Goal: Task Accomplishment & Management: Complete application form

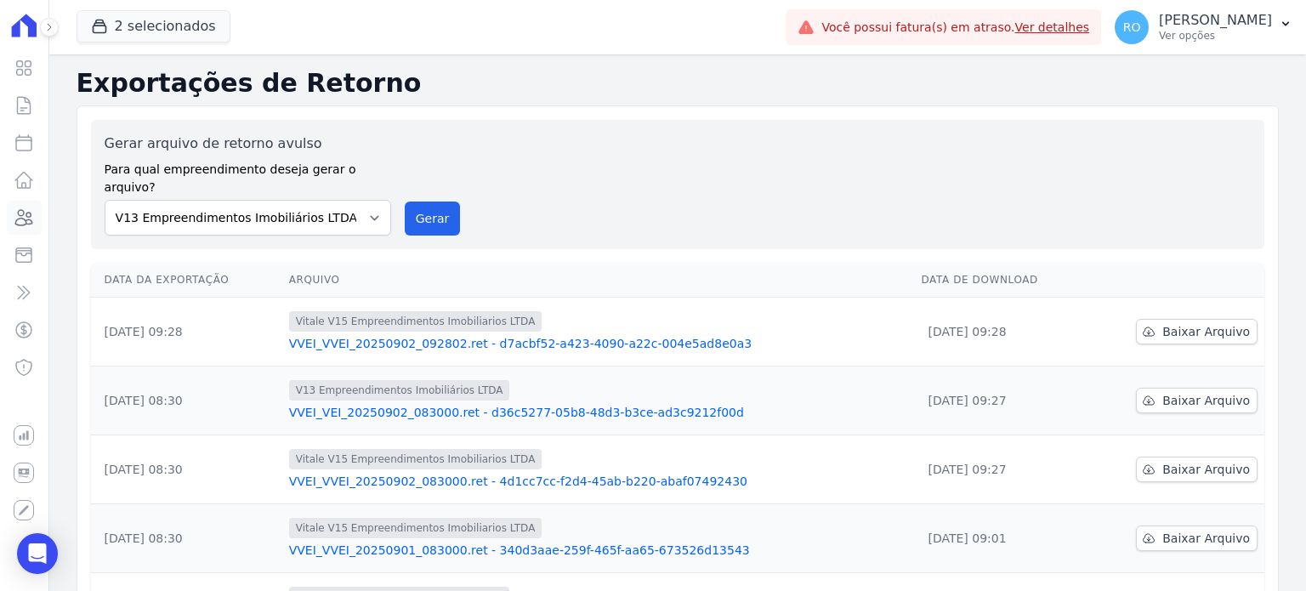
click at [26, 222] on icon at bounding box center [24, 217] width 17 height 15
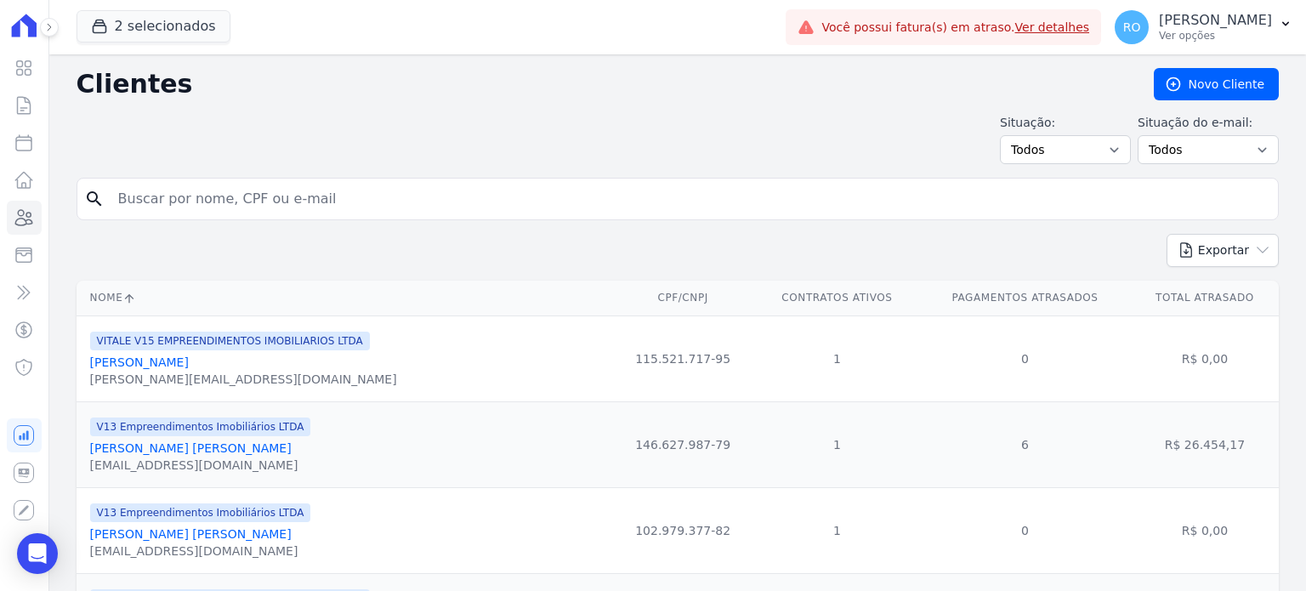
click at [323, 204] on input "search" at bounding box center [689, 199] width 1163 height 34
type input "thamyres"
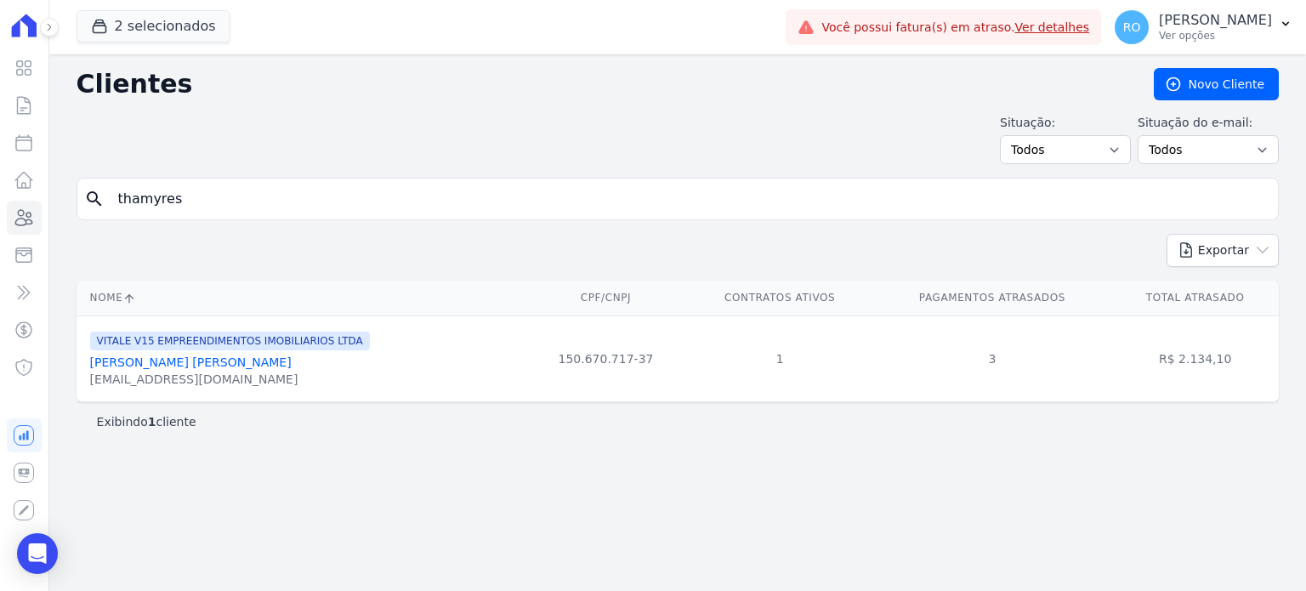
click at [199, 363] on link "Thamyres Reis Carneiro" at bounding box center [190, 362] width 201 height 14
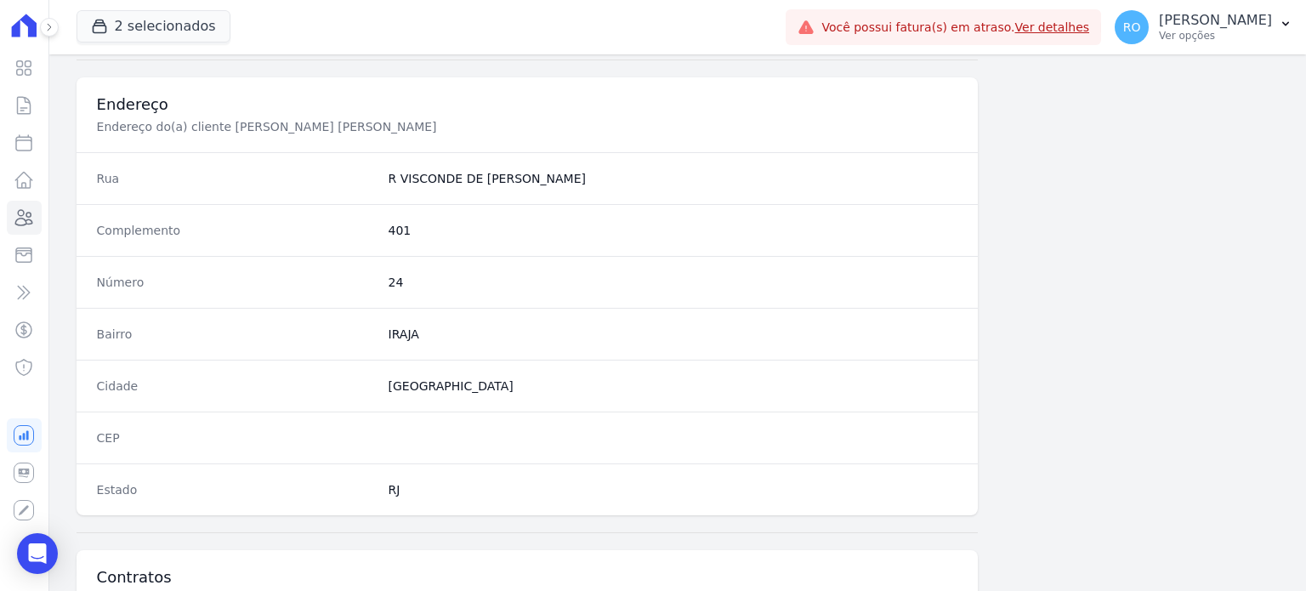
scroll to position [850, 0]
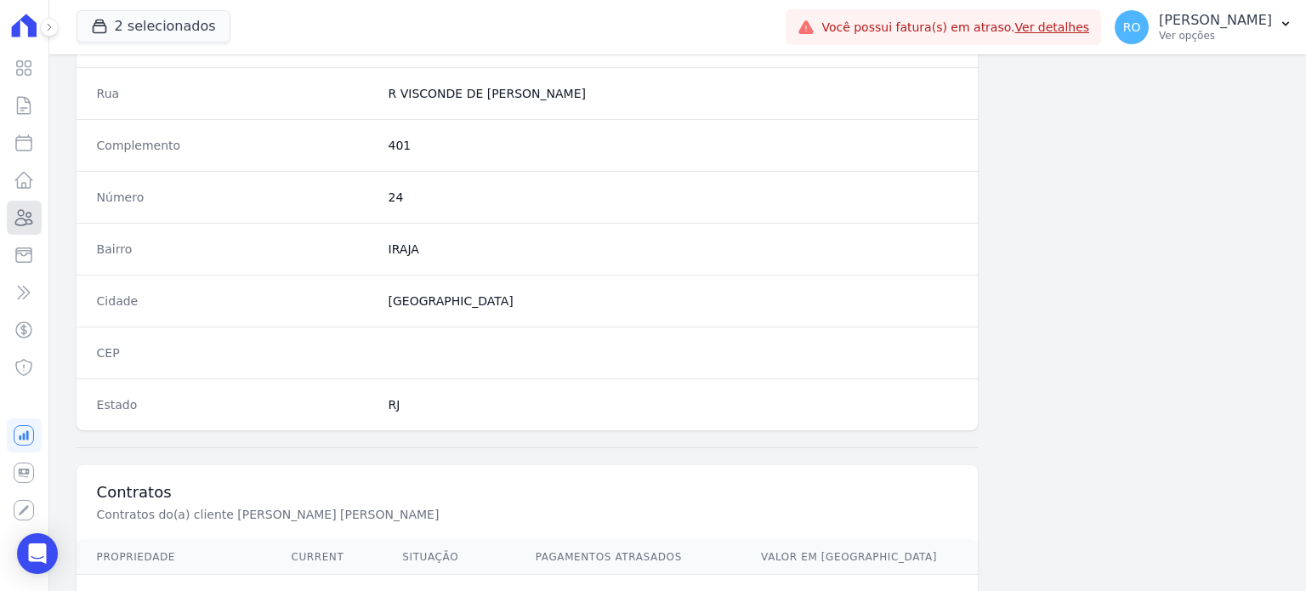
click at [30, 225] on icon at bounding box center [24, 217] width 20 height 20
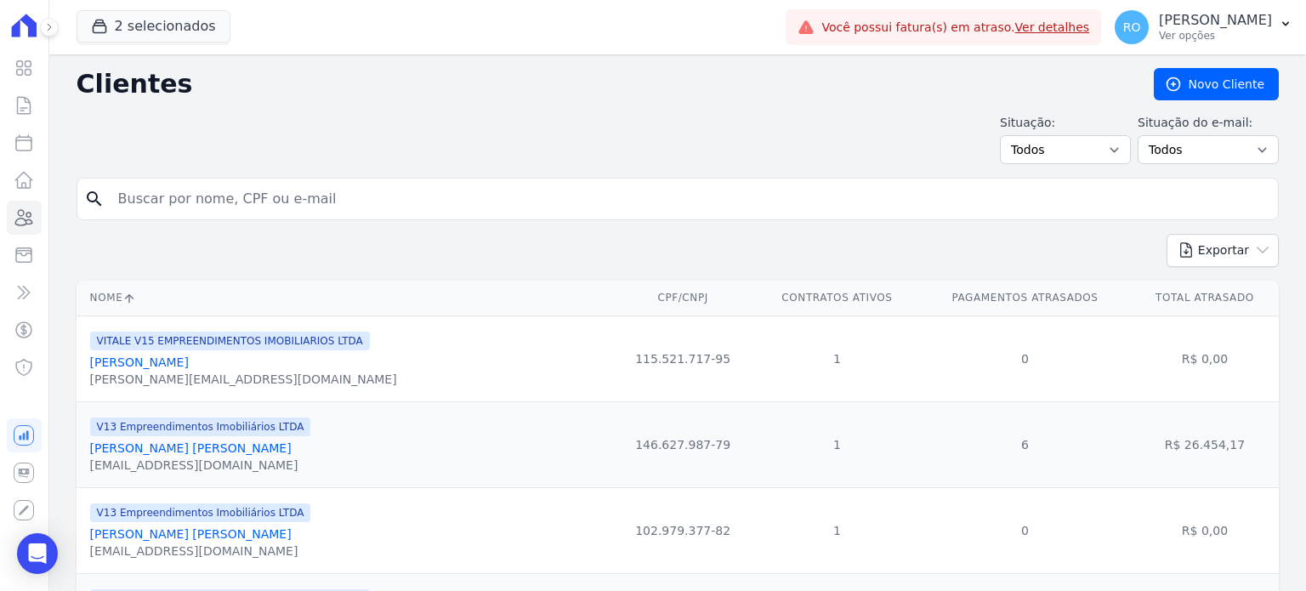
click at [143, 206] on input "search" at bounding box center [689, 199] width 1163 height 34
type input "thamyres"
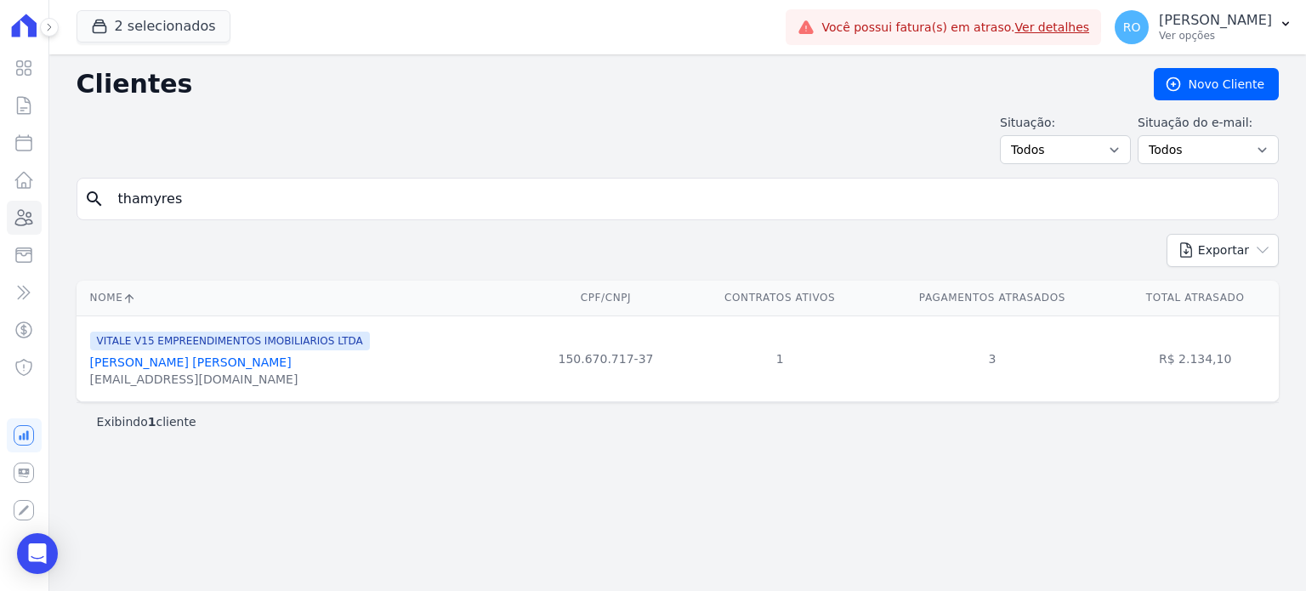
click at [195, 362] on link "Thamyres Reis Carneiro" at bounding box center [190, 362] width 201 height 14
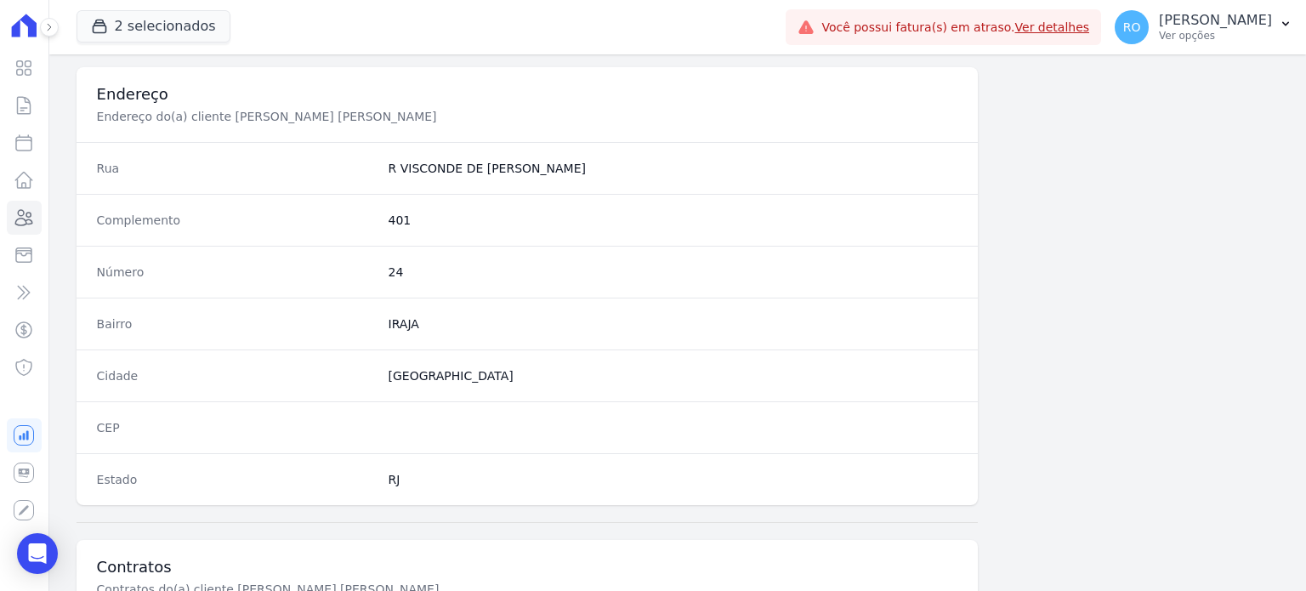
scroll to position [994, 0]
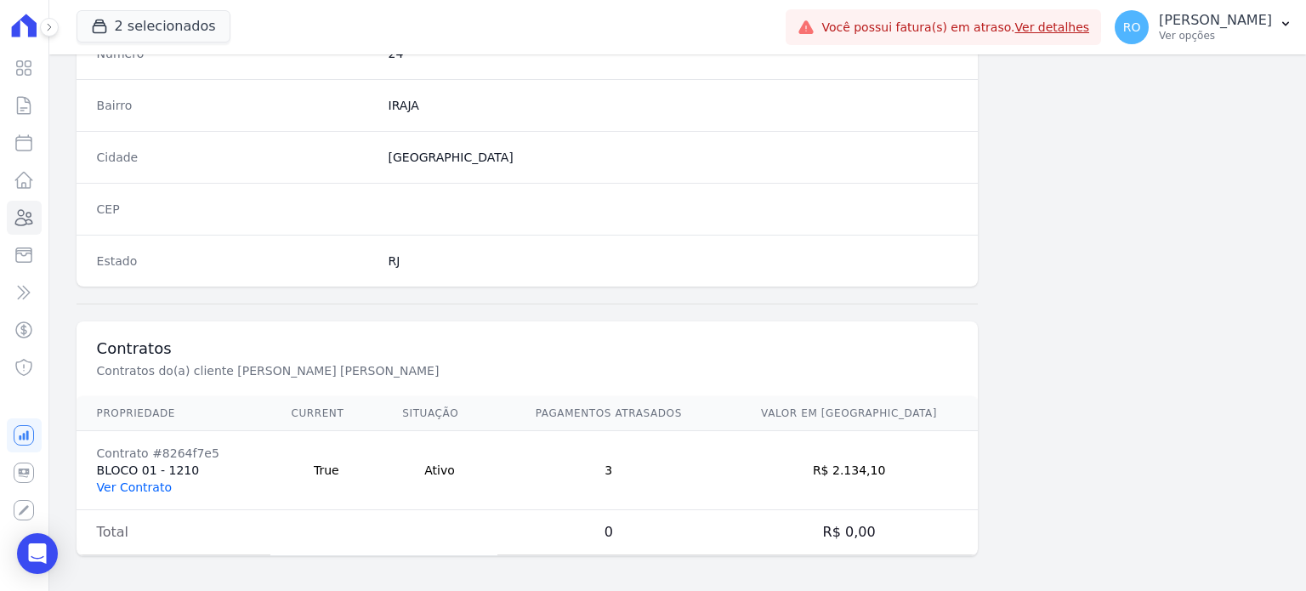
click at [129, 483] on link "Ver Contrato" at bounding box center [134, 487] width 75 height 14
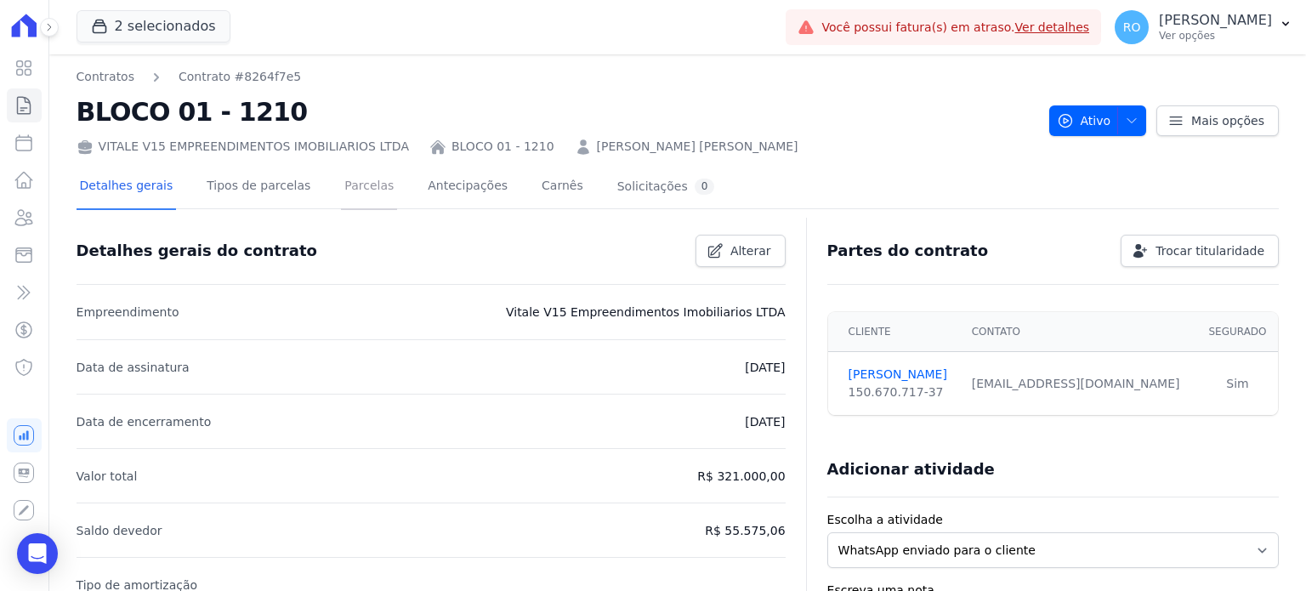
click at [343, 183] on link "Parcelas" at bounding box center [369, 187] width 56 height 45
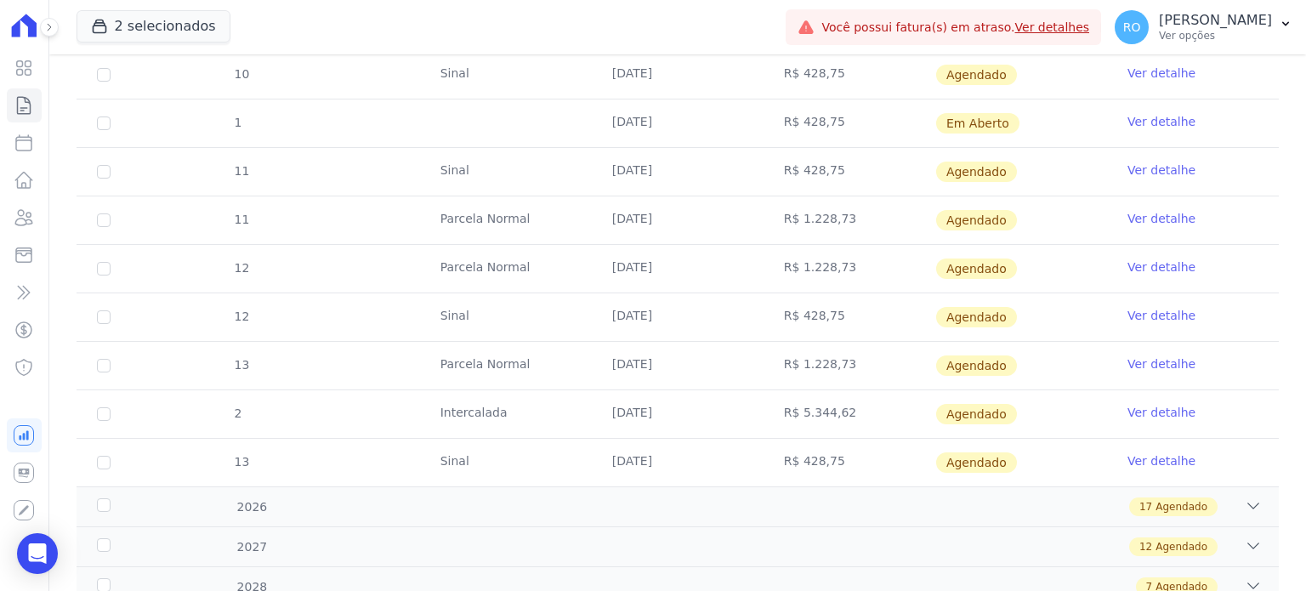
scroll to position [1328, 0]
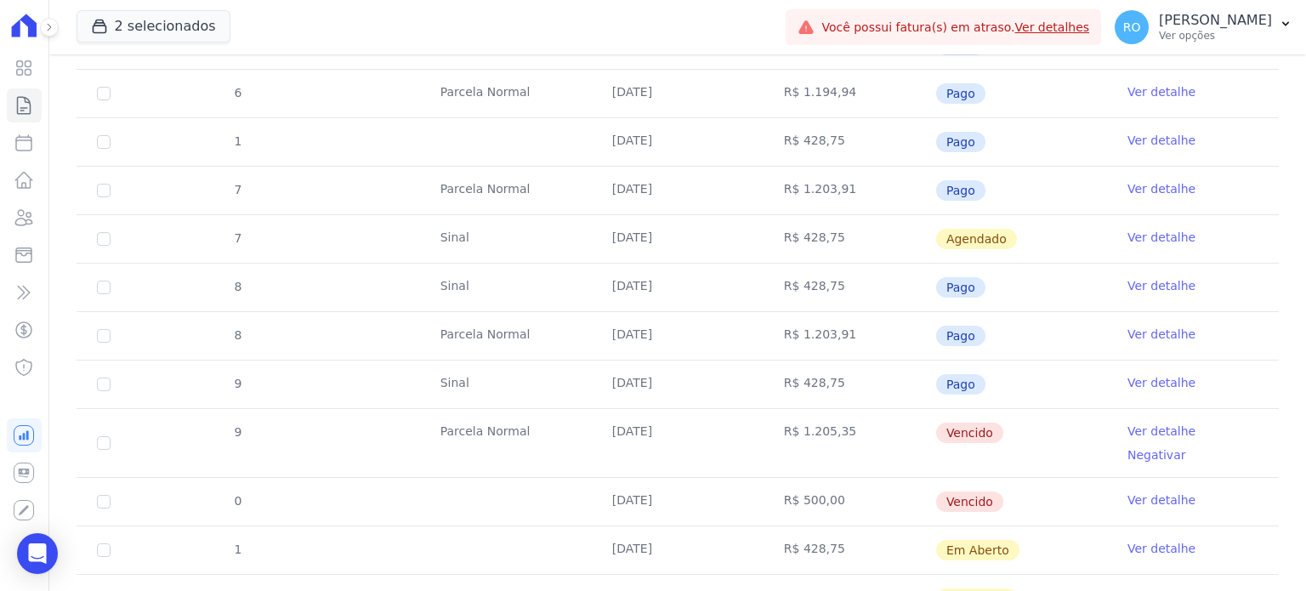
scroll to position [935, 0]
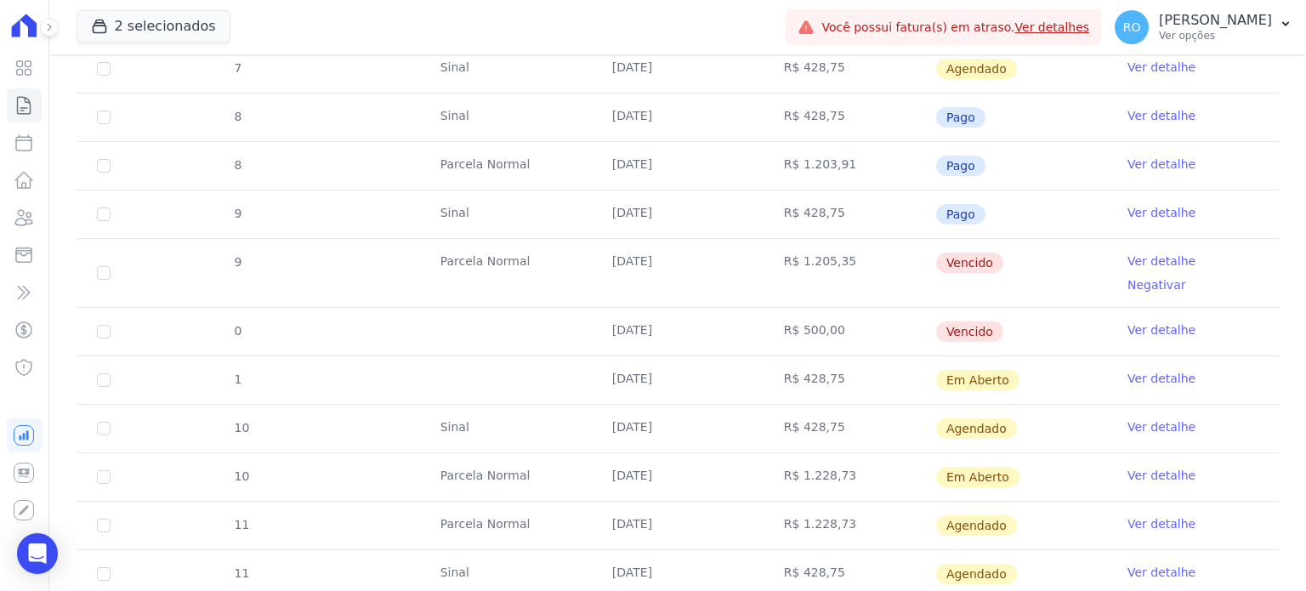
click at [1149, 208] on link "Ver detalhe" at bounding box center [1161, 212] width 68 height 17
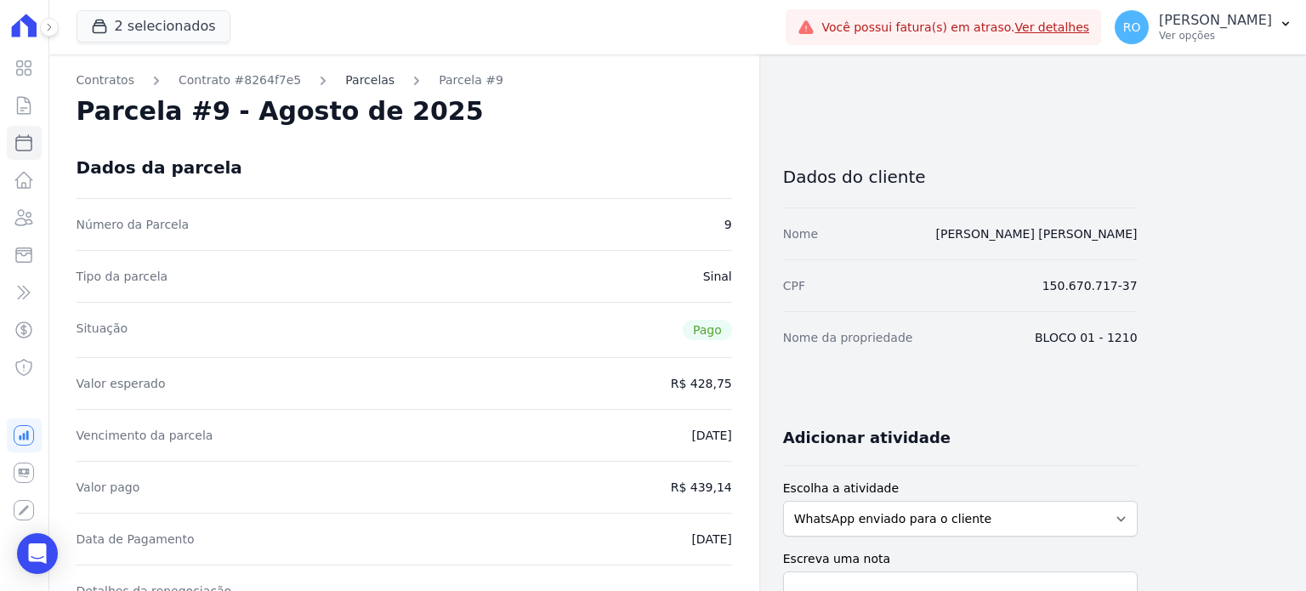
click at [350, 81] on link "Parcelas" at bounding box center [369, 80] width 49 height 18
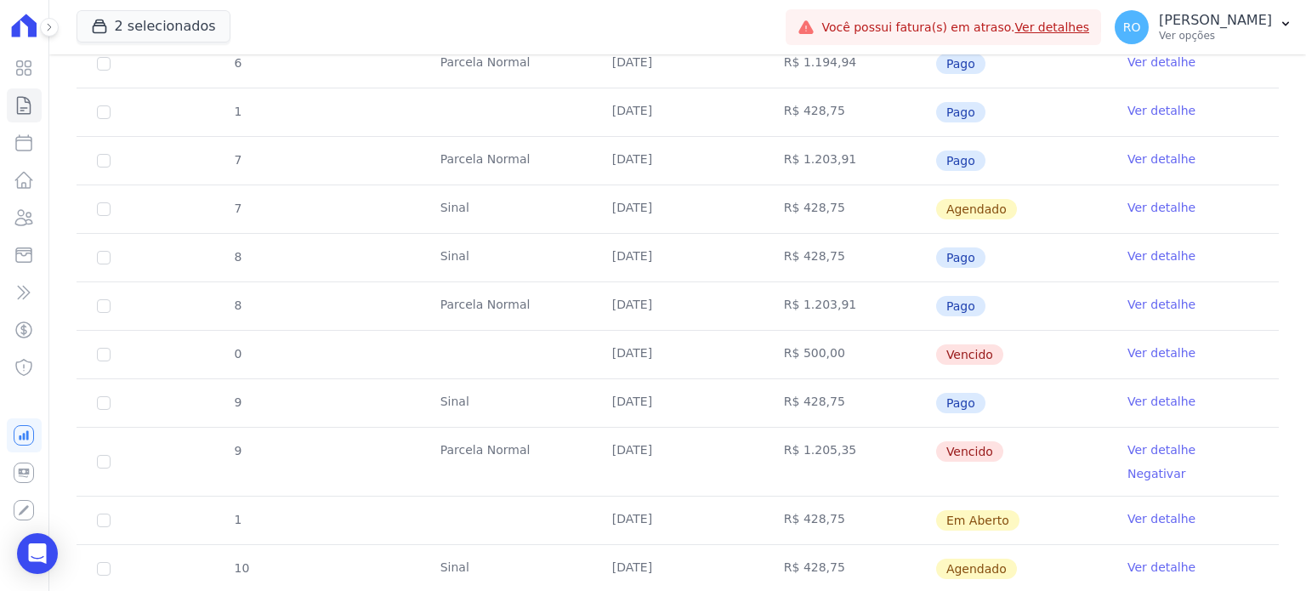
scroll to position [765, 0]
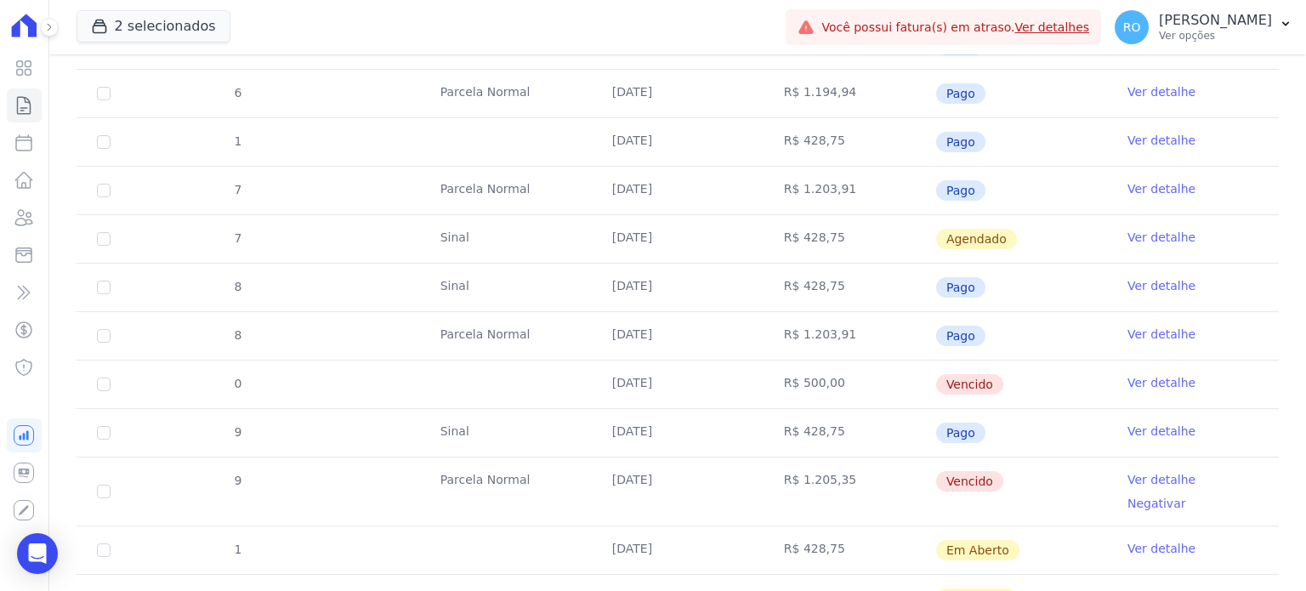
click at [1167, 380] on link "Ver detalhe" at bounding box center [1161, 382] width 68 height 17
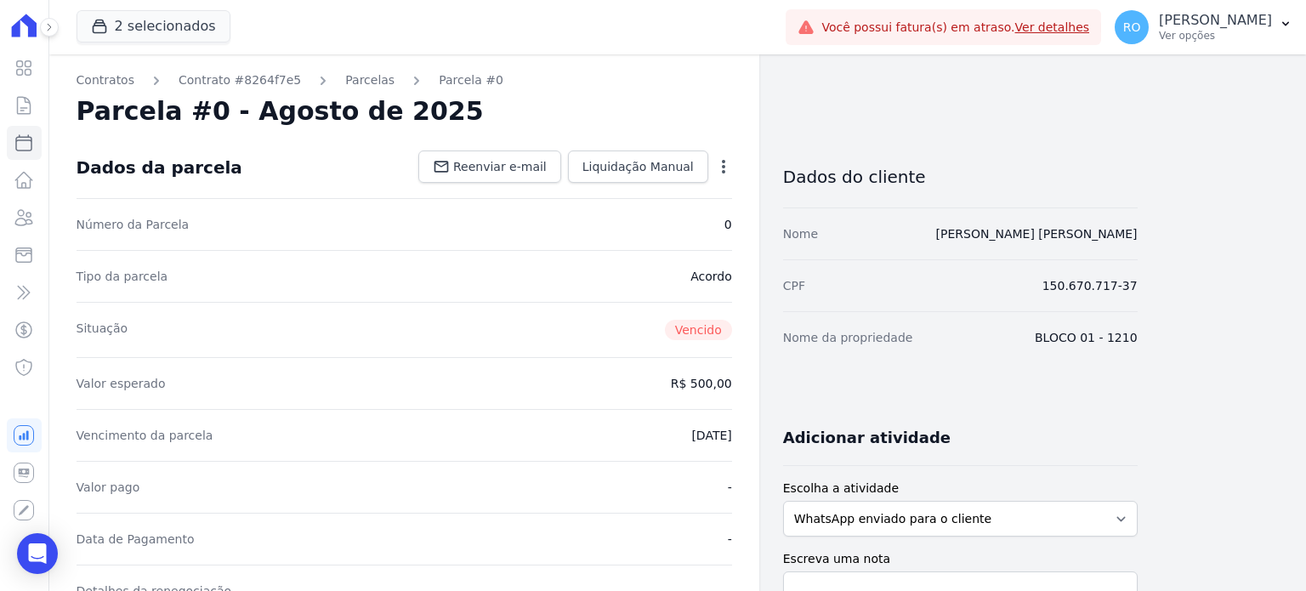
click at [729, 167] on icon "button" at bounding box center [723, 166] width 17 height 17
click at [634, 219] on link "Cancelar Cobrança" at bounding box center [651, 220] width 150 height 31
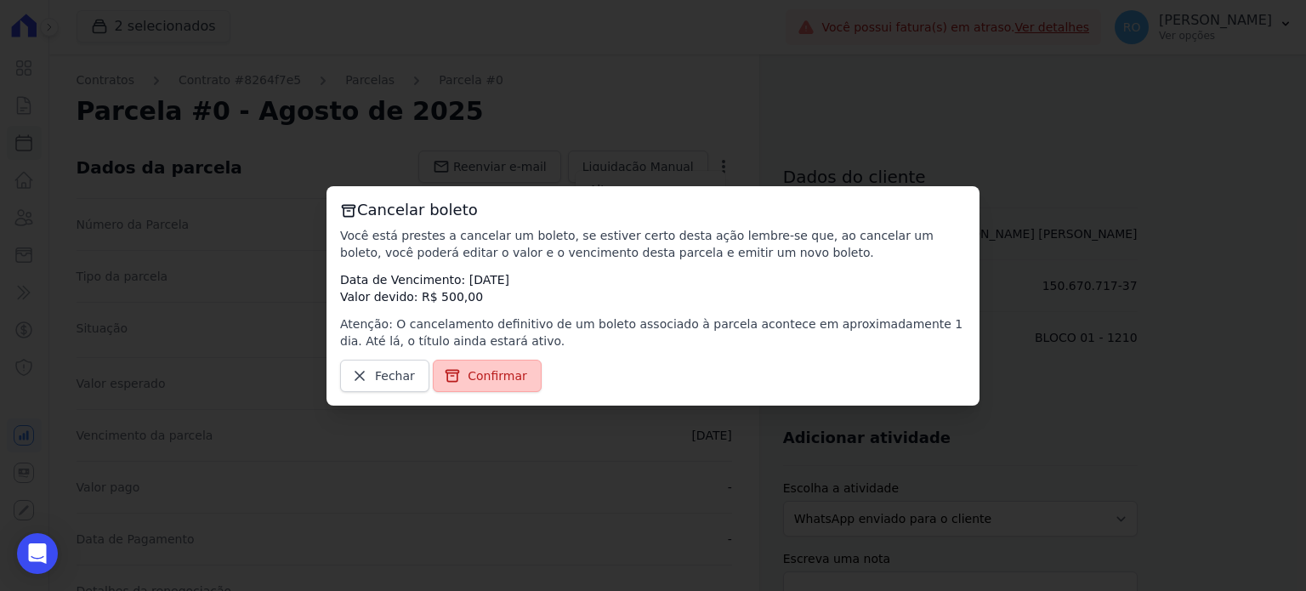
click at [475, 362] on link "Confirmar" at bounding box center [487, 376] width 109 height 32
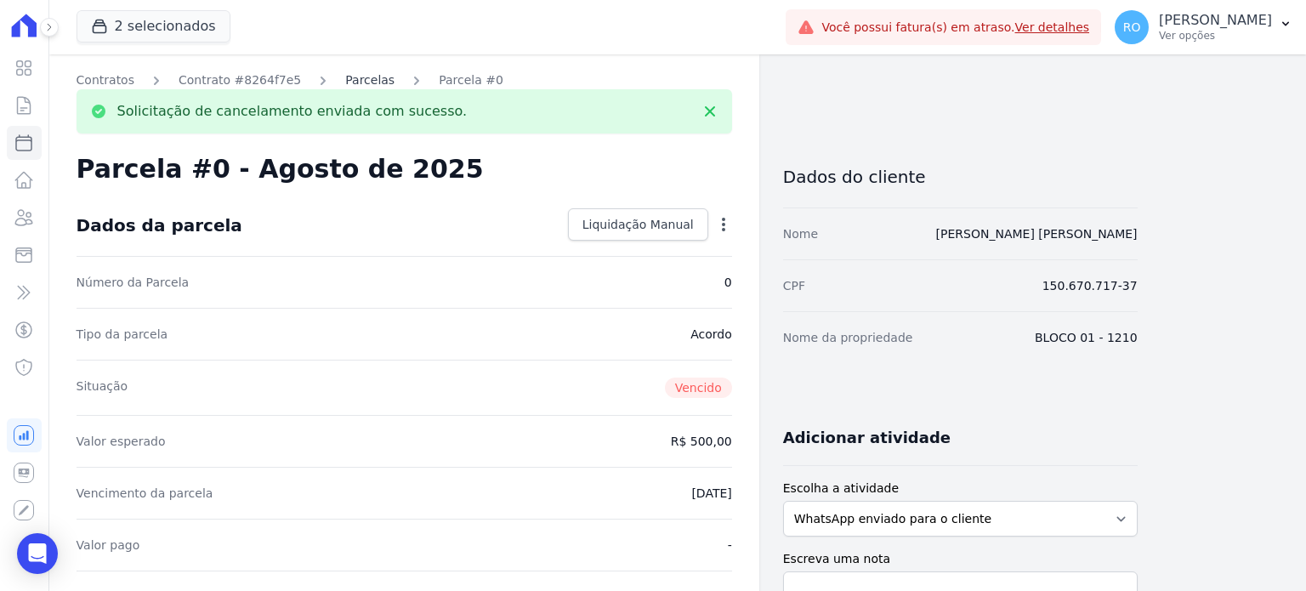
click at [345, 72] on link "Parcelas" at bounding box center [369, 80] width 49 height 18
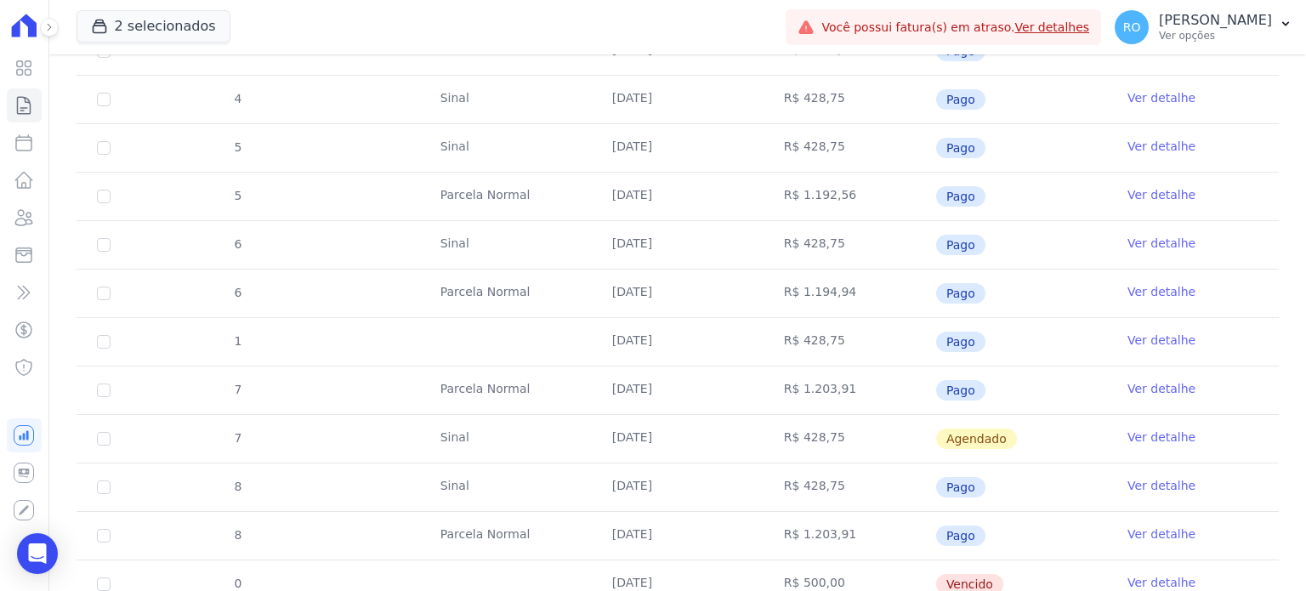
scroll to position [595, 0]
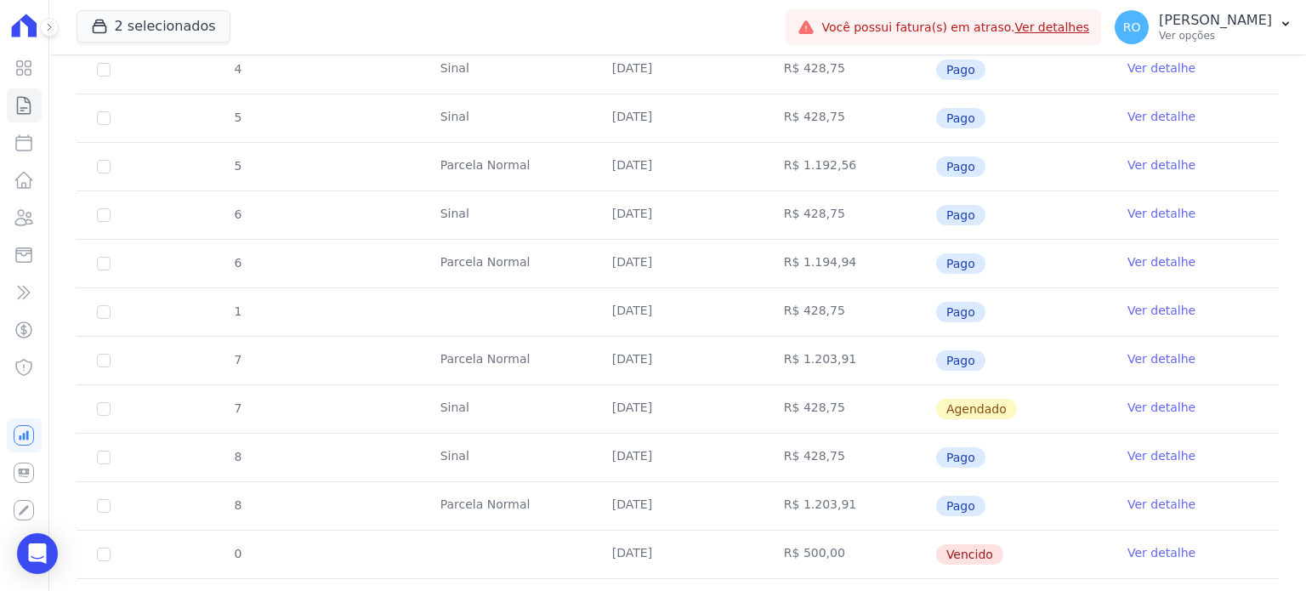
click at [1138, 504] on link "Ver detalhe" at bounding box center [1161, 504] width 68 height 17
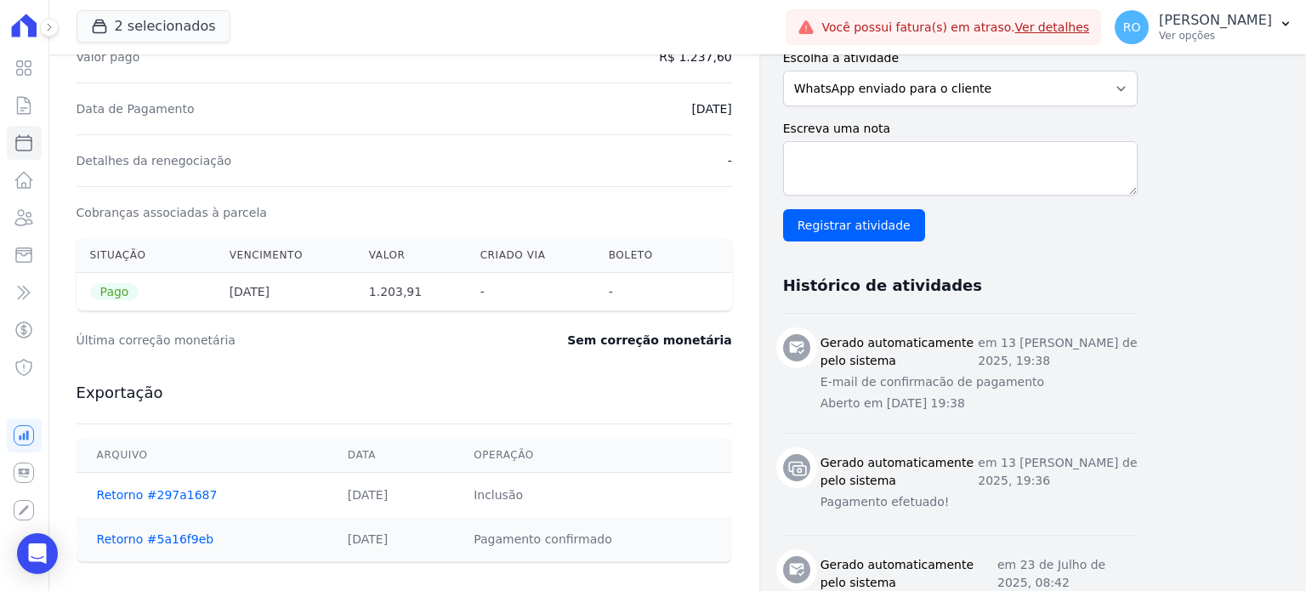
scroll to position [340, 0]
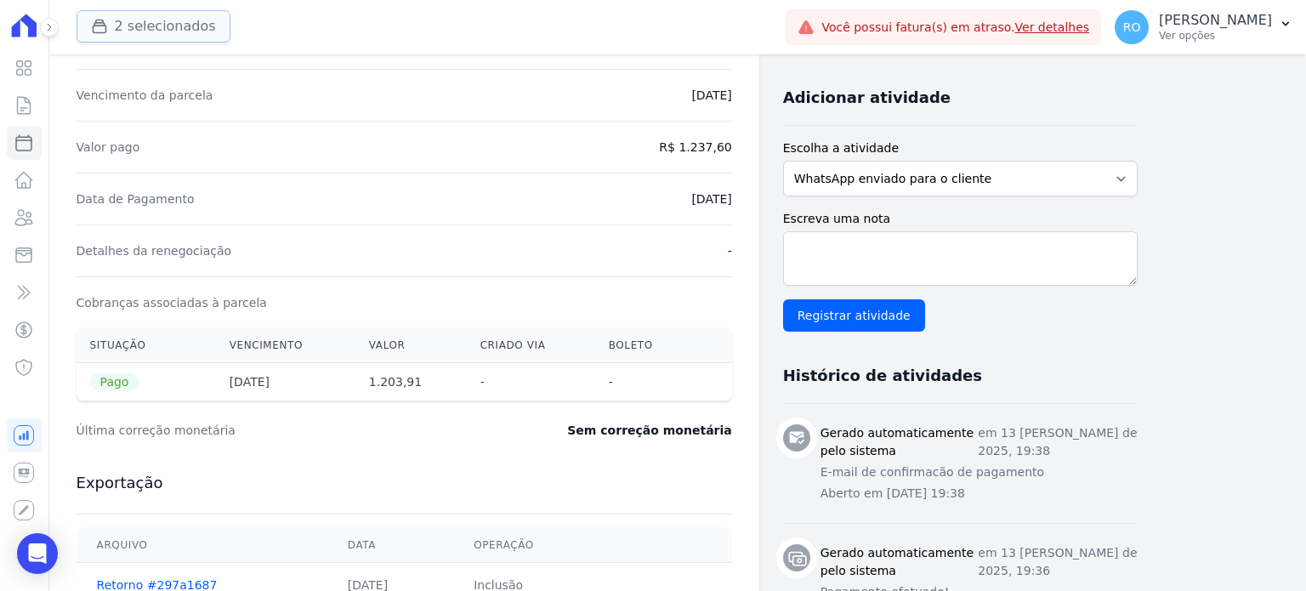
click at [146, 20] on button "2 selecionados" at bounding box center [154, 26] width 154 height 32
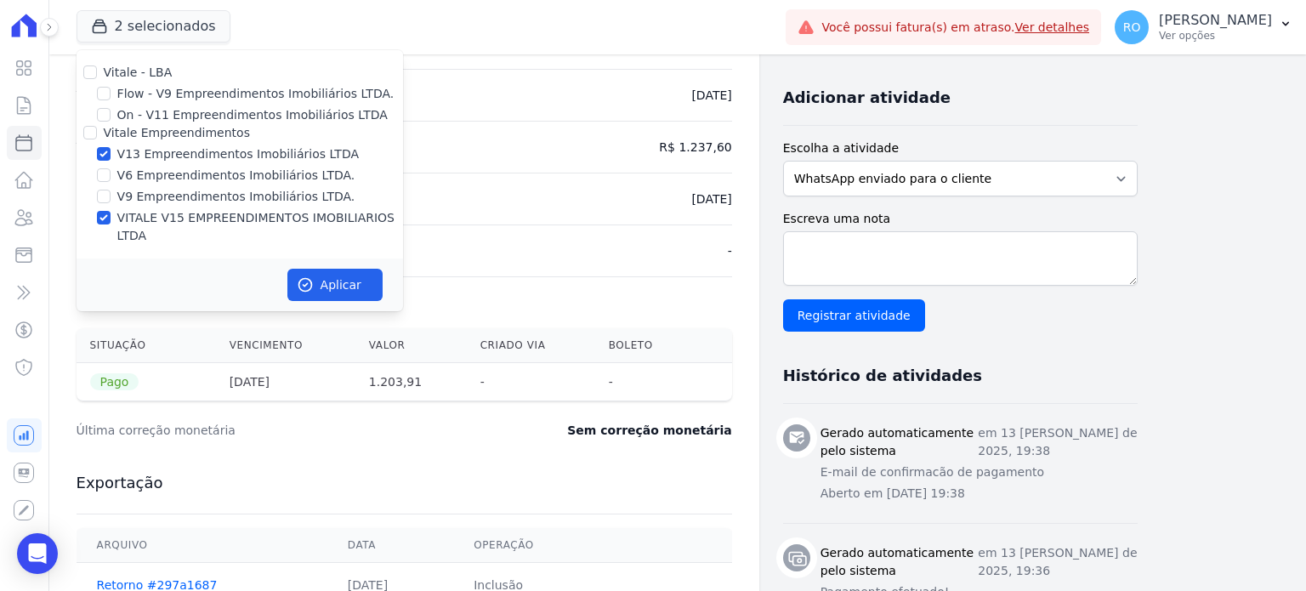
click at [156, 151] on label "V13 Empreendimentos Imobiliários LTDA" at bounding box center [237, 154] width 241 height 18
click at [111, 151] on input "V13 Empreendimentos Imobiliários LTDA" at bounding box center [104, 154] width 14 height 14
checkbox input "false"
click at [323, 270] on button "Aplicar" at bounding box center [334, 285] width 95 height 32
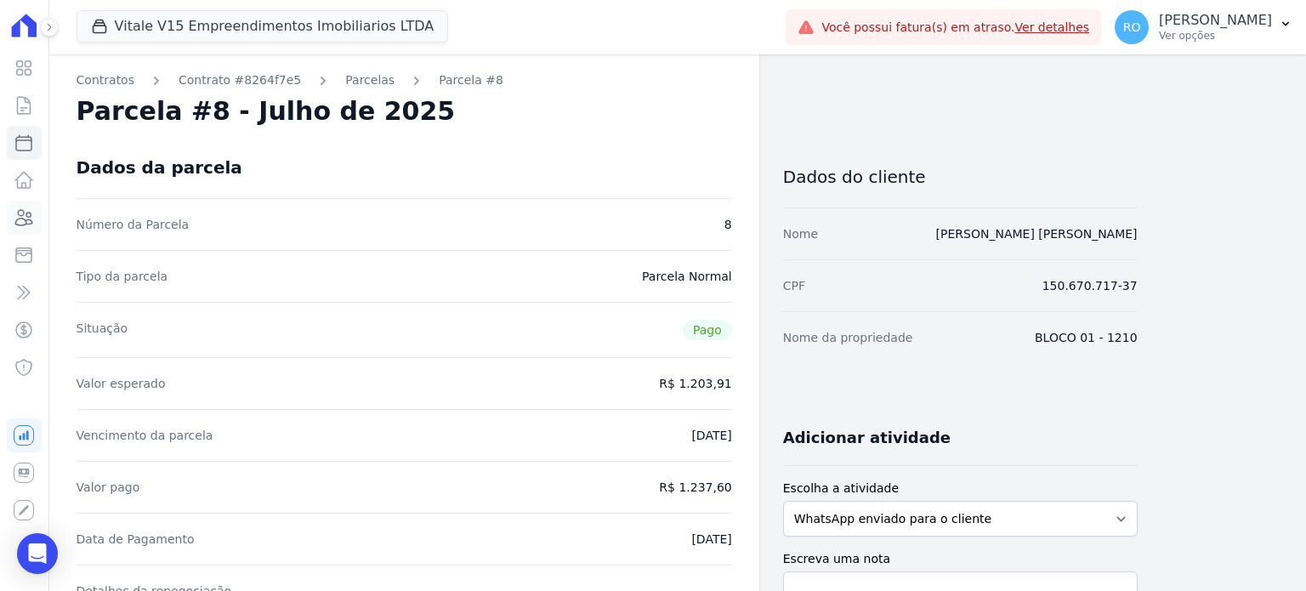
click at [20, 220] on icon at bounding box center [24, 217] width 20 height 20
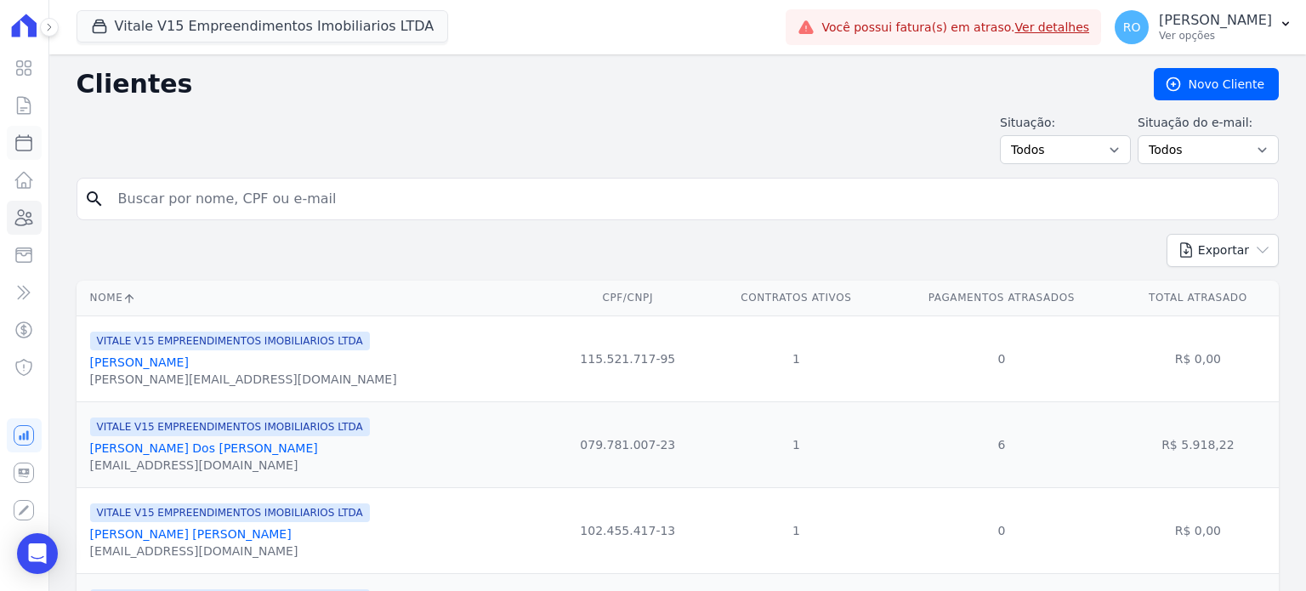
click at [24, 146] on icon at bounding box center [24, 143] width 20 height 20
select select
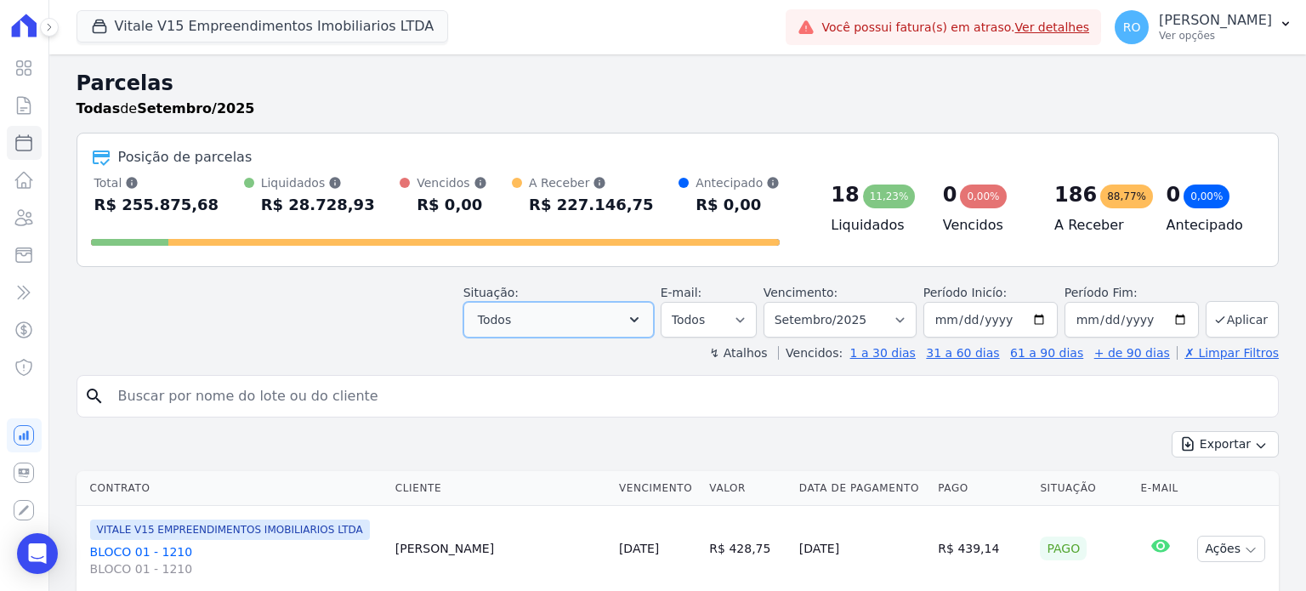
click at [643, 321] on icon "button" at bounding box center [634, 319] width 17 height 17
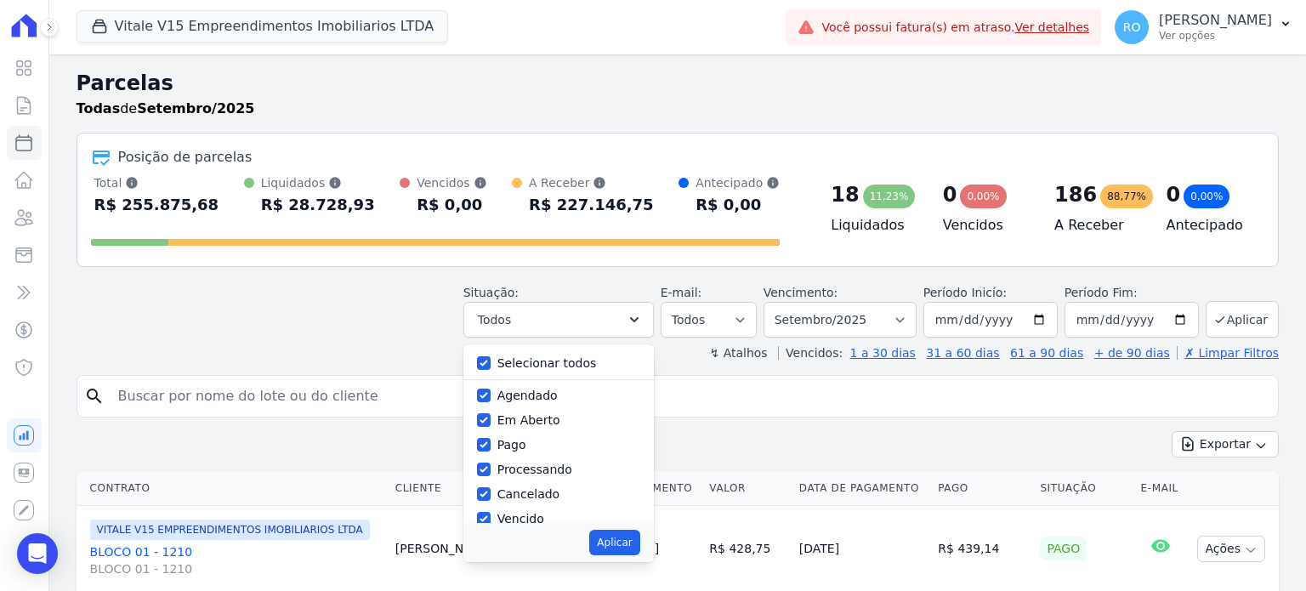
drag, startPoint x: 555, startPoint y: 366, endPoint x: 551, endPoint y: 384, distance: 19.2
click at [554, 366] on label "Selecionar todos" at bounding box center [546, 363] width 99 height 14
click at [491, 366] on input "Selecionar todos" at bounding box center [484, 363] width 14 height 14
checkbox input "false"
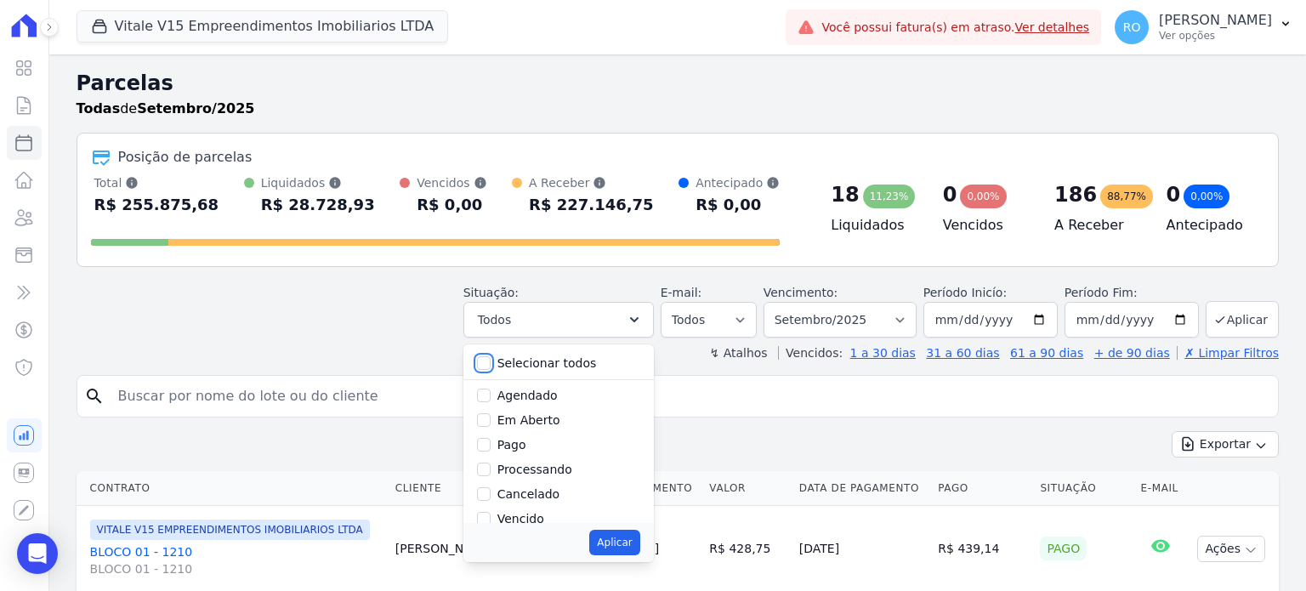
checkbox input "false"
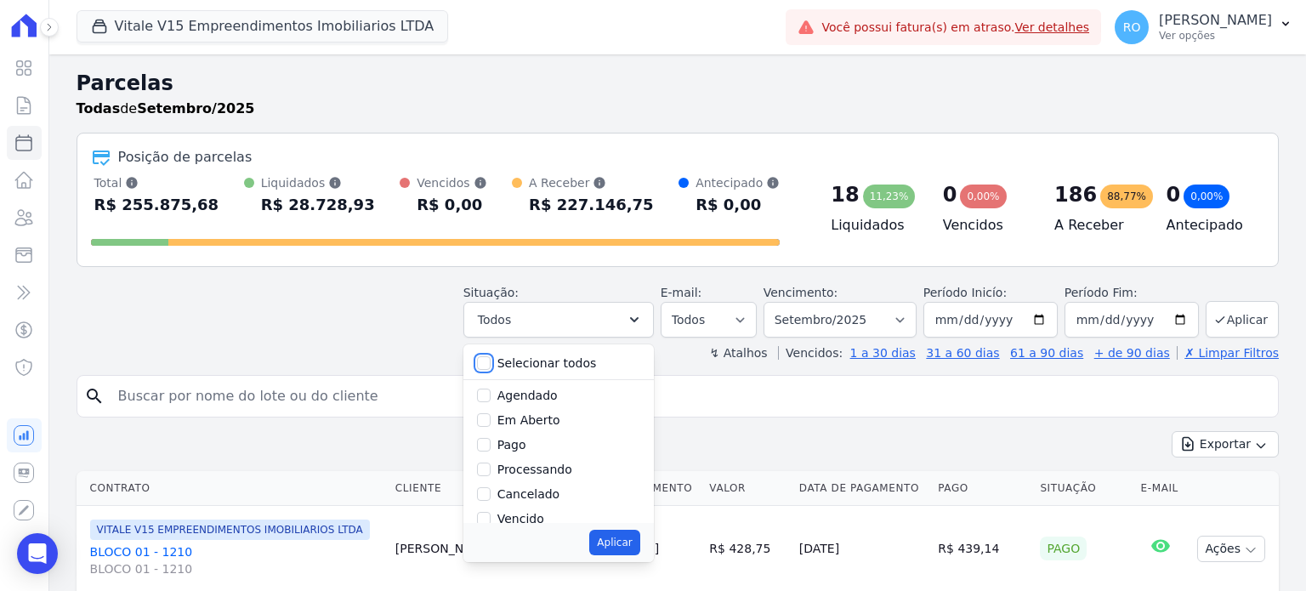
checkbox input "false"
click at [526, 443] on label "Pago" at bounding box center [511, 445] width 29 height 14
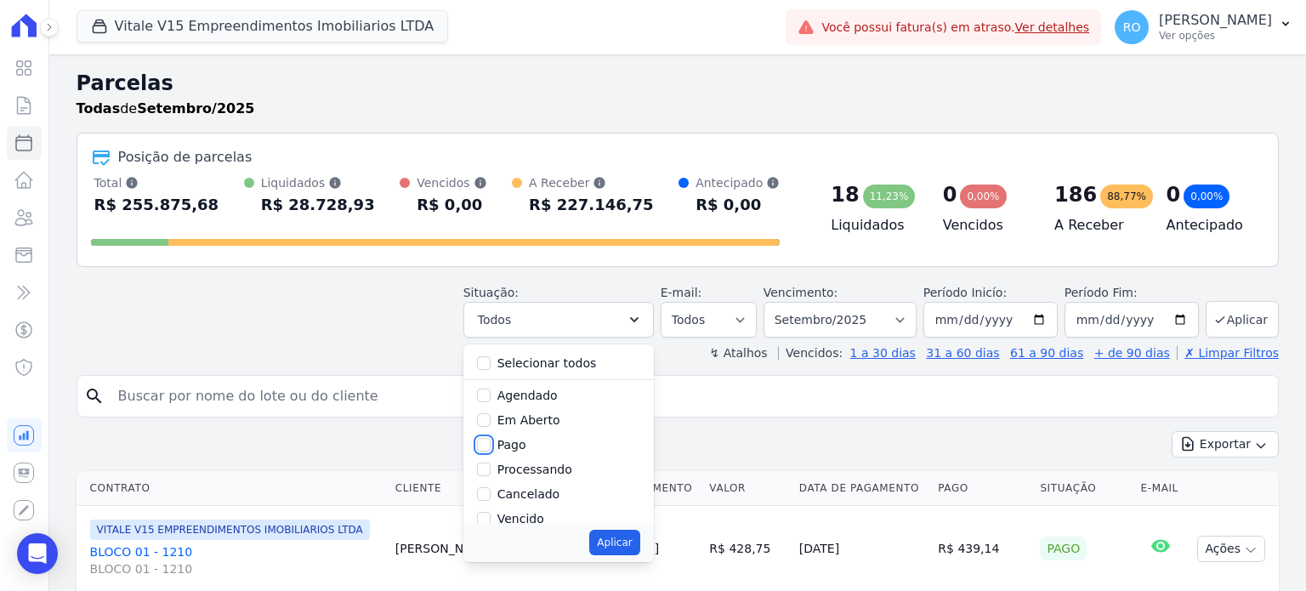
click at [491, 443] on input "Pago" at bounding box center [484, 445] width 14 height 14
checkbox input "true"
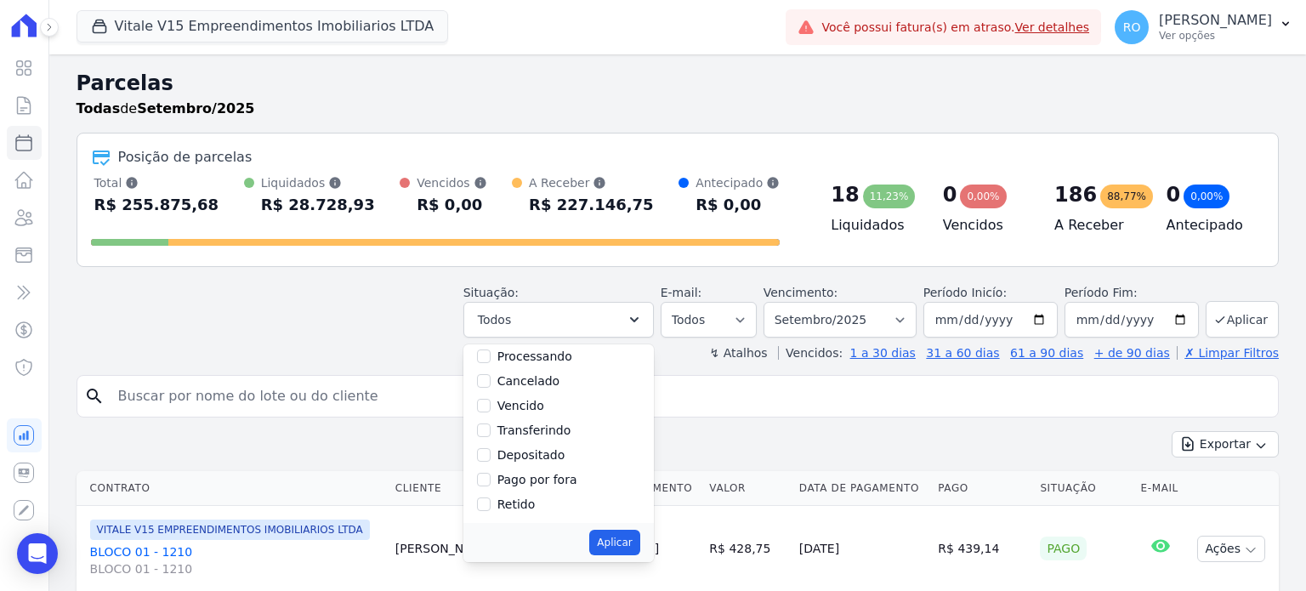
click at [537, 431] on label "Transferindo" at bounding box center [534, 430] width 74 height 14
click at [491, 431] on input "Transferindo" at bounding box center [484, 430] width 14 height 14
click at [537, 431] on label "Transferindo" at bounding box center [534, 430] width 74 height 14
click at [491, 431] on input "Transferindo" at bounding box center [484, 430] width 14 height 14
checkbox input "false"
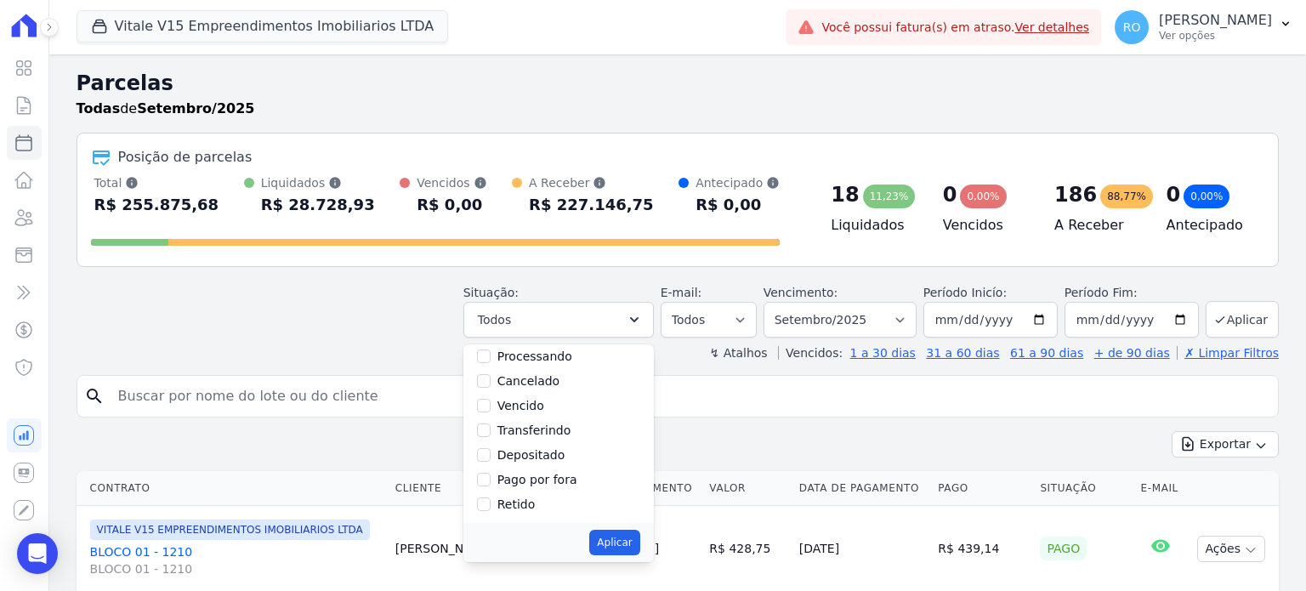
click at [543, 458] on label "Depositado" at bounding box center [531, 455] width 68 height 14
click at [491, 458] on input "Depositado" at bounding box center [484, 455] width 14 height 14
checkbox input "true"
click at [541, 423] on label "Transferindo" at bounding box center [534, 430] width 74 height 14
click at [491, 423] on input "Transferindo" at bounding box center [484, 430] width 14 height 14
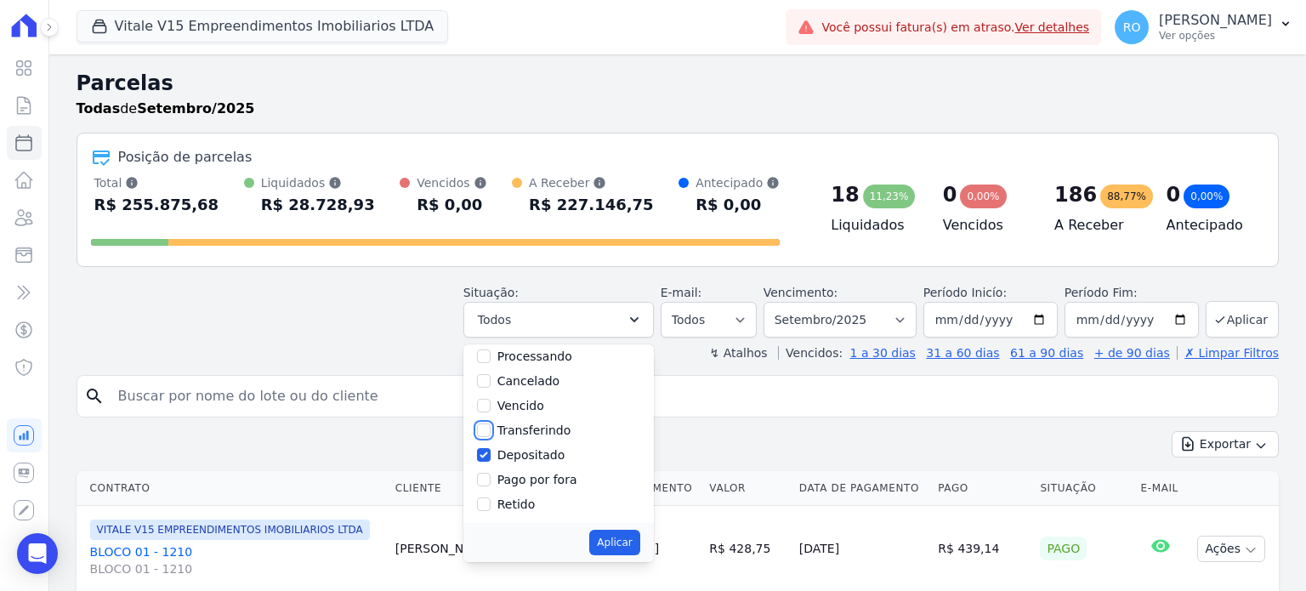
checkbox input "true"
click at [626, 533] on button "Aplicar" at bounding box center [614, 543] width 50 height 26
select select "paid"
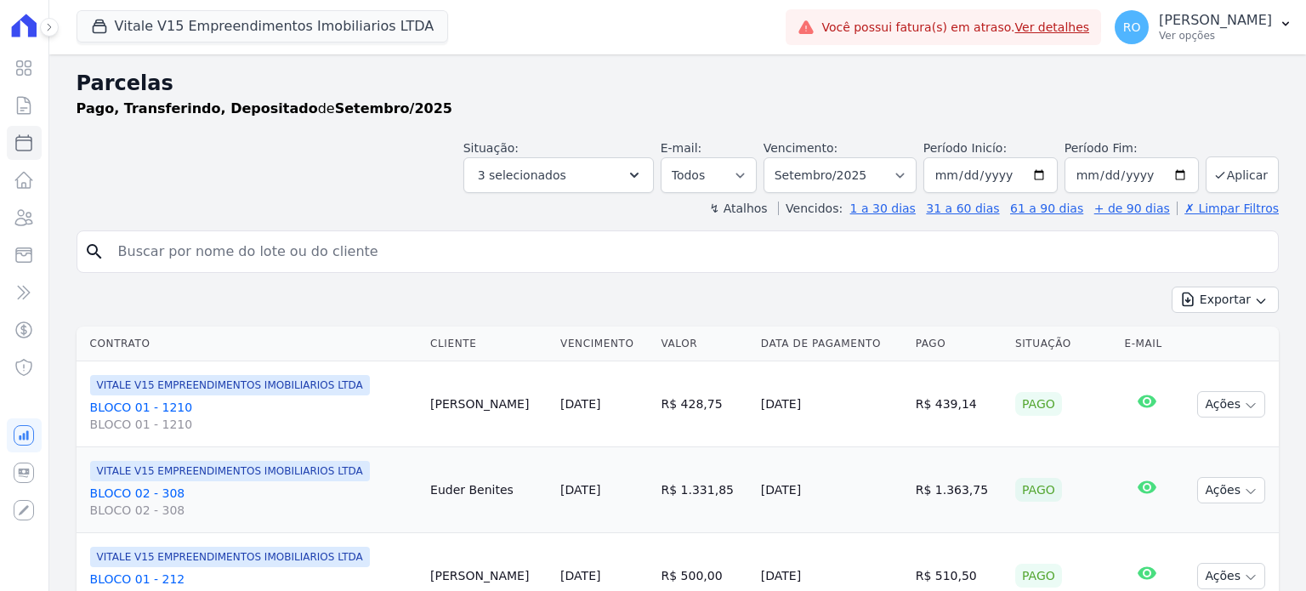
select select
click at [902, 174] on select "Filtrar por período ──────── Todos os meses Dezembro/2024 Janeiro/2025 Fevereir…" at bounding box center [839, 175] width 153 height 36
select select "07/2025"
click at [777, 157] on select "Filtrar por período ──────── Todos os meses Dezembro/2024 Janeiro/2025 Fevereir…" at bounding box center [839, 175] width 153 height 36
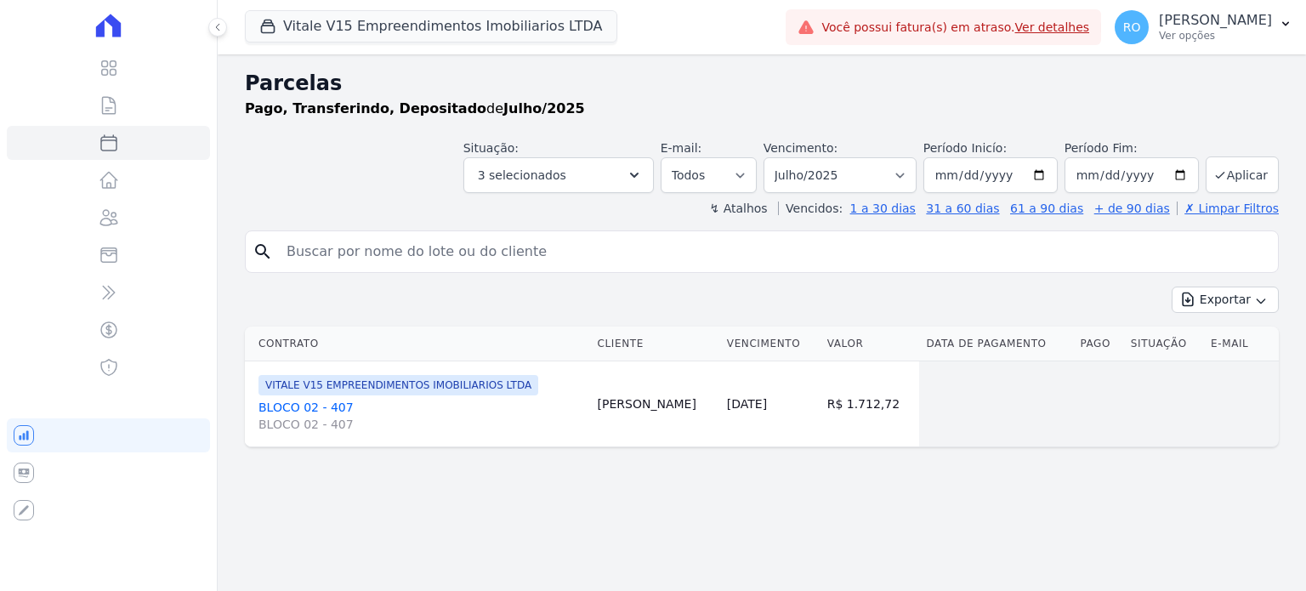
select select
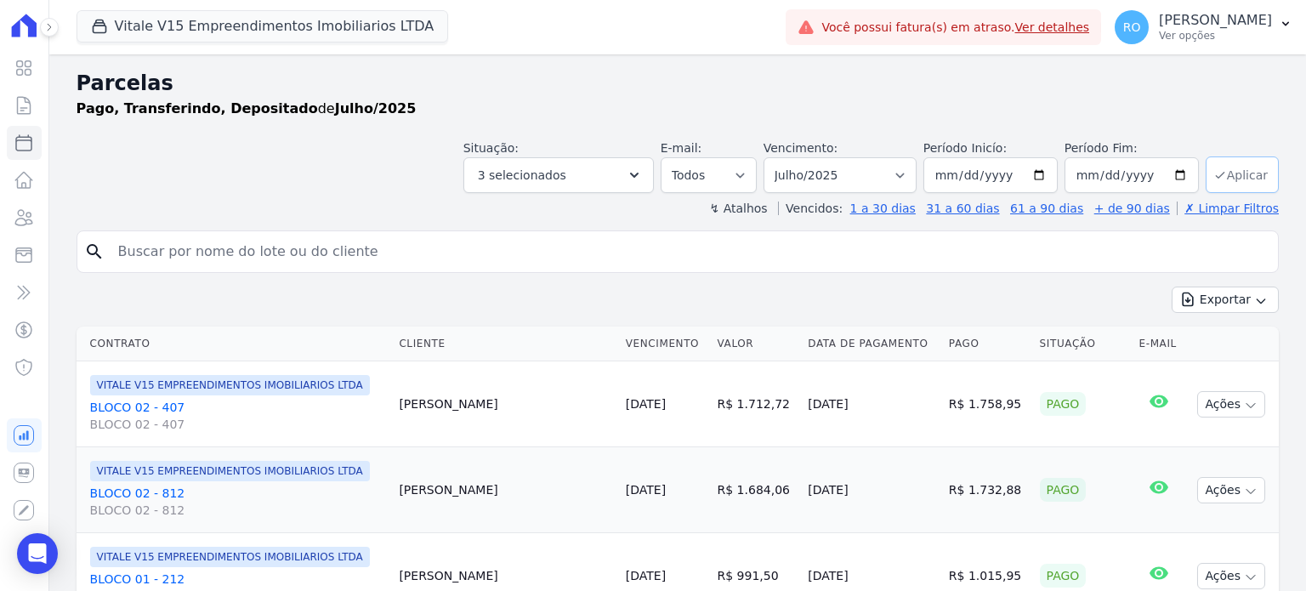
click at [1217, 173] on button "Aplicar" at bounding box center [1242, 174] width 73 height 37
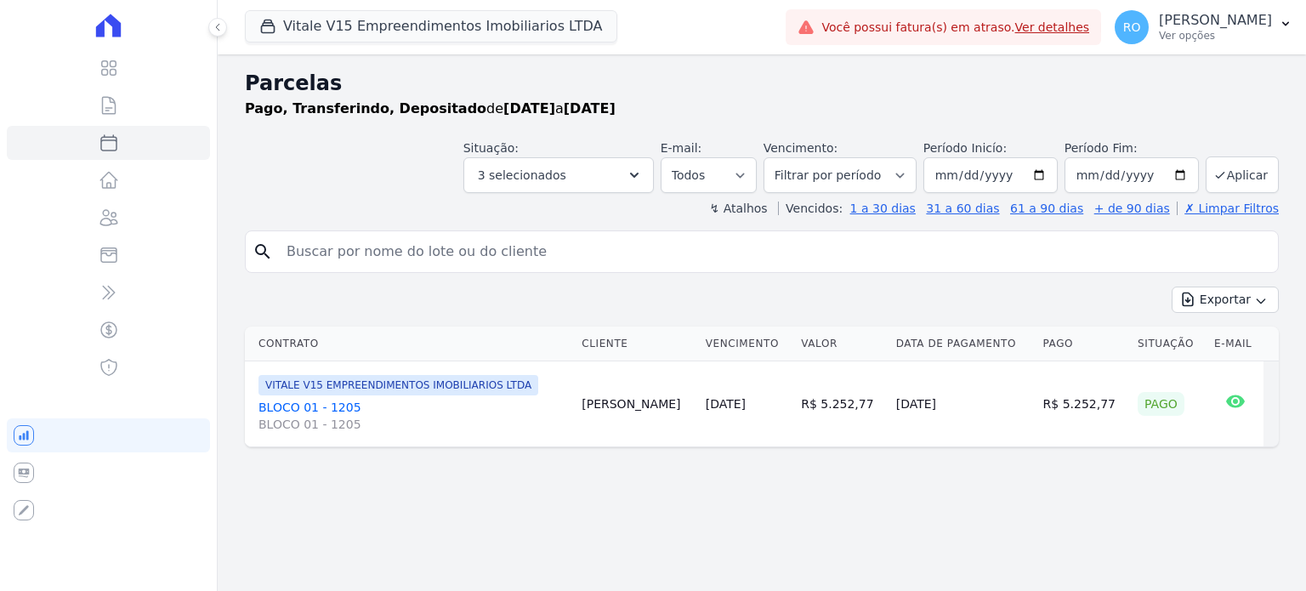
select select
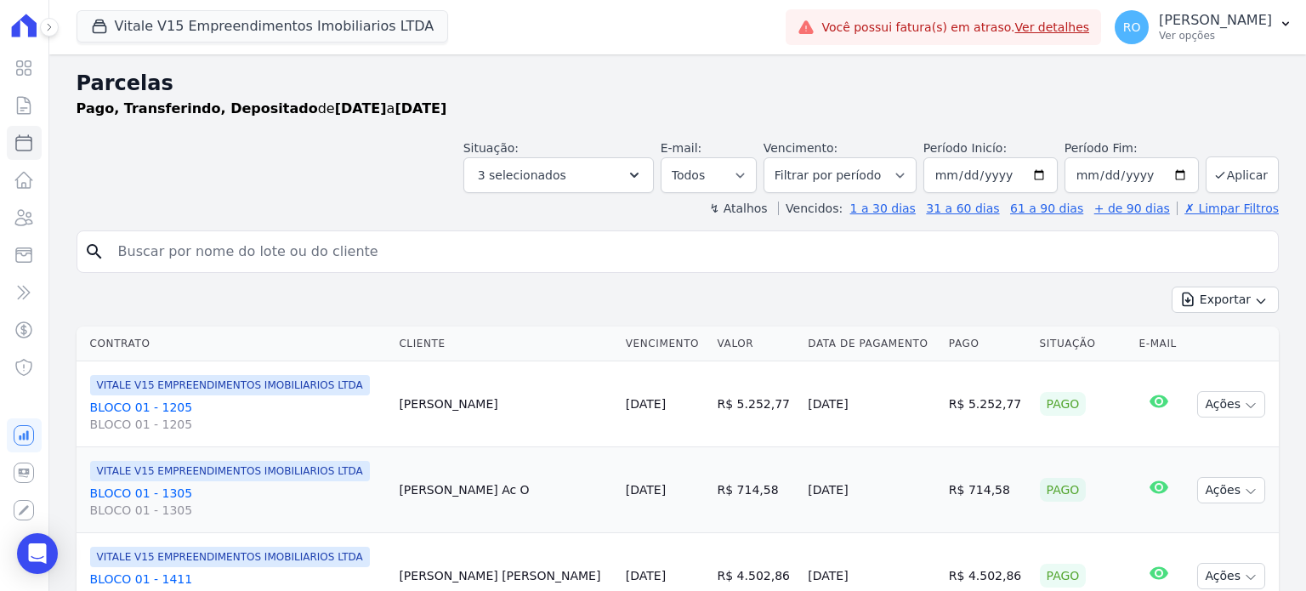
click at [312, 259] on input "search" at bounding box center [689, 252] width 1163 height 34
type input "thamyres"
select select
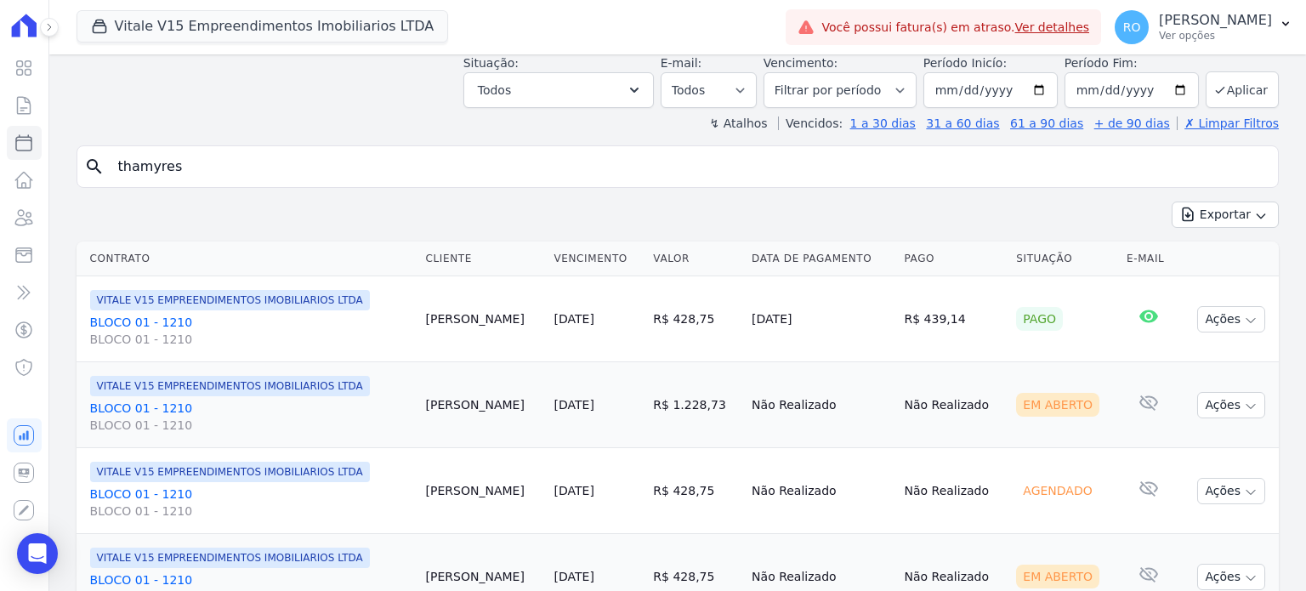
scroll to position [163, 0]
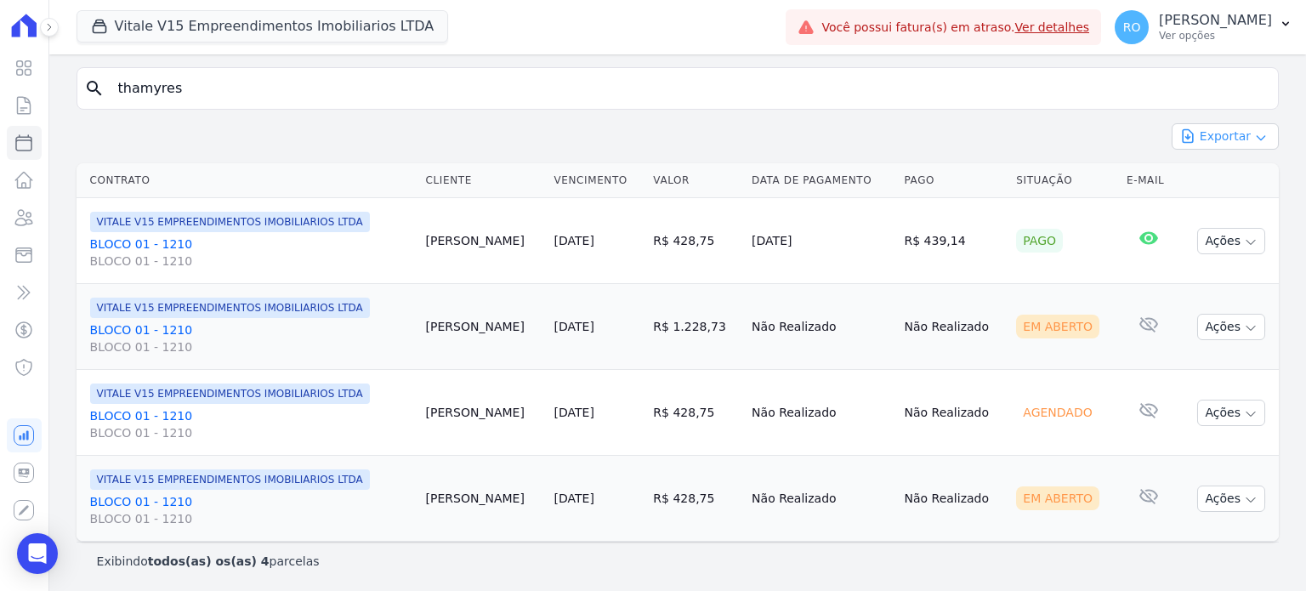
click at [1217, 129] on button "Exportar" at bounding box center [1225, 136] width 107 height 26
click at [1207, 207] on span "Exportar CSV" at bounding box center [1223, 205] width 90 height 17
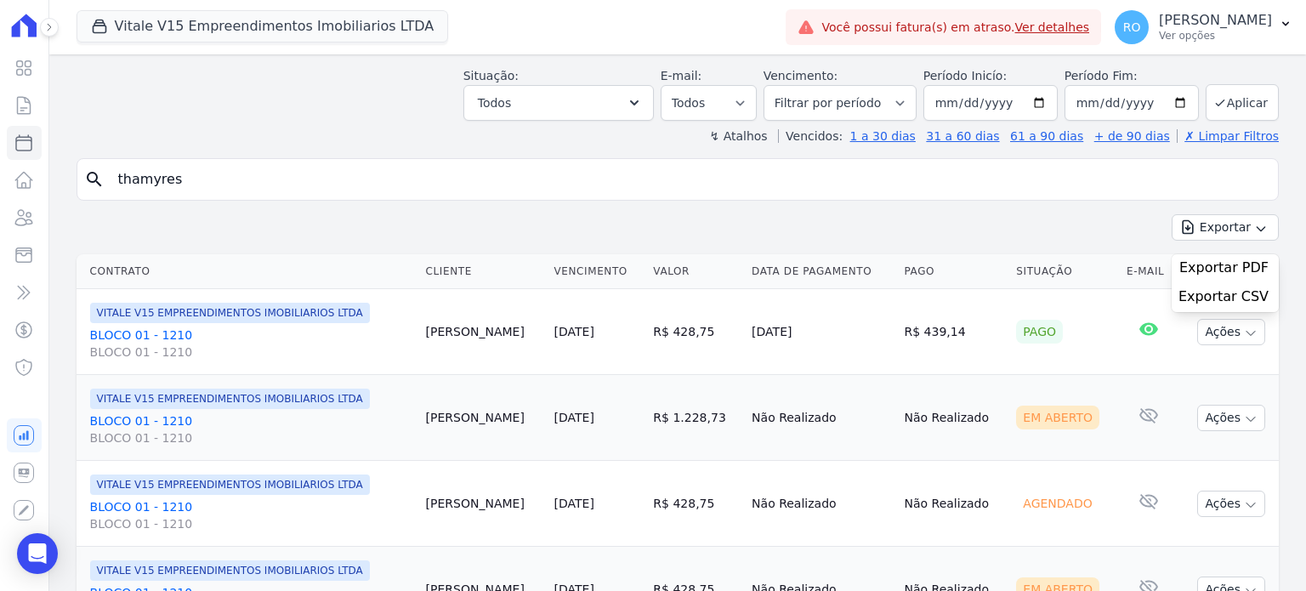
scroll to position [0, 0]
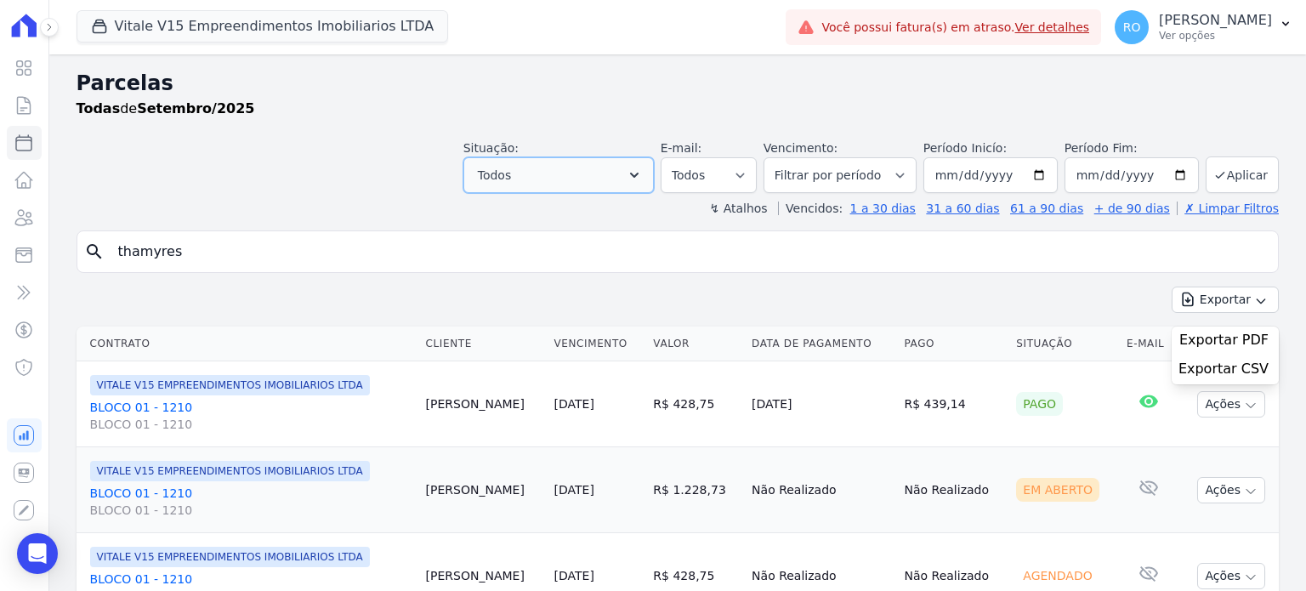
click at [643, 178] on icon "button" at bounding box center [634, 175] width 17 height 17
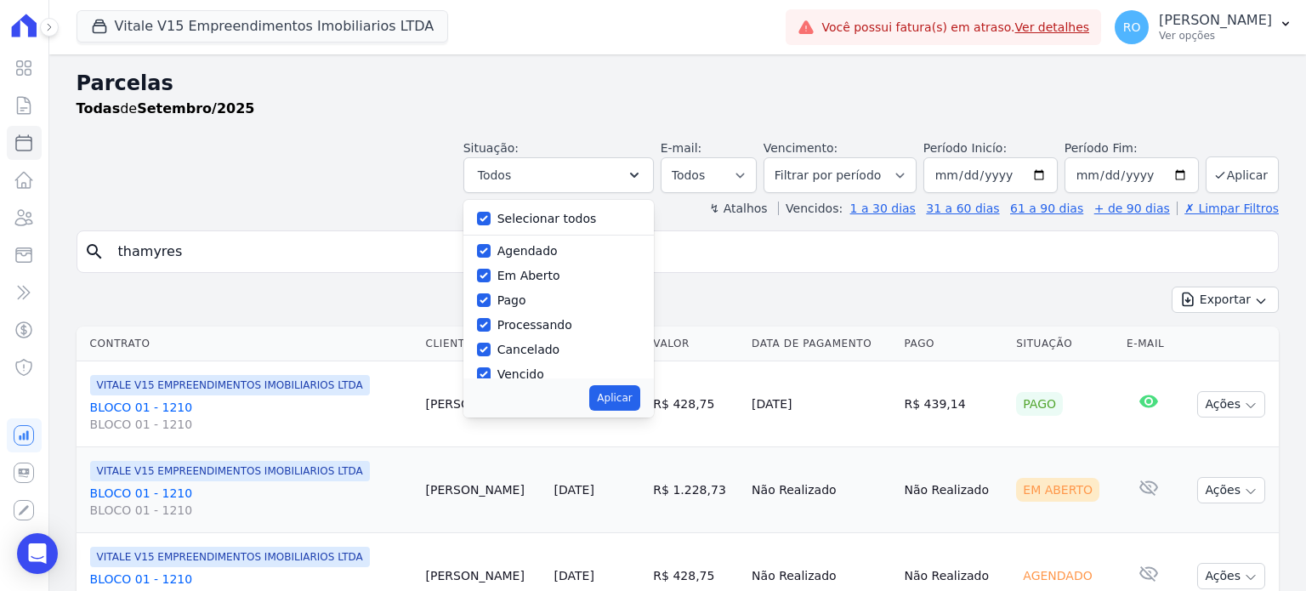
click at [348, 178] on div "Situação: Agendado Em Aberto Pago Processando Cancelado Vencido Transferindo De…" at bounding box center [678, 163] width 1202 height 60
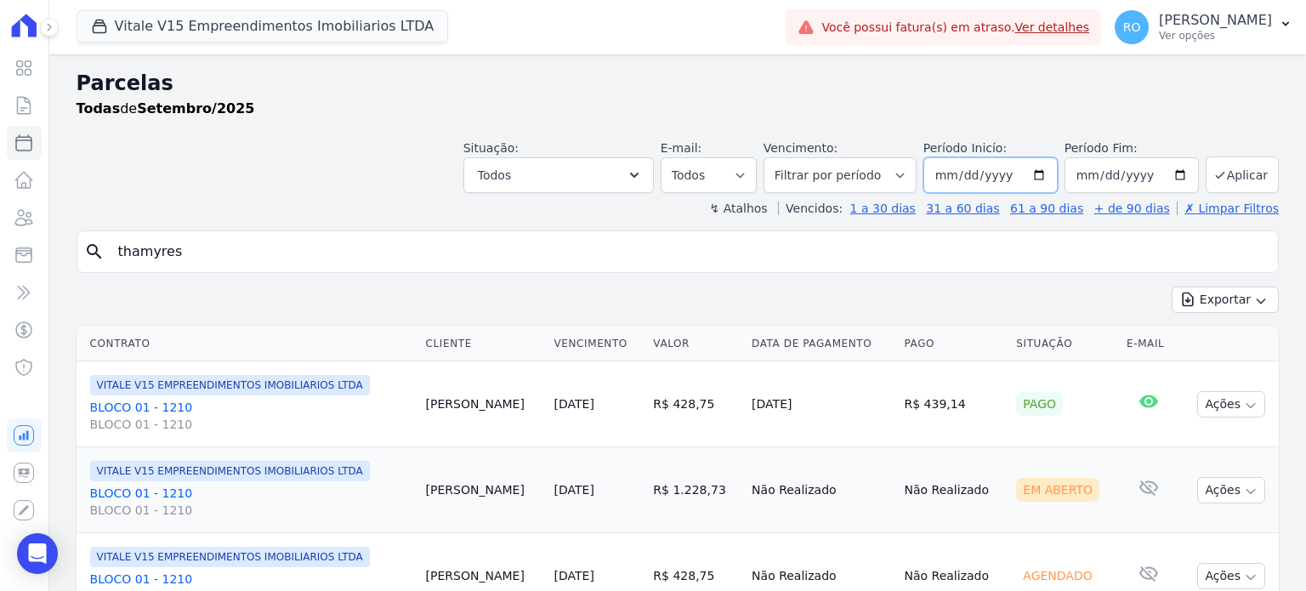
click at [1040, 175] on input "2025-09-01" at bounding box center [990, 175] width 134 height 36
type input "[DATE]"
click at [1226, 179] on button "Aplicar" at bounding box center [1242, 174] width 73 height 37
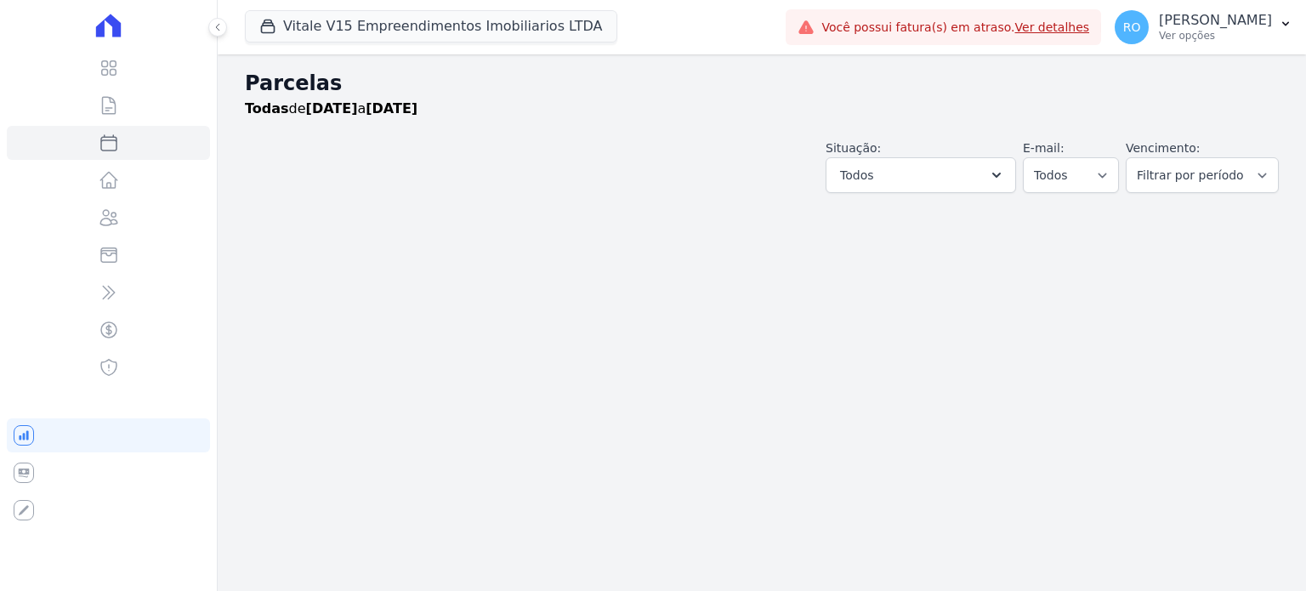
select select
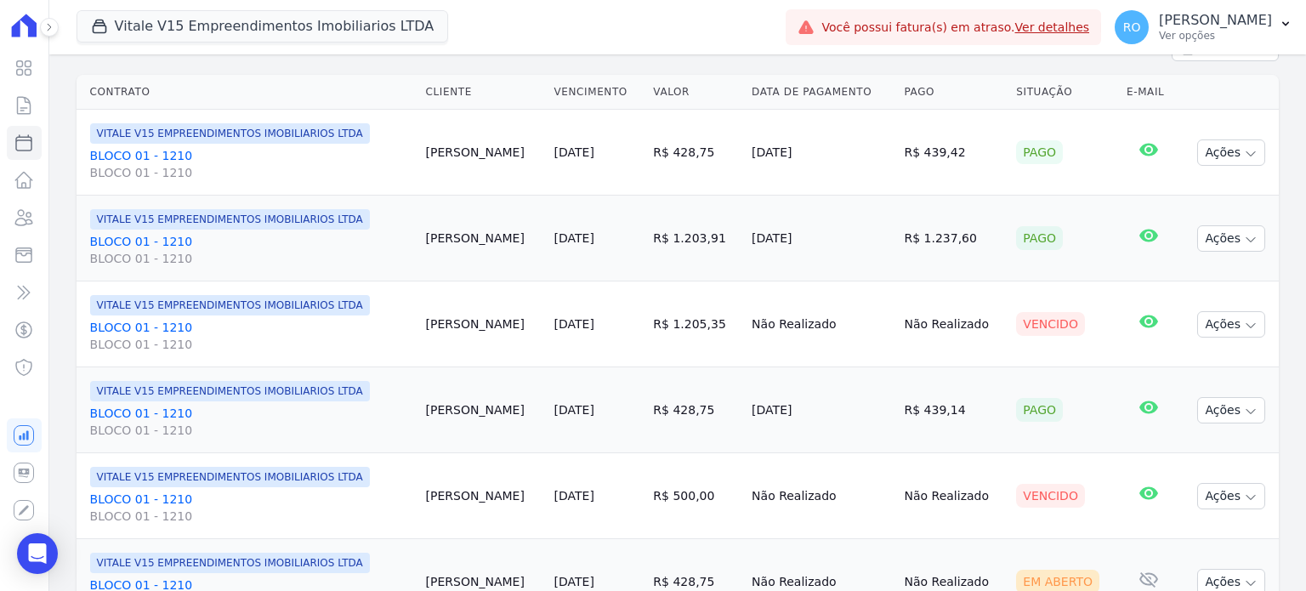
scroll to position [82, 0]
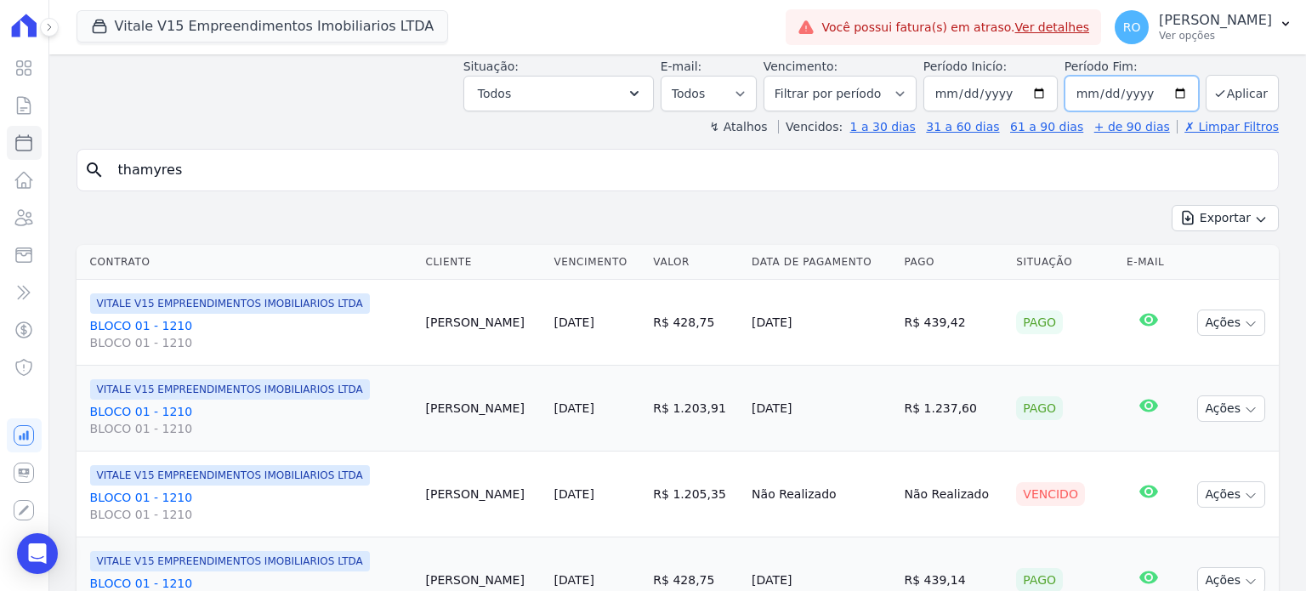
click at [1171, 94] on input "[DATE]" at bounding box center [1131, 94] width 134 height 36
type input "[DATE]"
click at [1254, 103] on button "Aplicar" at bounding box center [1242, 93] width 73 height 37
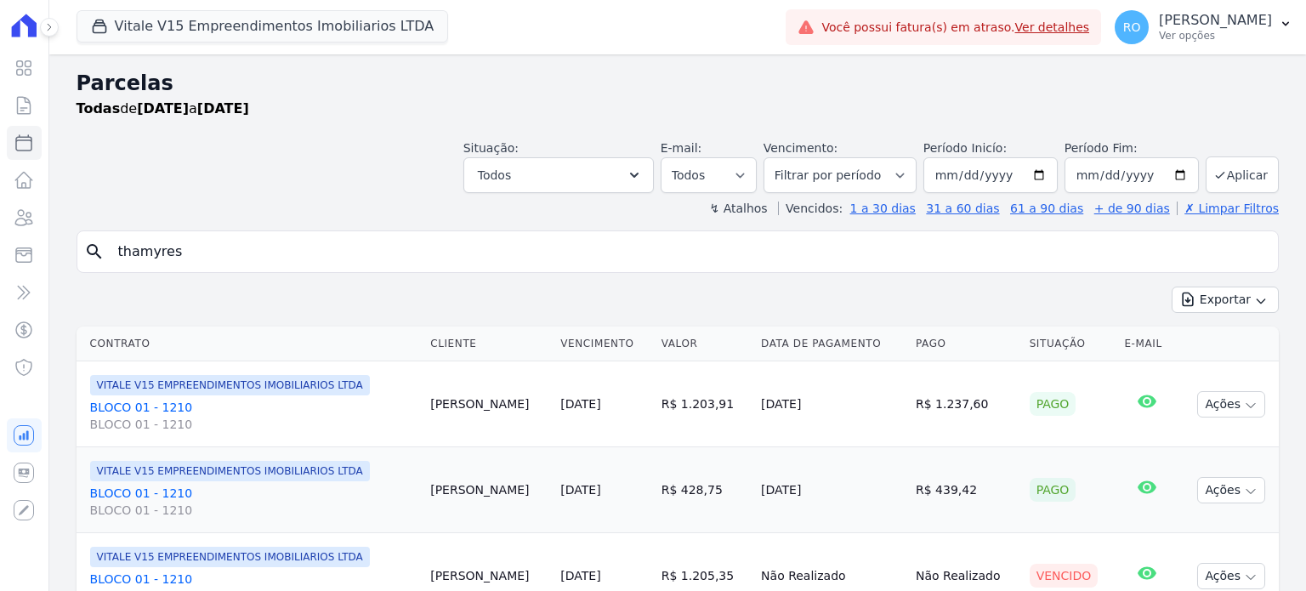
select select
click at [1229, 310] on button "Exportar" at bounding box center [1225, 300] width 107 height 26
click at [1206, 366] on span "Exportar CSV" at bounding box center [1223, 368] width 90 height 17
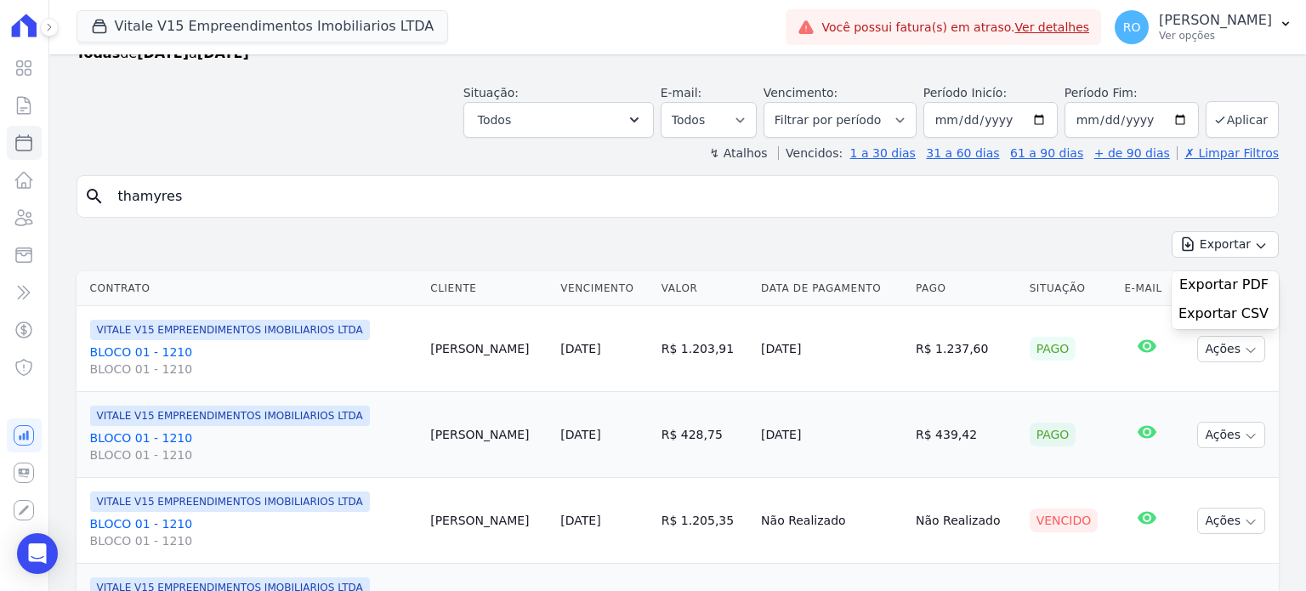
scroll to position [85, 0]
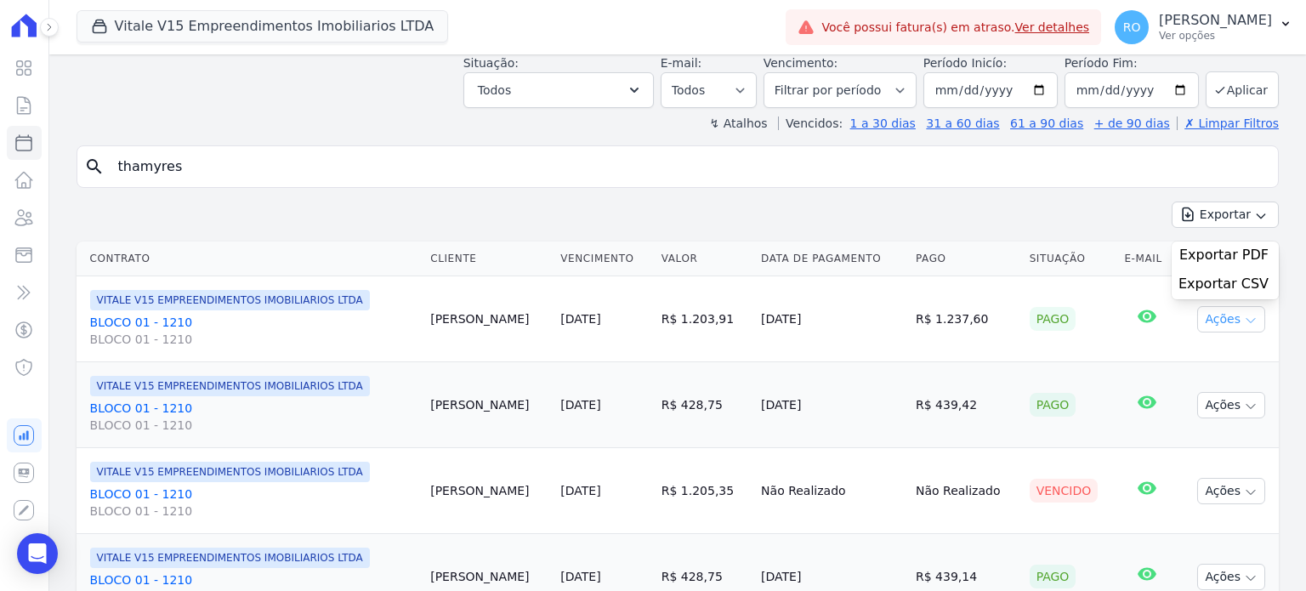
click at [1244, 315] on icon "button" at bounding box center [1251, 321] width 14 height 14
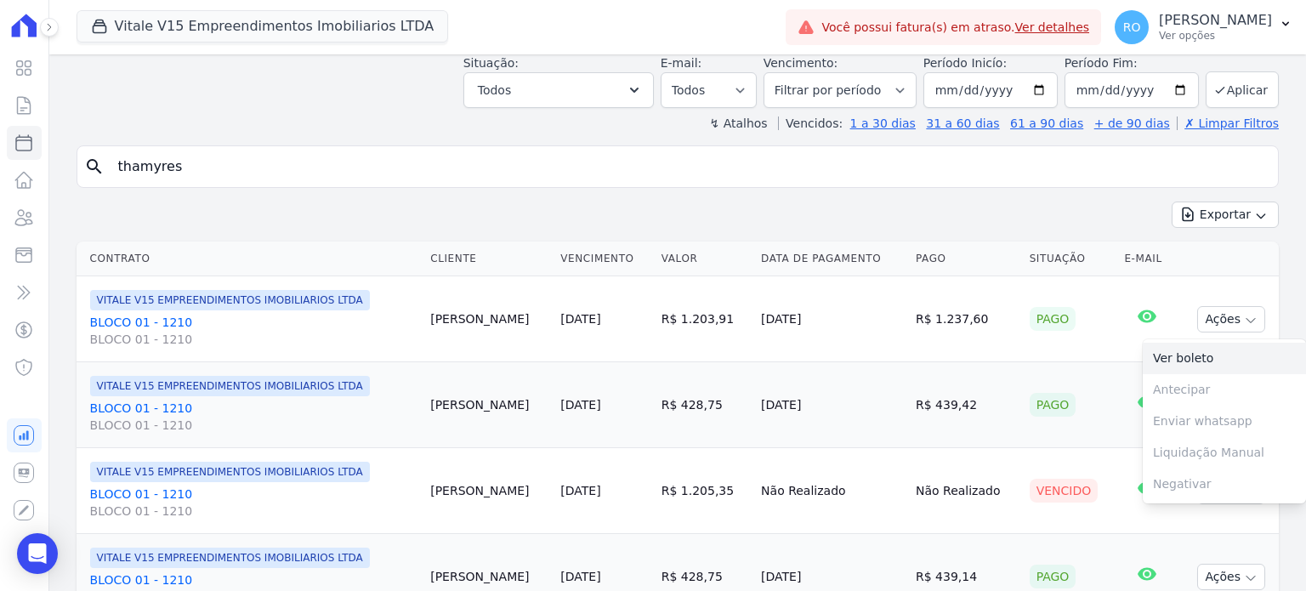
click at [1150, 349] on link "Ver boleto" at bounding box center [1224, 358] width 163 height 31
click at [153, 320] on link "BLOCO 01 - 1210 BLOCO 01 - 1210" at bounding box center [253, 331] width 327 height 34
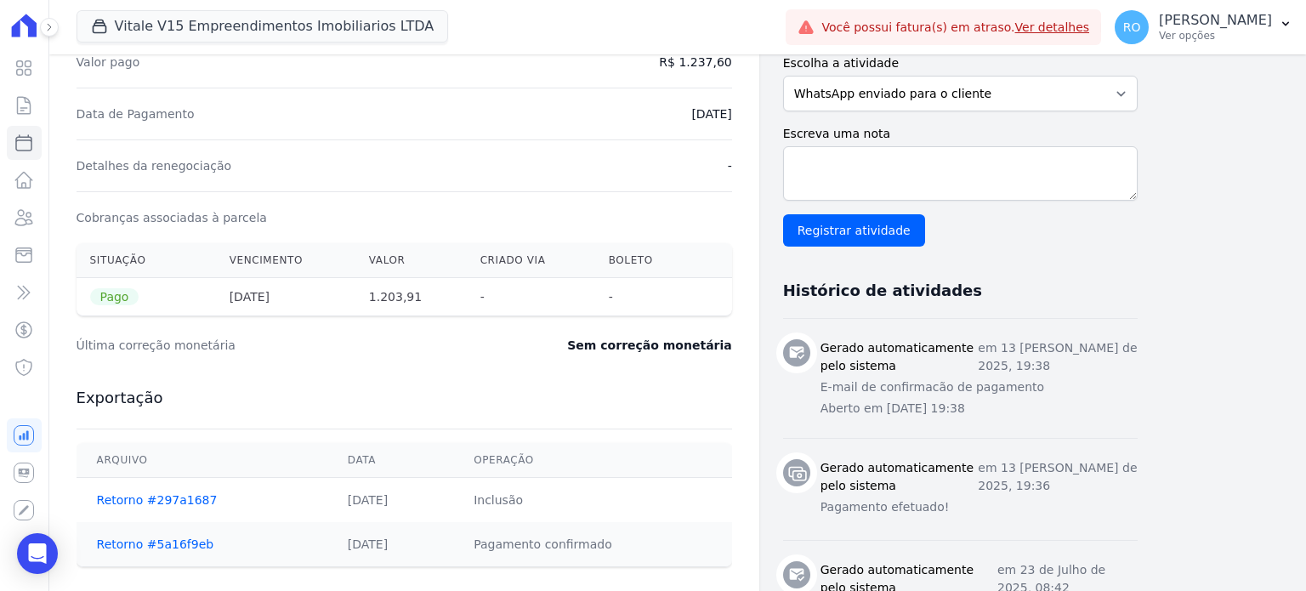
scroll to position [510, 0]
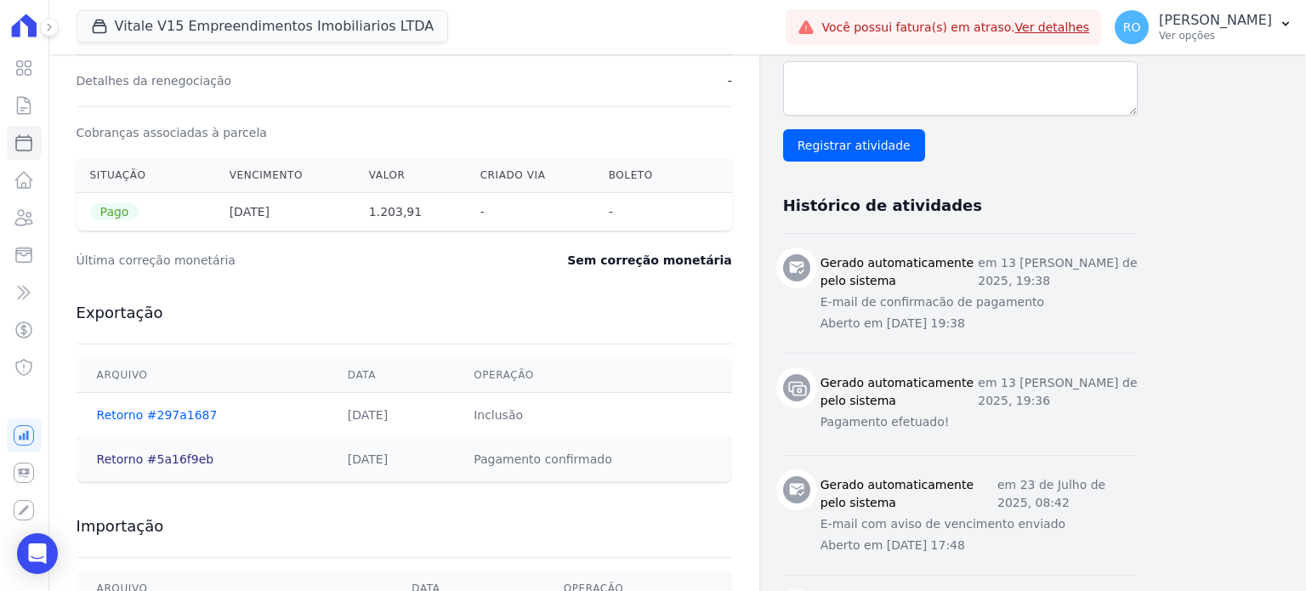
click at [143, 453] on link "Retorno #5a16f9eb" at bounding box center [155, 459] width 117 height 14
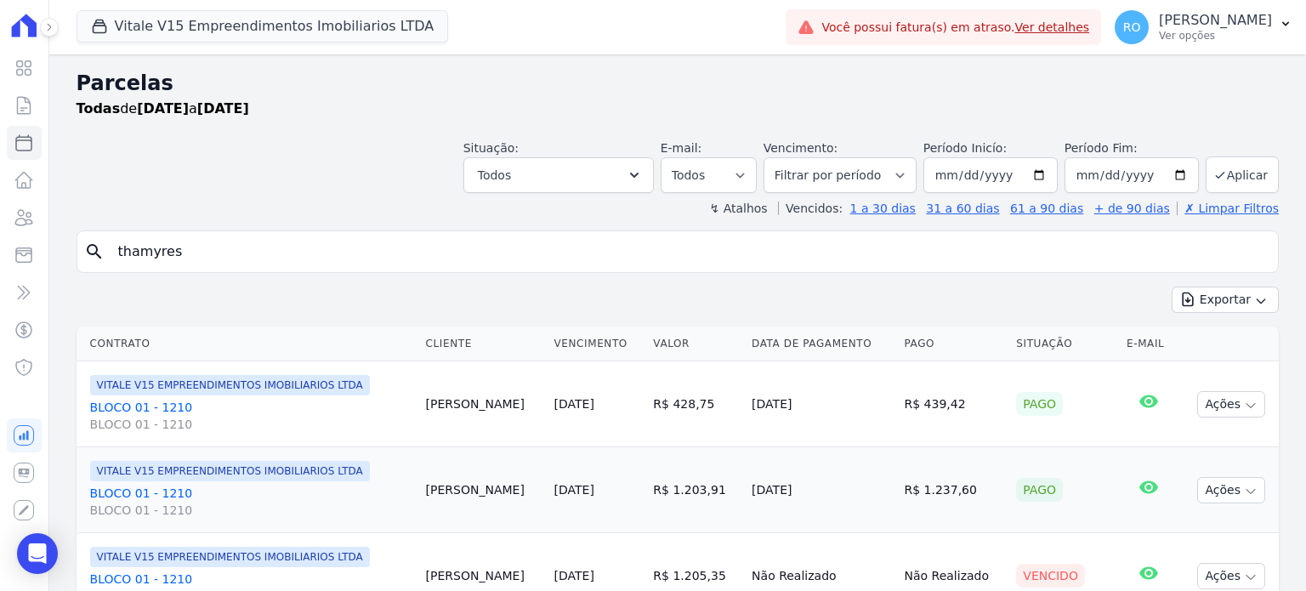
select select
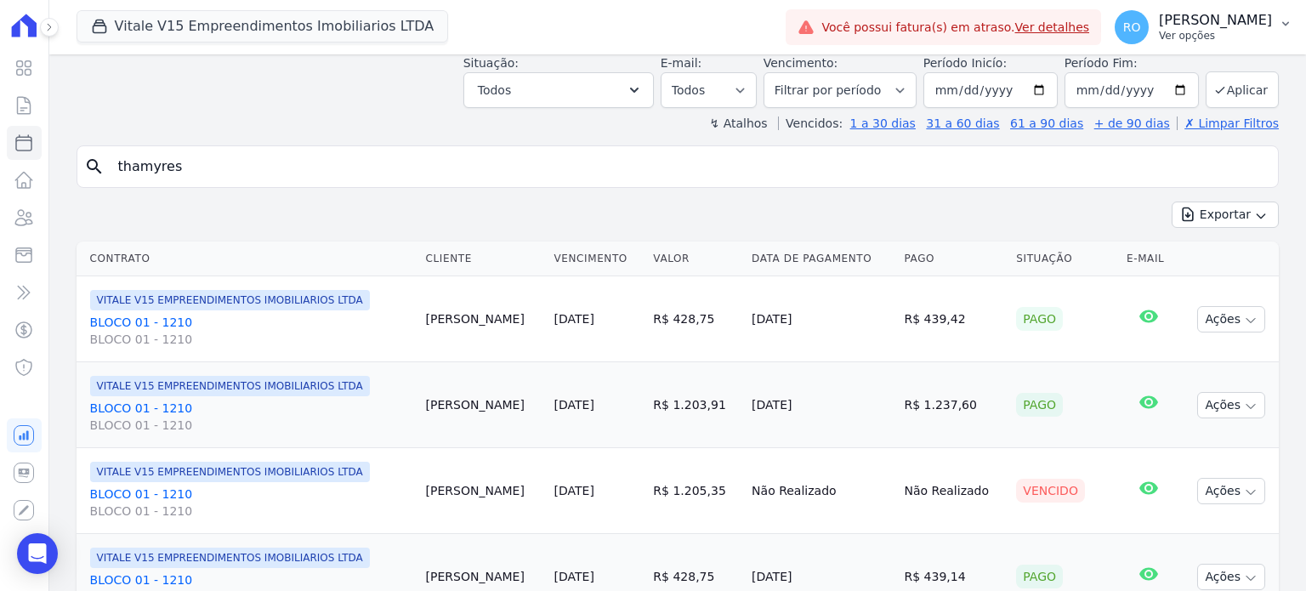
click at [1209, 16] on p "[PERSON_NAME]" at bounding box center [1215, 20] width 113 height 17
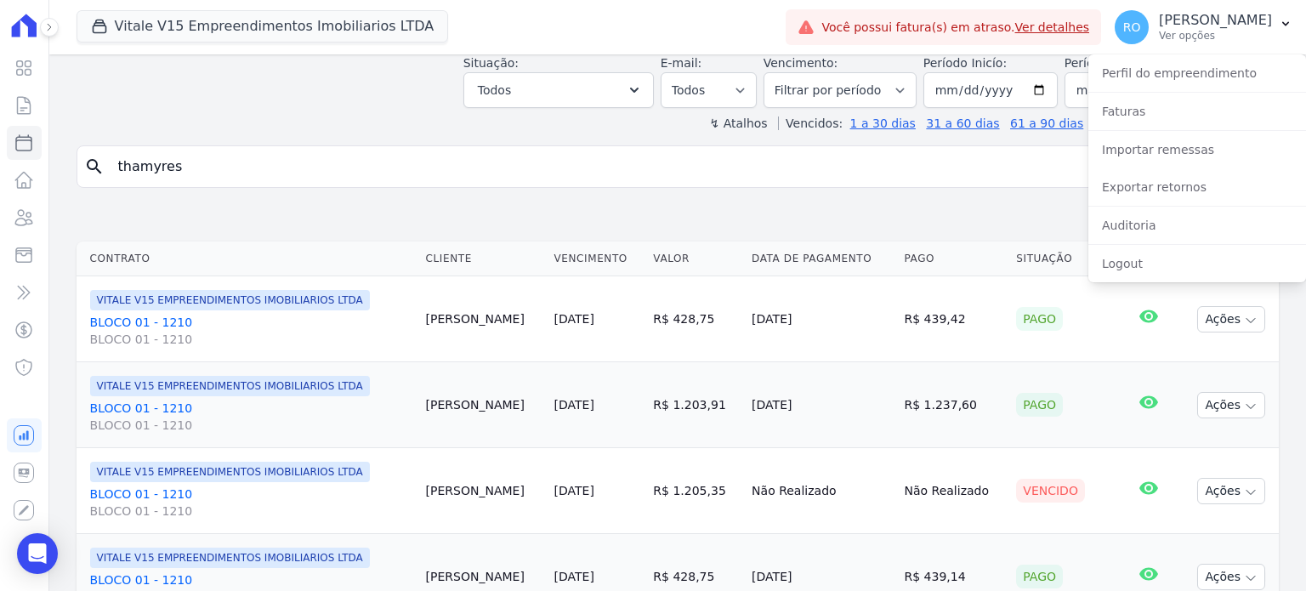
click at [161, 319] on link "BLOCO 01 - 1210 BLOCO 01 - 1210" at bounding box center [251, 331] width 322 height 34
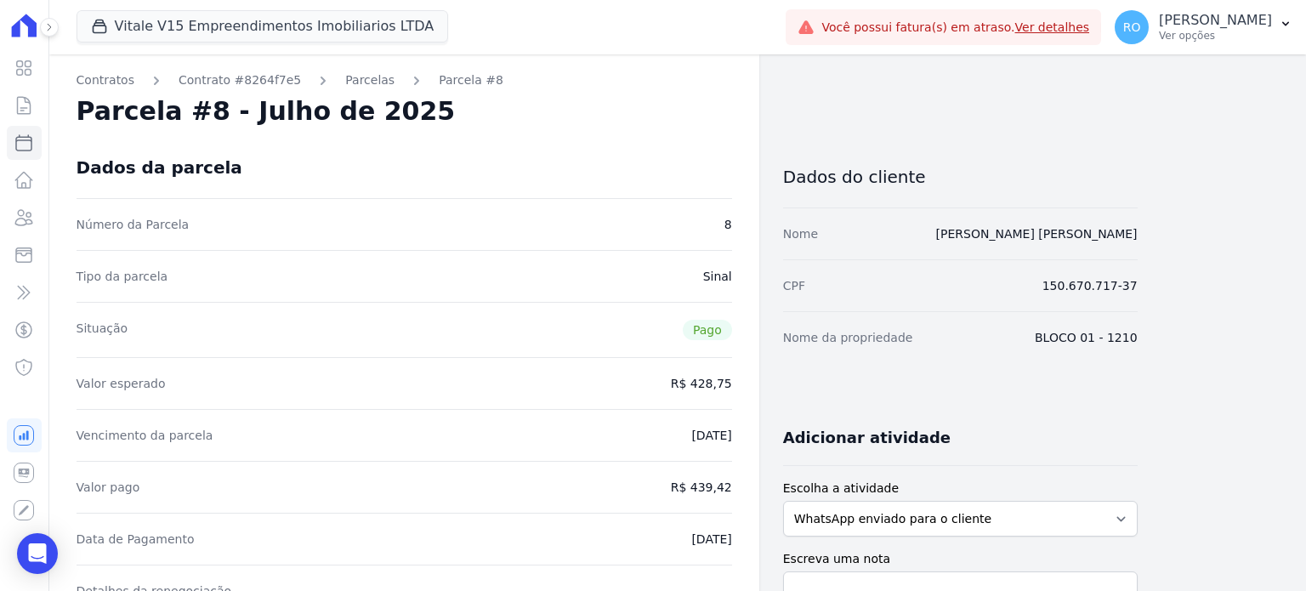
select select
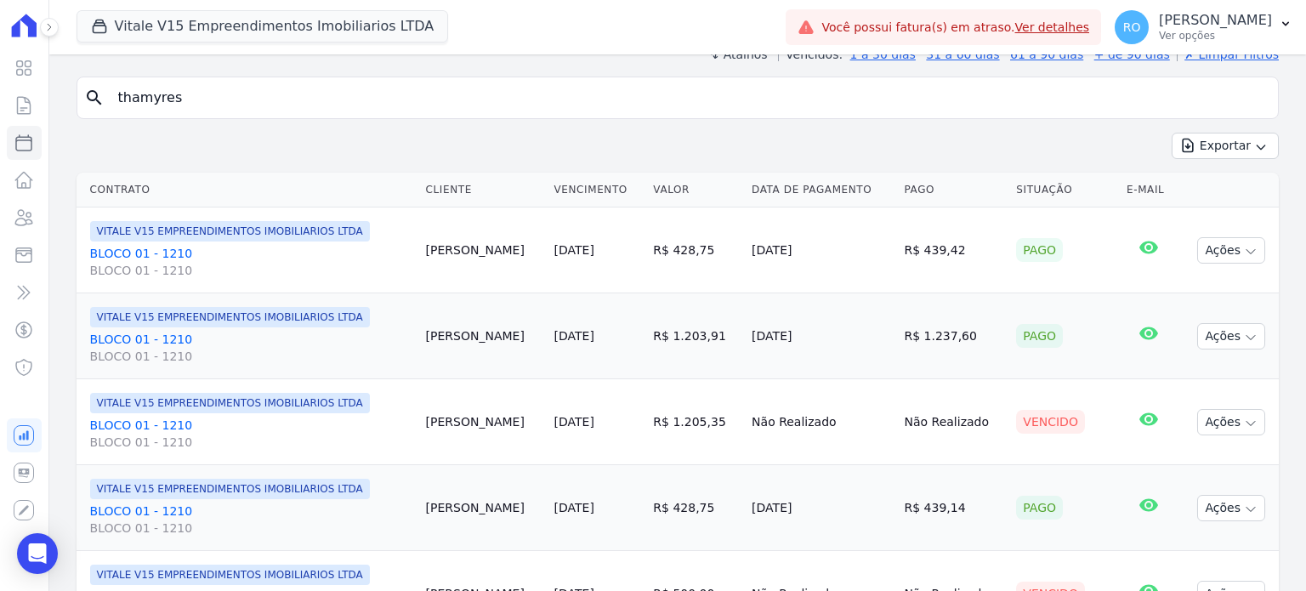
scroll to position [170, 0]
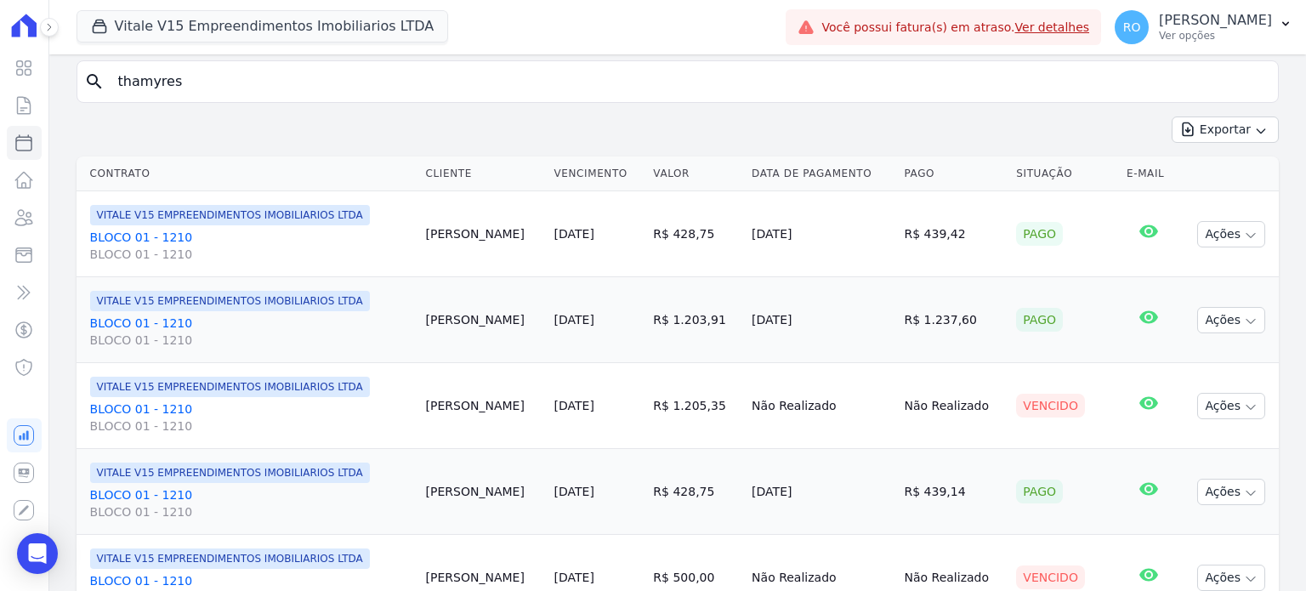
click at [139, 319] on link "BLOCO 01 - 1210 BLOCO 01 - 1210" at bounding box center [251, 332] width 322 height 34
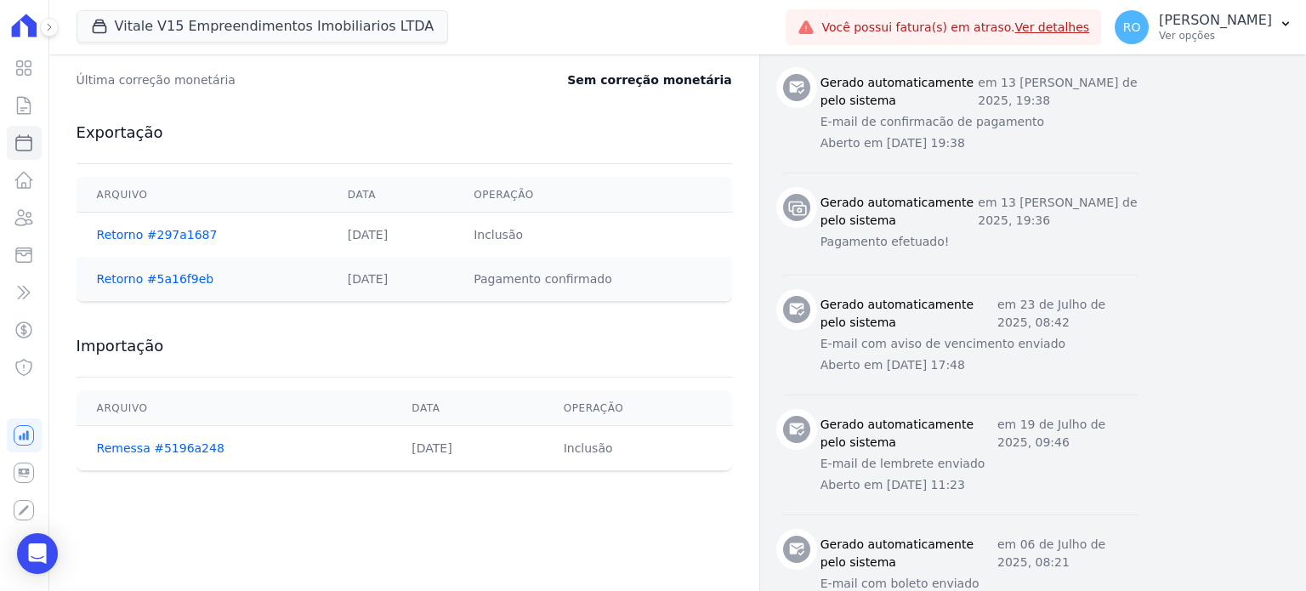
scroll to position [680, 0]
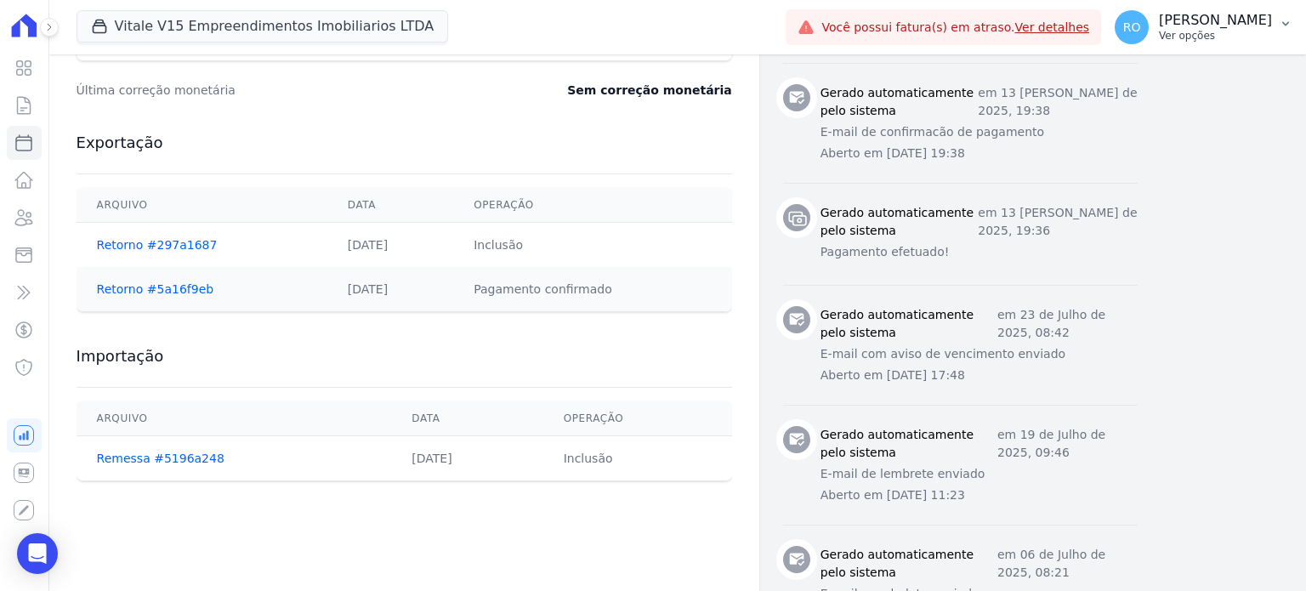
click at [1206, 31] on p "Ver opções" at bounding box center [1215, 36] width 113 height 14
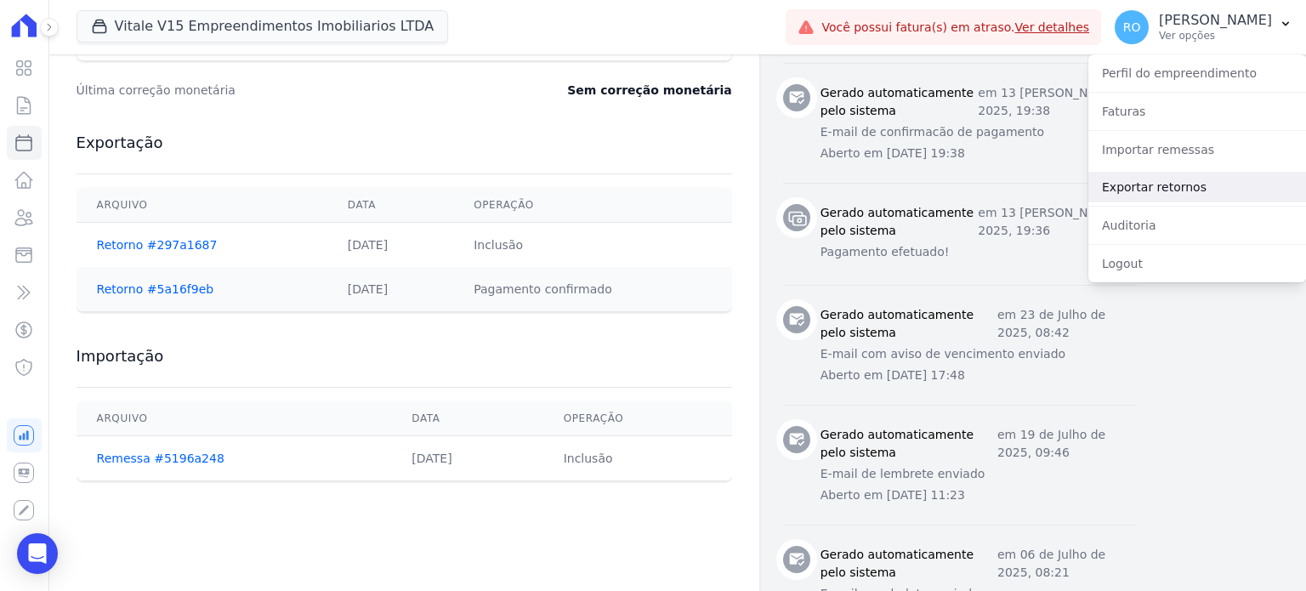
click at [1159, 191] on link "Exportar retornos" at bounding box center [1197, 187] width 218 height 31
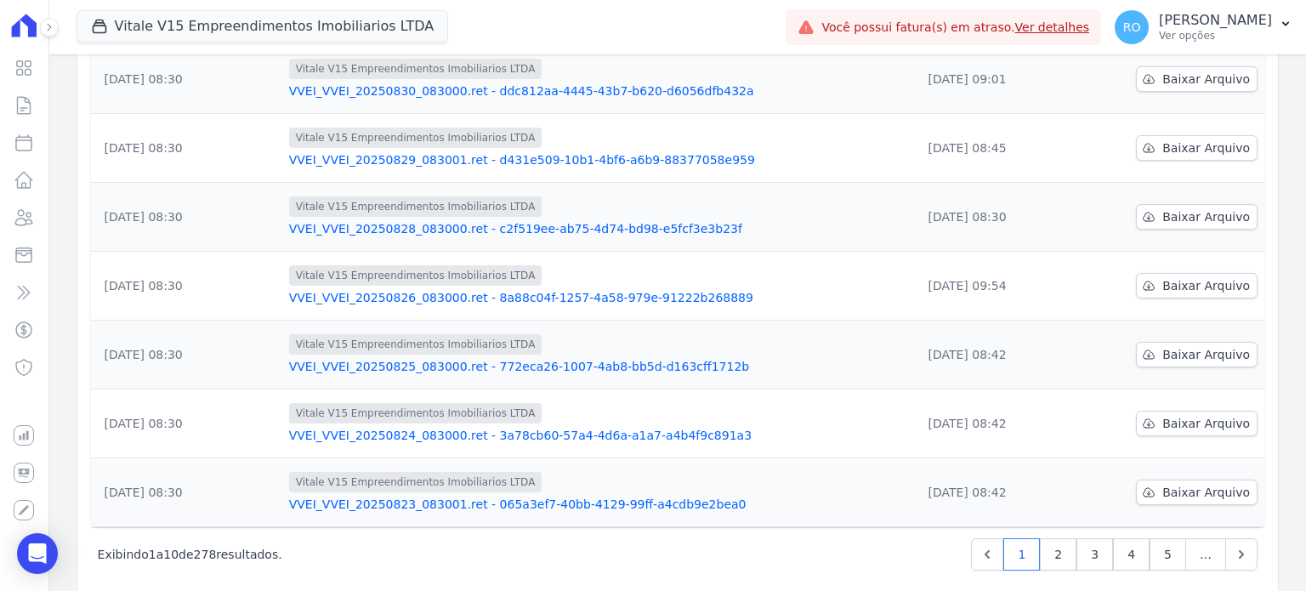
scroll to position [462, 0]
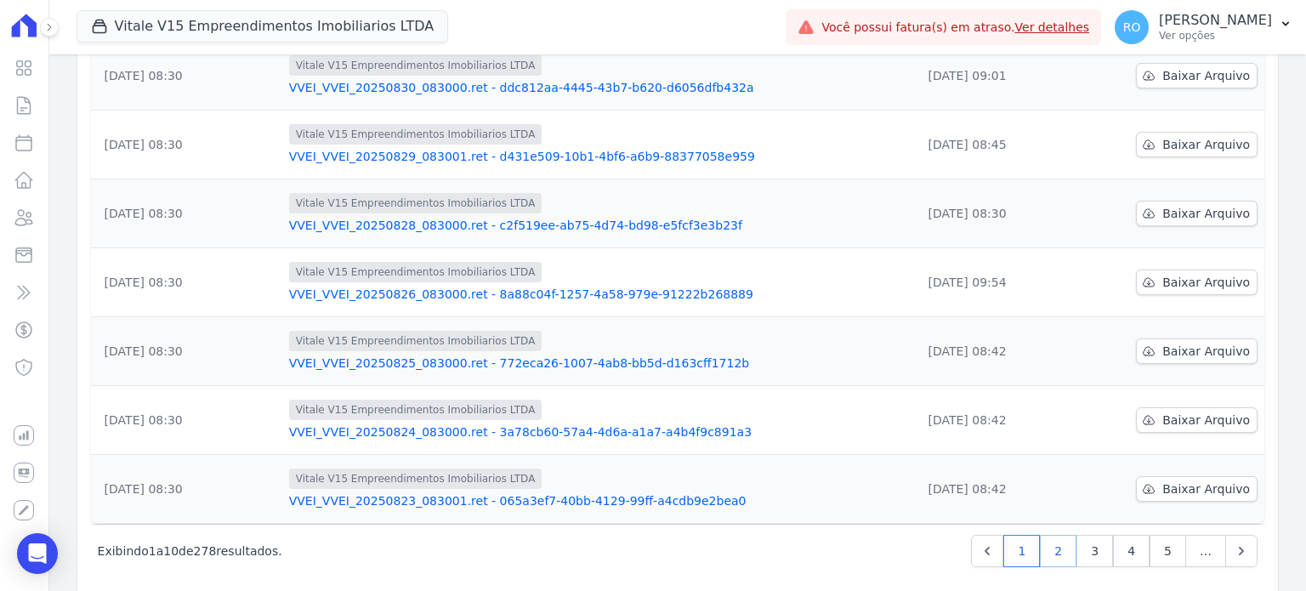
drag, startPoint x: 1057, startPoint y: 530, endPoint x: 1067, endPoint y: 526, distance: 10.8
click at [1058, 535] on link "2" at bounding box center [1058, 551] width 37 height 32
click at [418, 492] on link "VVEI_VVEI_20250813_083000.ret - b77dbb60-4ff2-4e56-ac91-b8aaac205848" at bounding box center [598, 500] width 616 height 17
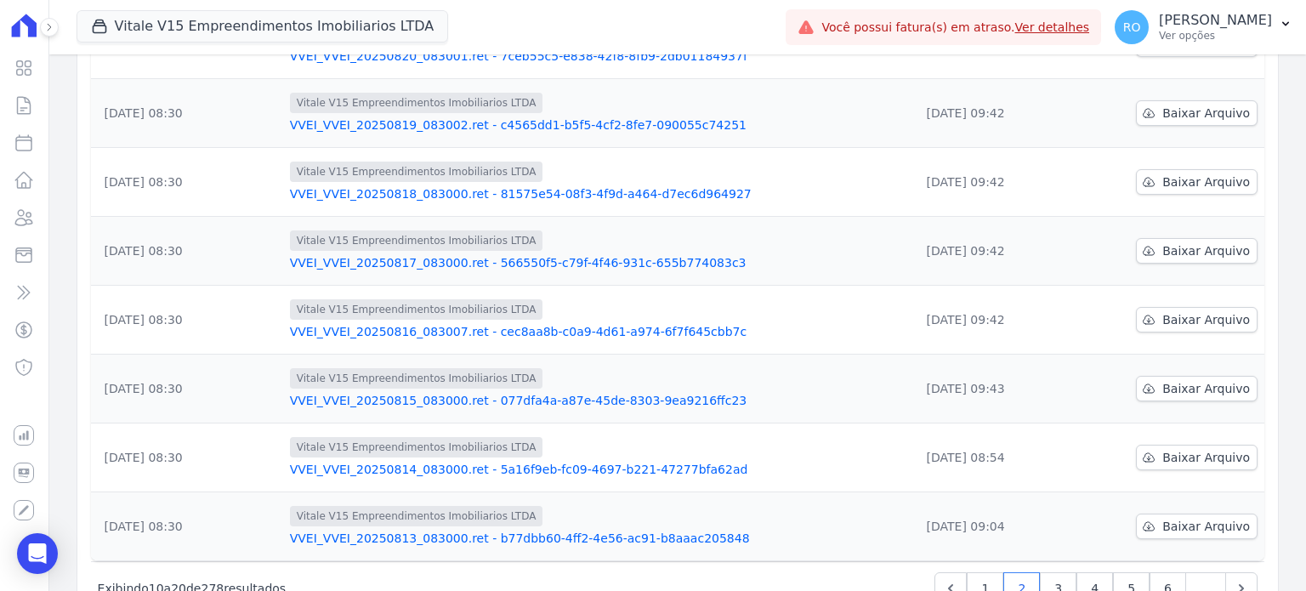
scroll to position [462, 0]
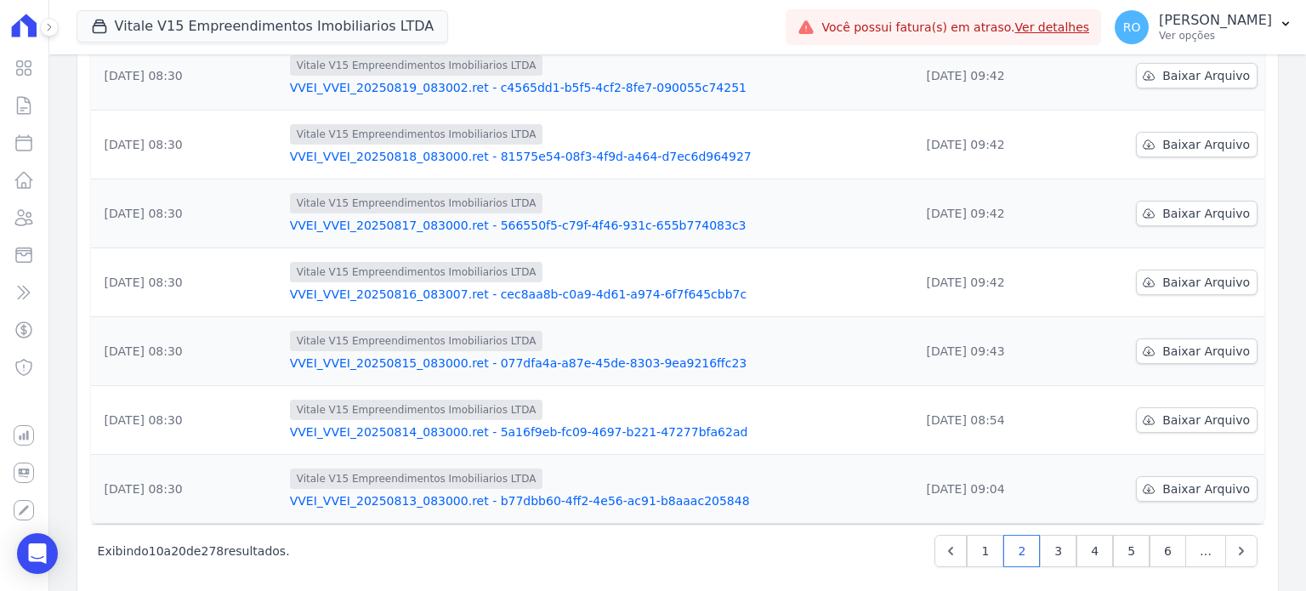
click at [394, 423] on link "VVEI_VVEI_20250814_083000.ret - 5a16f9eb-fc09-4697-b221-47277bfa62ad" at bounding box center [598, 431] width 616 height 17
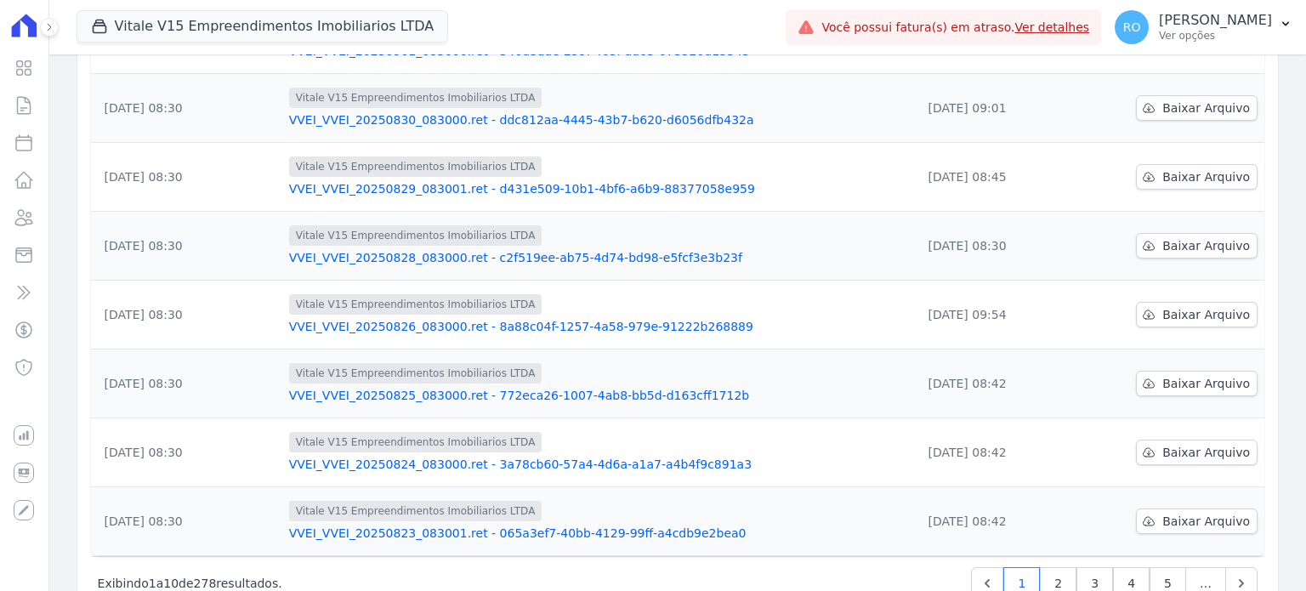
scroll to position [582, 0]
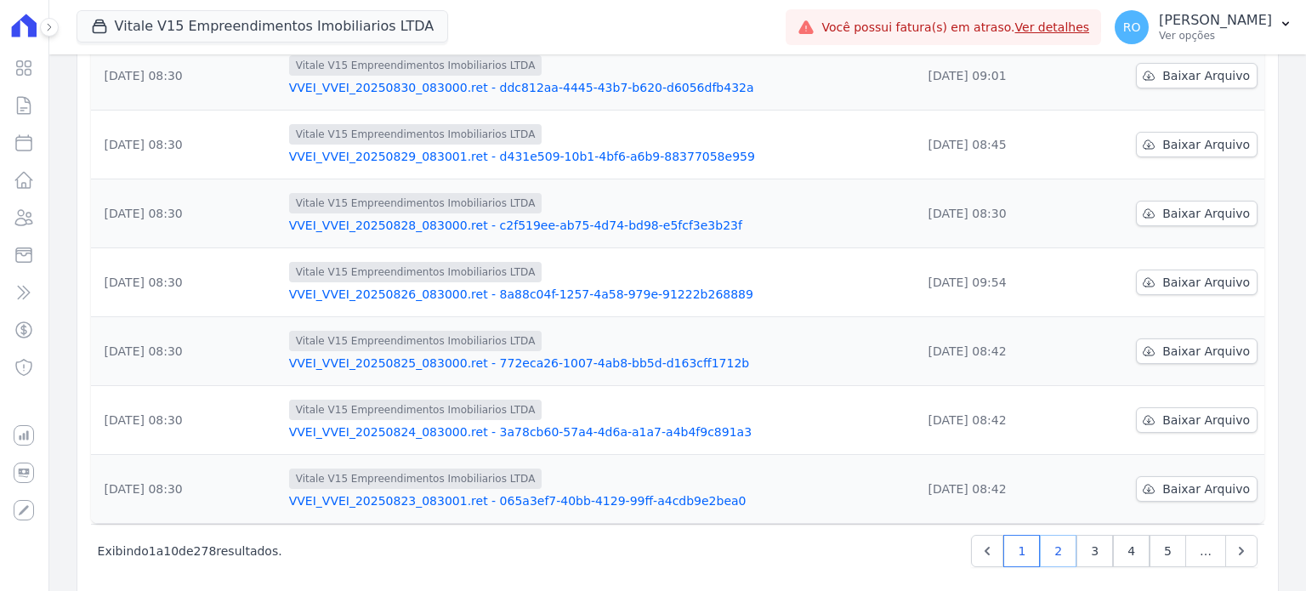
click at [1044, 535] on link "2" at bounding box center [1058, 551] width 37 height 32
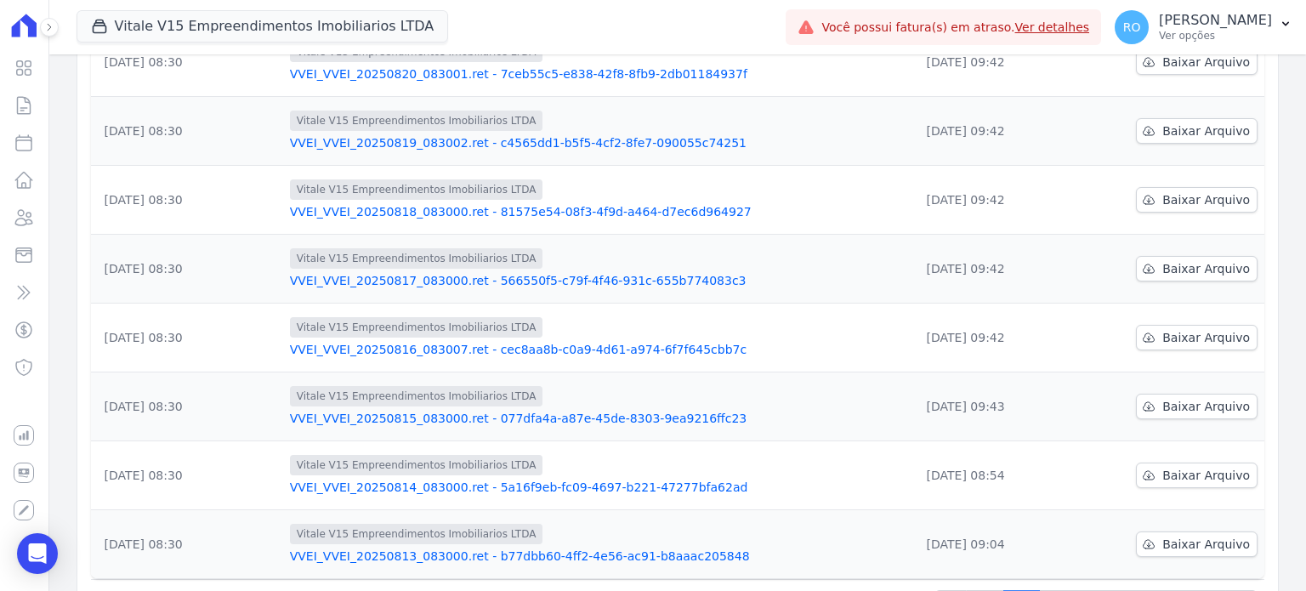
scroll to position [582, 0]
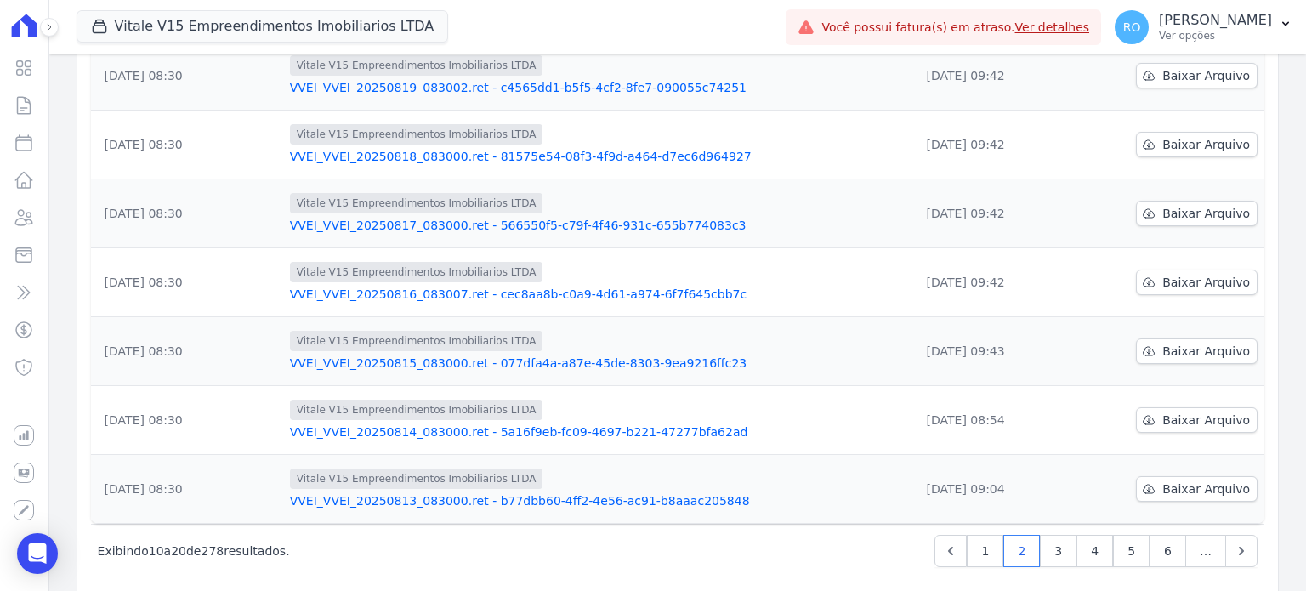
click at [340, 423] on link "VVEI_VVEI_20250814_083000.ret - 5a16f9eb-fc09-4697-b221-47277bfa62ad" at bounding box center [598, 431] width 616 height 17
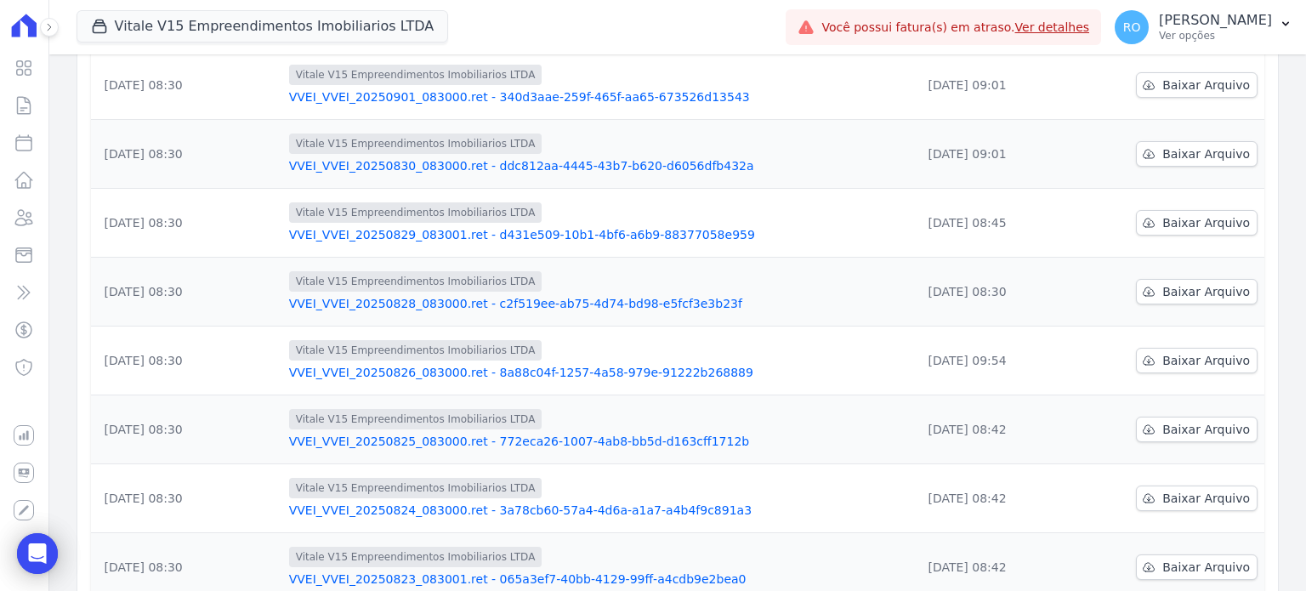
scroll to position [582, 0]
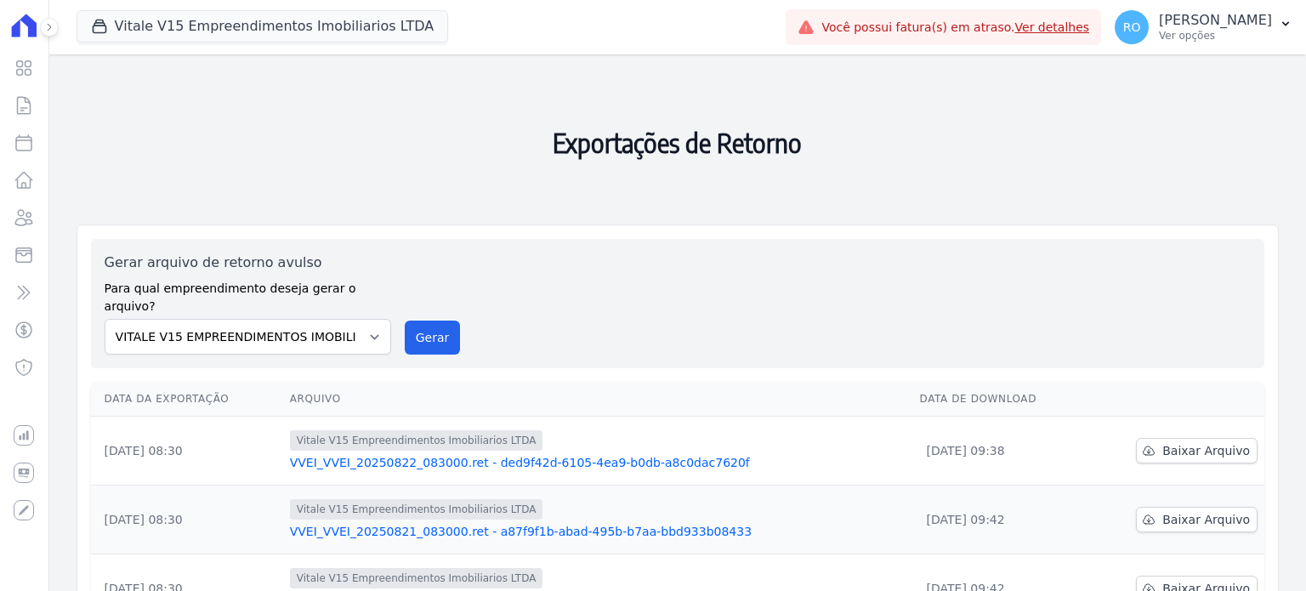
click at [422, 454] on link "VVEI_VVEI_20250822_083000.ret - ded9f42d-6105-4ea9-b0db-a8c0dac7620f" at bounding box center [598, 462] width 616 height 17
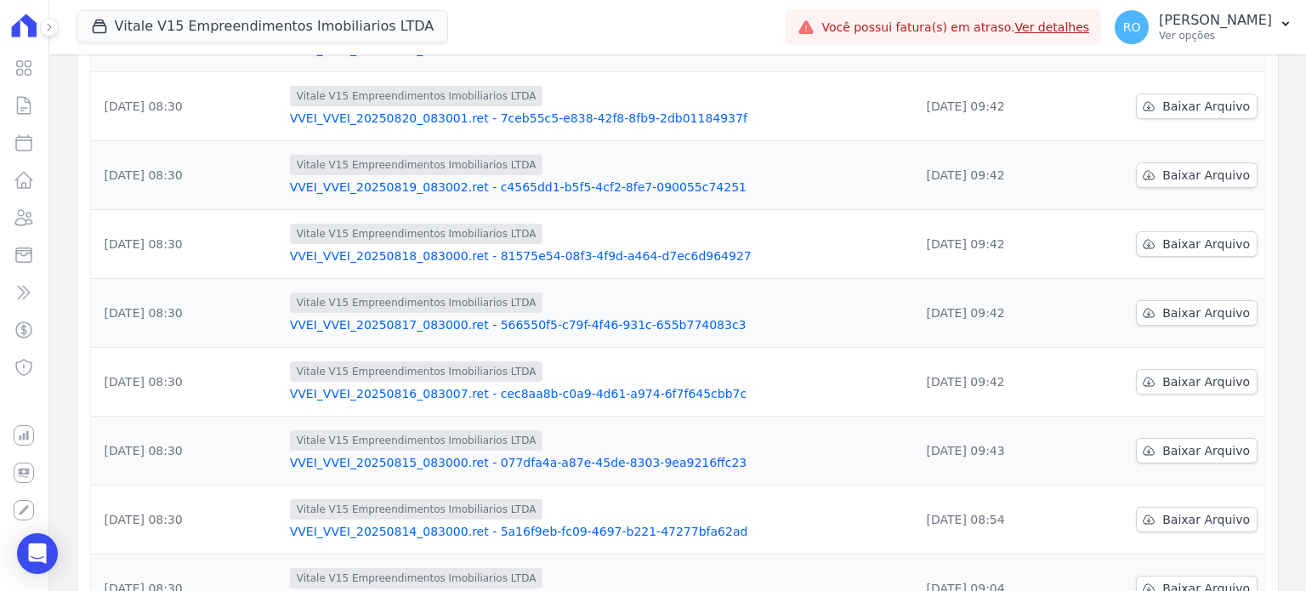
scroll to position [582, 0]
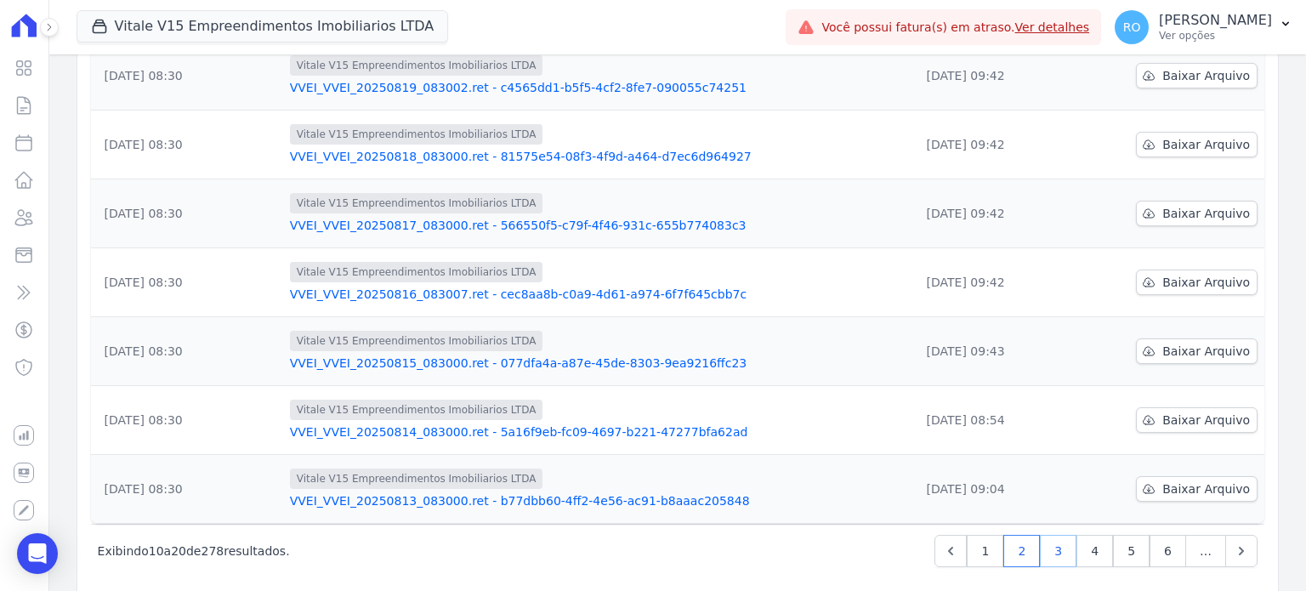
click at [1052, 535] on link "3" at bounding box center [1058, 551] width 37 height 32
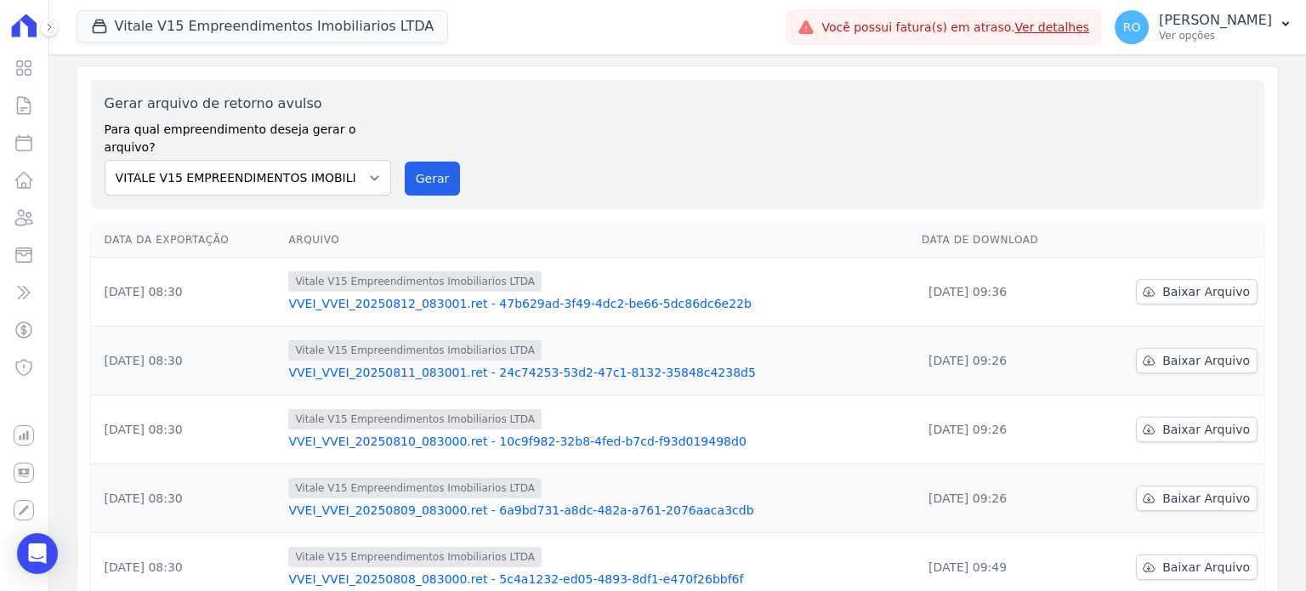
scroll to position [170, 0]
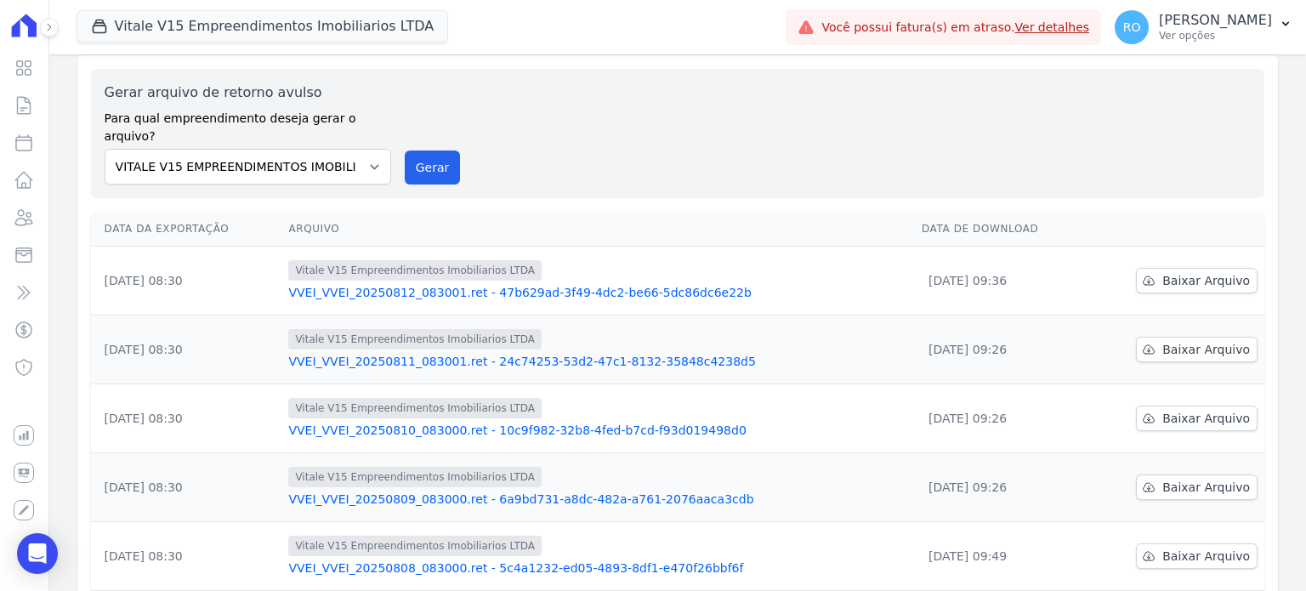
click at [335, 284] on link "VVEI_VVEI_20250812_083001.ret - 47b629ad-3f49-4dc2-be66-5dc86dc6e22b" at bounding box center [598, 292] width 620 height 17
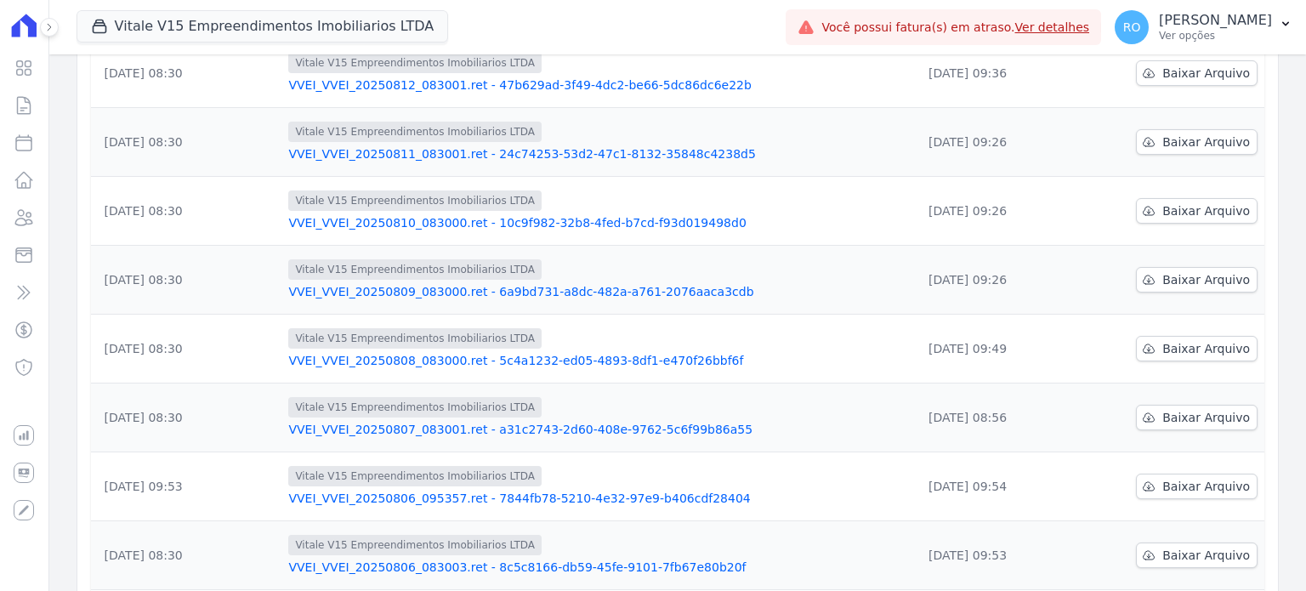
scroll to position [582, 0]
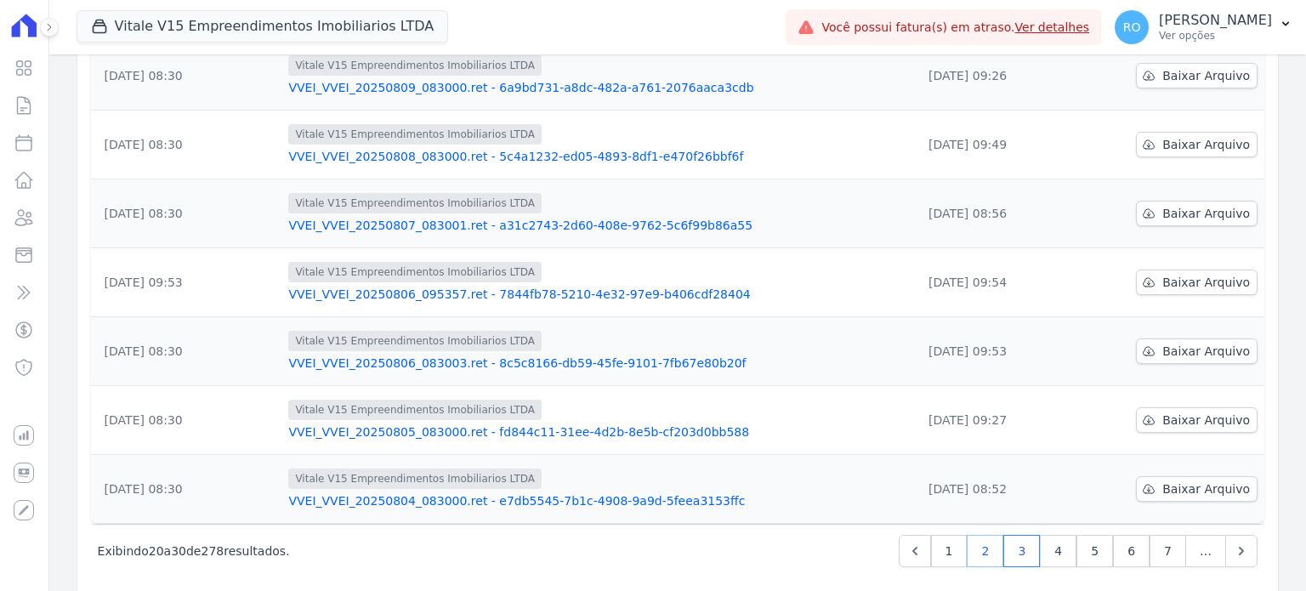
click at [983, 535] on link "2" at bounding box center [985, 551] width 37 height 32
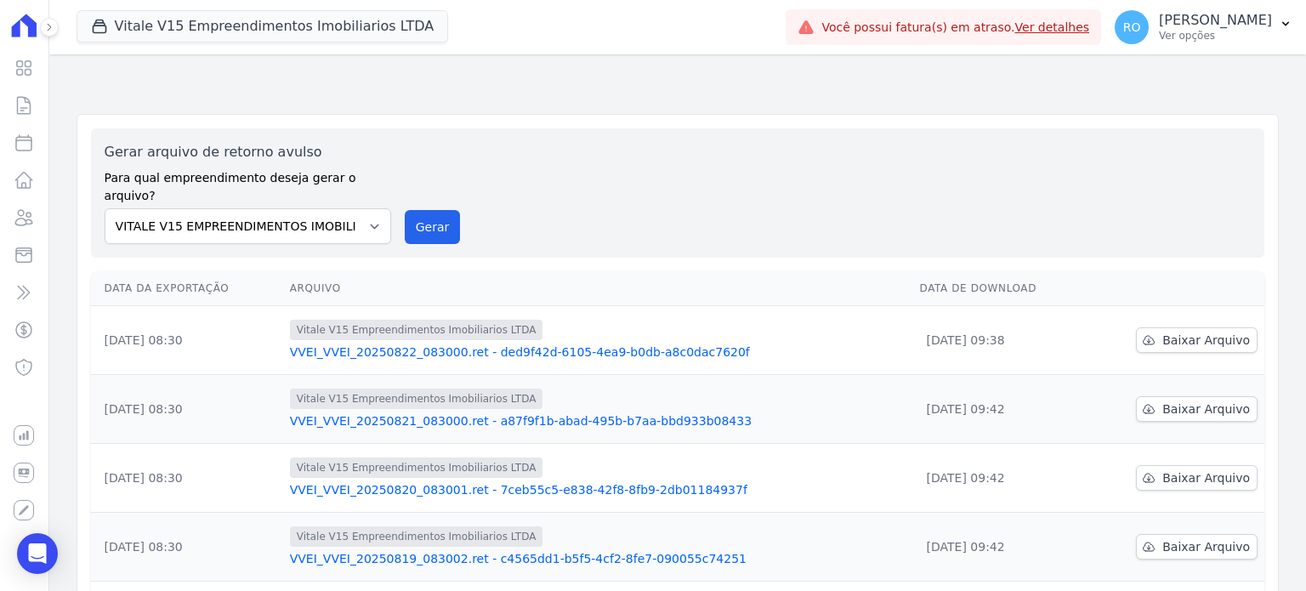
scroll to position [582, 0]
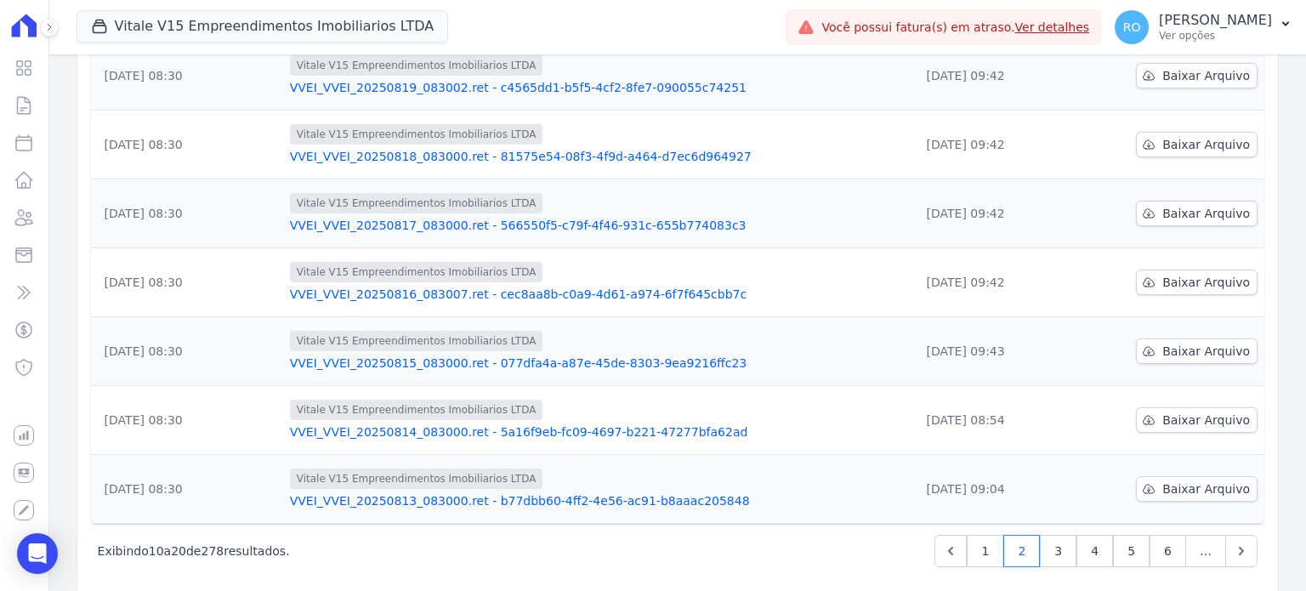
click at [369, 355] on link "VVEI_VVEI_20250815_083000.ret - 077dfa4a-a87e-45de-8303-9ea9216ffc23" at bounding box center [598, 363] width 616 height 17
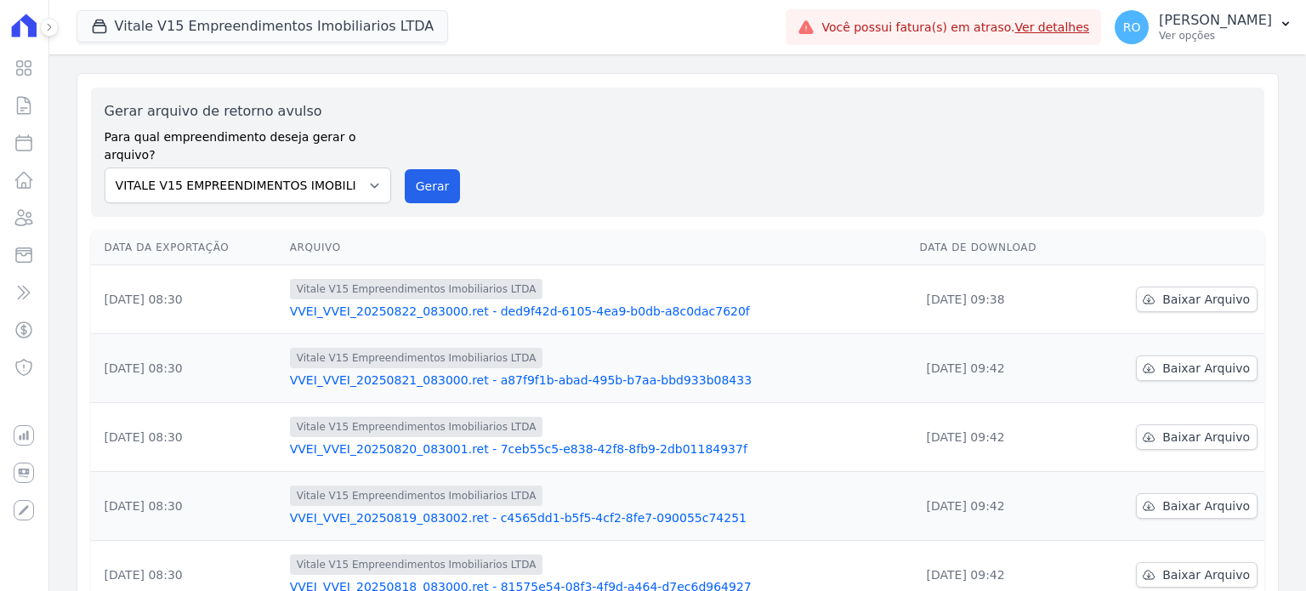
scroll to position [582, 0]
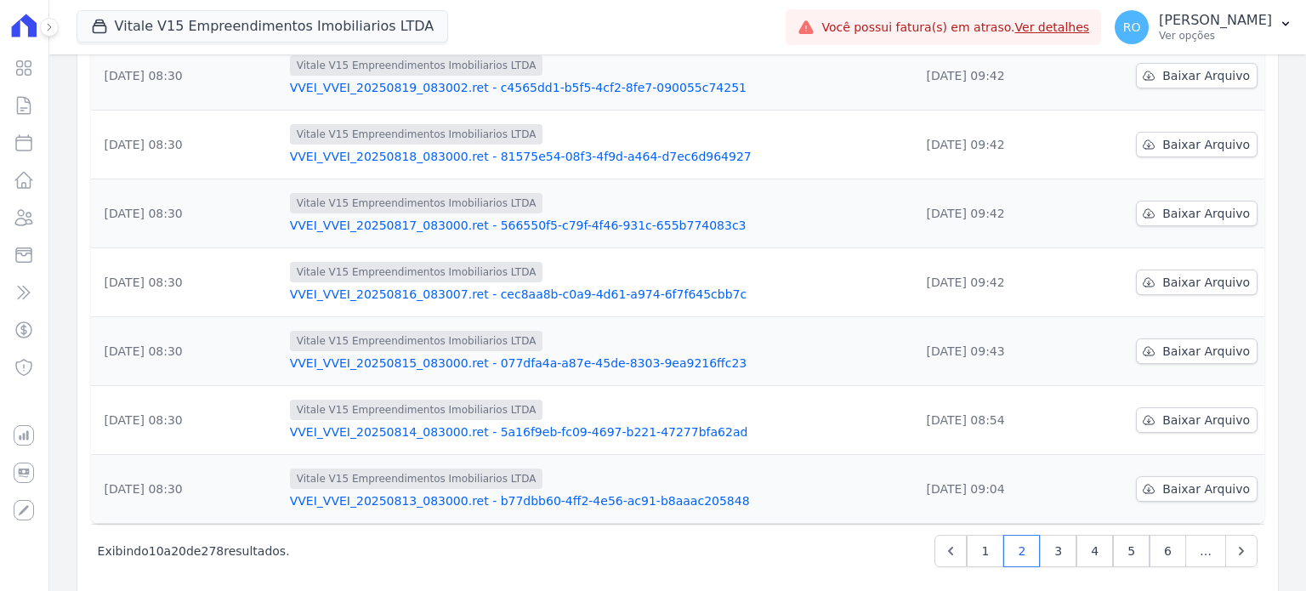
click at [402, 423] on link "VVEI_VVEI_20250814_083000.ret - 5a16f9eb-fc09-4697-b221-47277bfa62ad" at bounding box center [598, 431] width 616 height 17
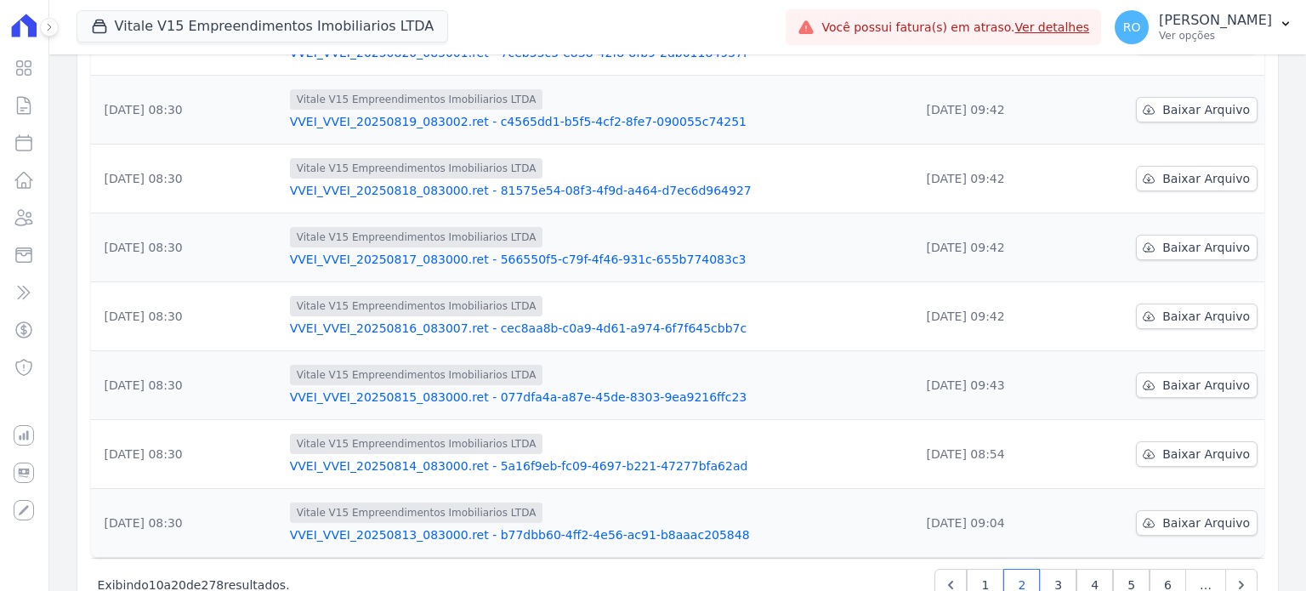
scroll to position [582, 0]
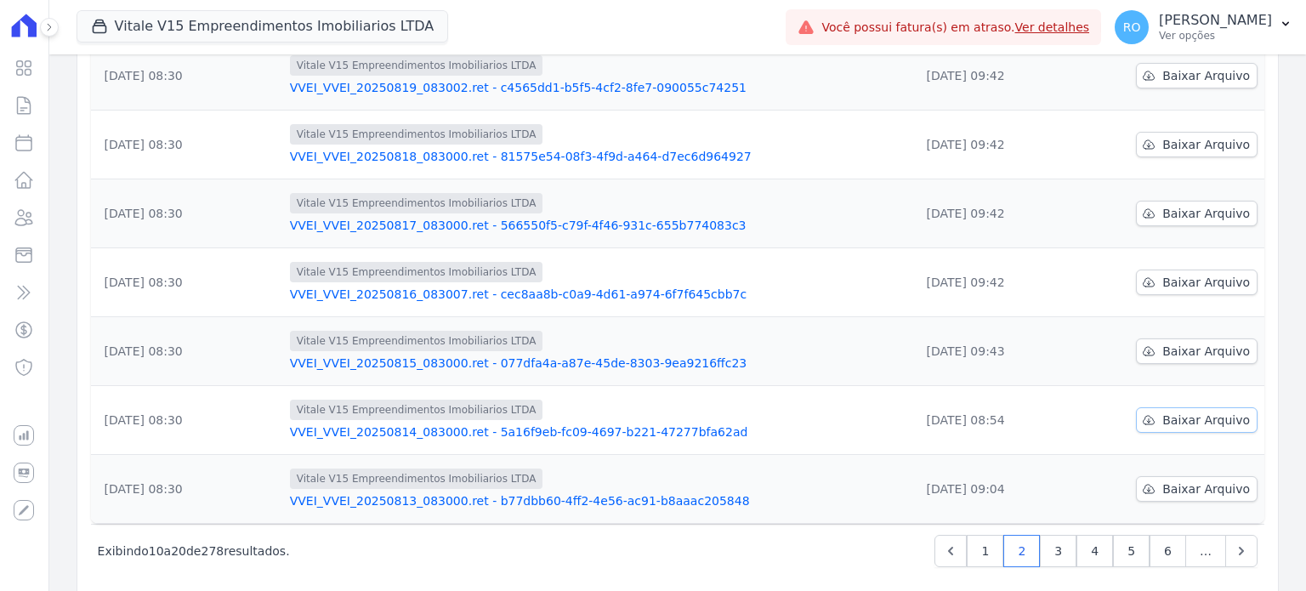
click at [1164, 411] on span "Baixar Arquivo" at bounding box center [1206, 419] width 88 height 17
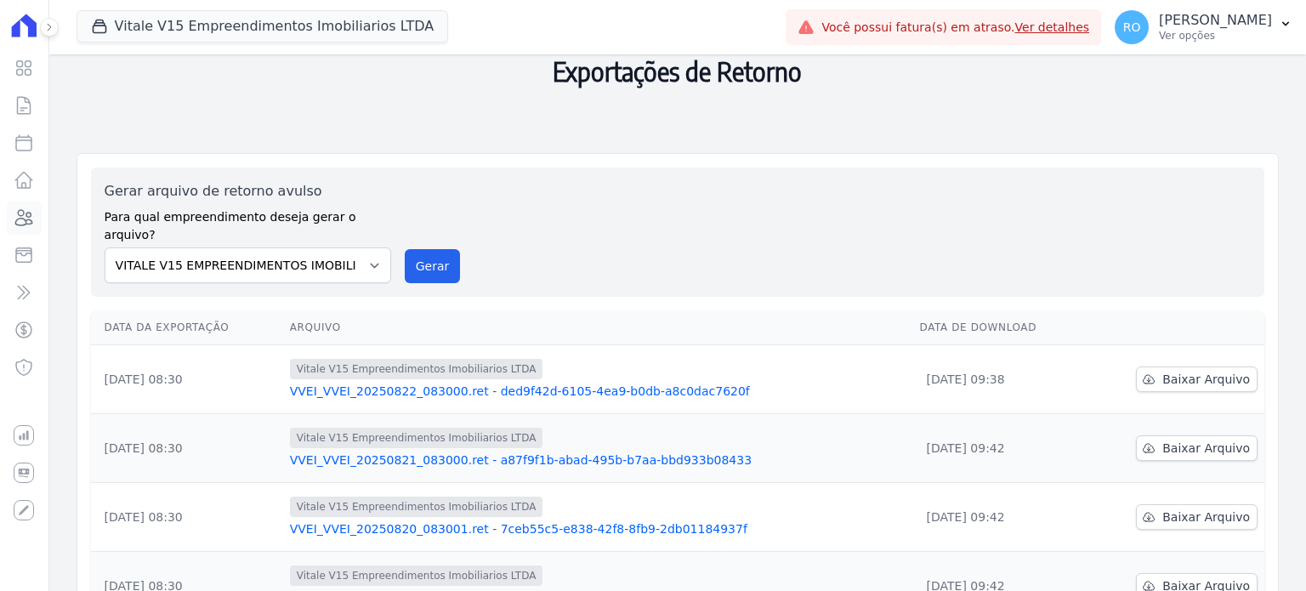
drag, startPoint x: 26, startPoint y: 219, endPoint x: 103, endPoint y: 218, distance: 76.5
click at [26, 219] on icon at bounding box center [24, 217] width 20 height 20
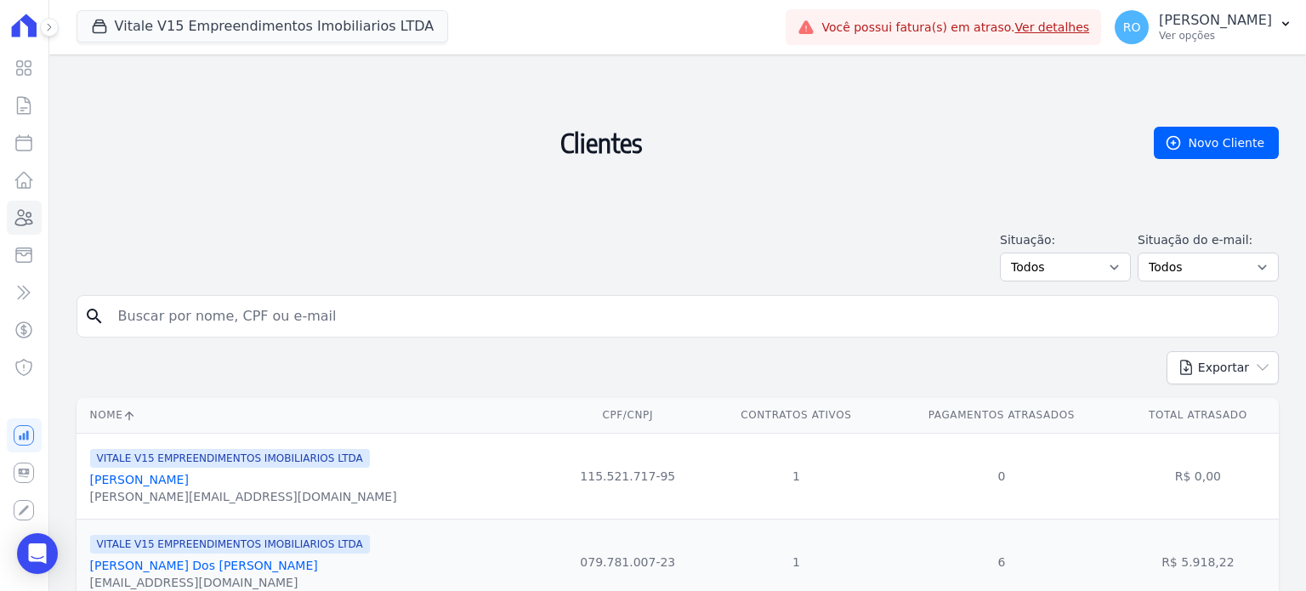
click at [249, 321] on input "search" at bounding box center [689, 316] width 1163 height 34
type input "a"
click at [215, 30] on button "Vitale V15 Empreendimentos Imobiliarios LTDA" at bounding box center [263, 26] width 372 height 32
click at [176, 30] on button "Vitale V15 Empreendimentos Imobiliarios LTDA" at bounding box center [263, 26] width 372 height 32
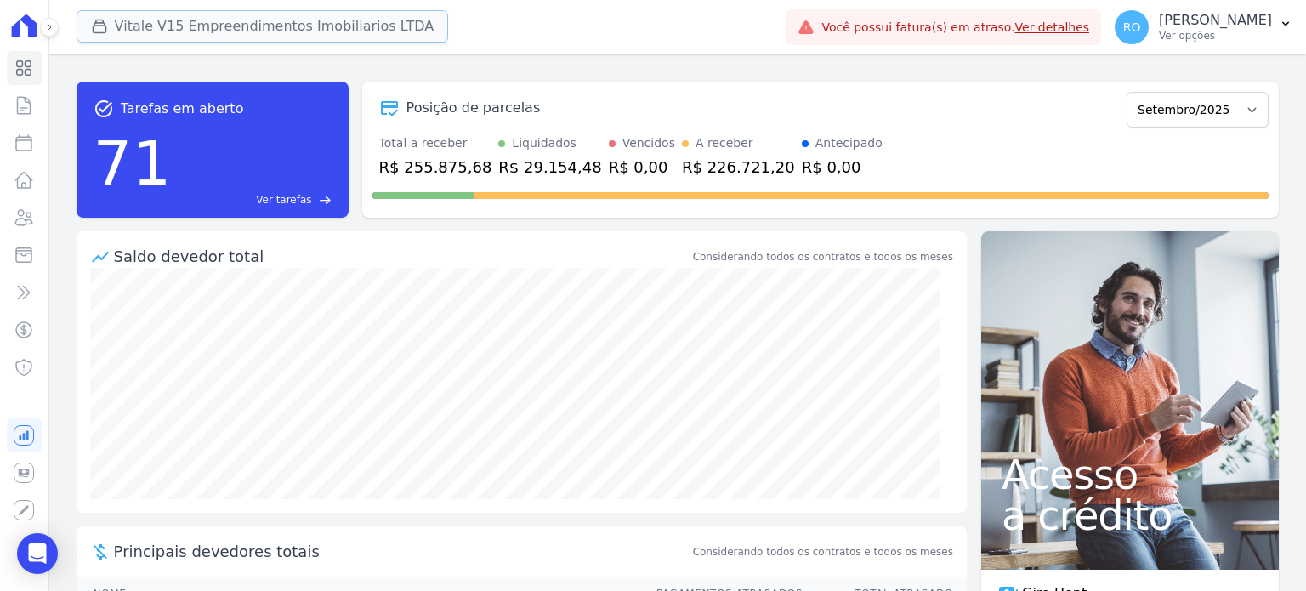
click at [241, 30] on button "Vitale V15 Empreendimentos Imobiliarios LTDA" at bounding box center [263, 26] width 372 height 32
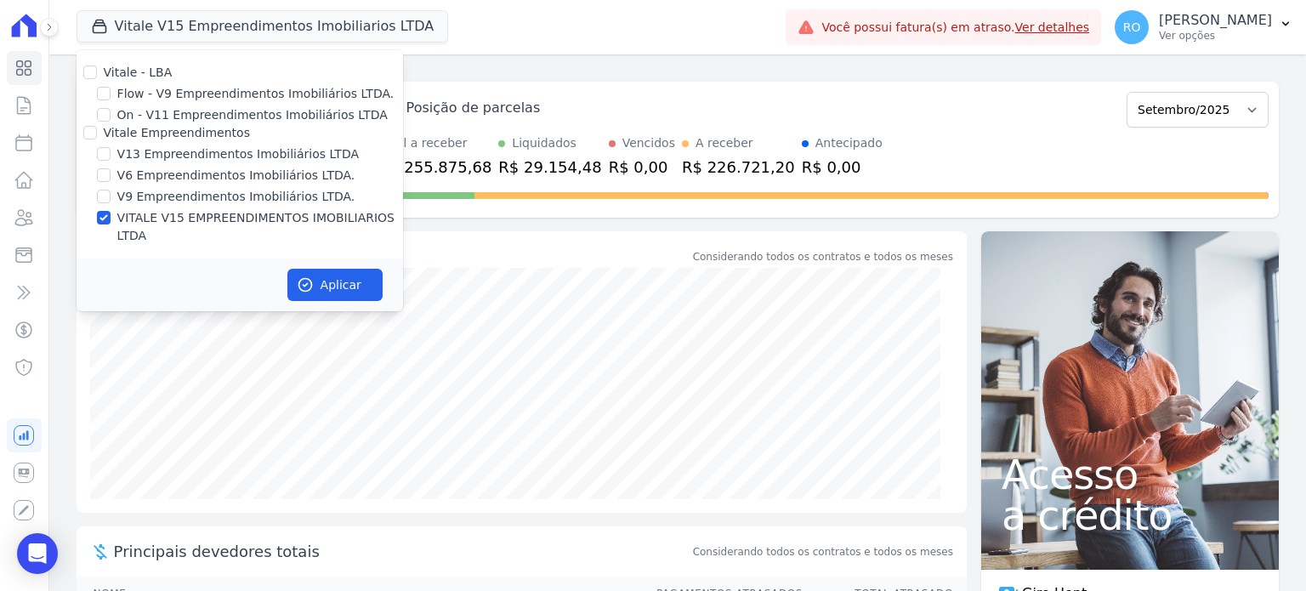
click at [128, 153] on label "V13 Empreendimentos Imobiliários LTDA" at bounding box center [237, 154] width 241 height 18
click at [111, 153] on input "V13 Empreendimentos Imobiliários LTDA" at bounding box center [104, 154] width 14 height 14
checkbox input "true"
click at [139, 216] on label "VITALE V15 EMPREENDIMENTOS IMOBILIARIOS LTDA" at bounding box center [260, 227] width 286 height 36
click at [111, 216] on input "VITALE V15 EMPREENDIMENTOS IMOBILIARIOS LTDA" at bounding box center [104, 218] width 14 height 14
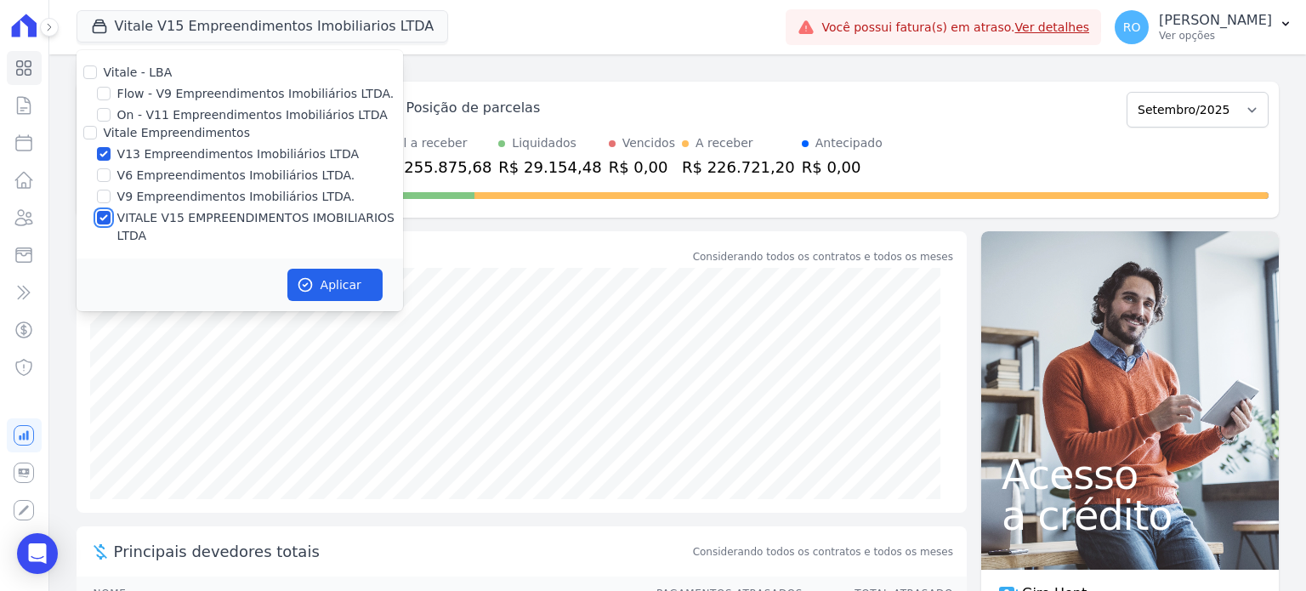
checkbox input "false"
click at [313, 269] on button "Aplicar" at bounding box center [334, 285] width 95 height 32
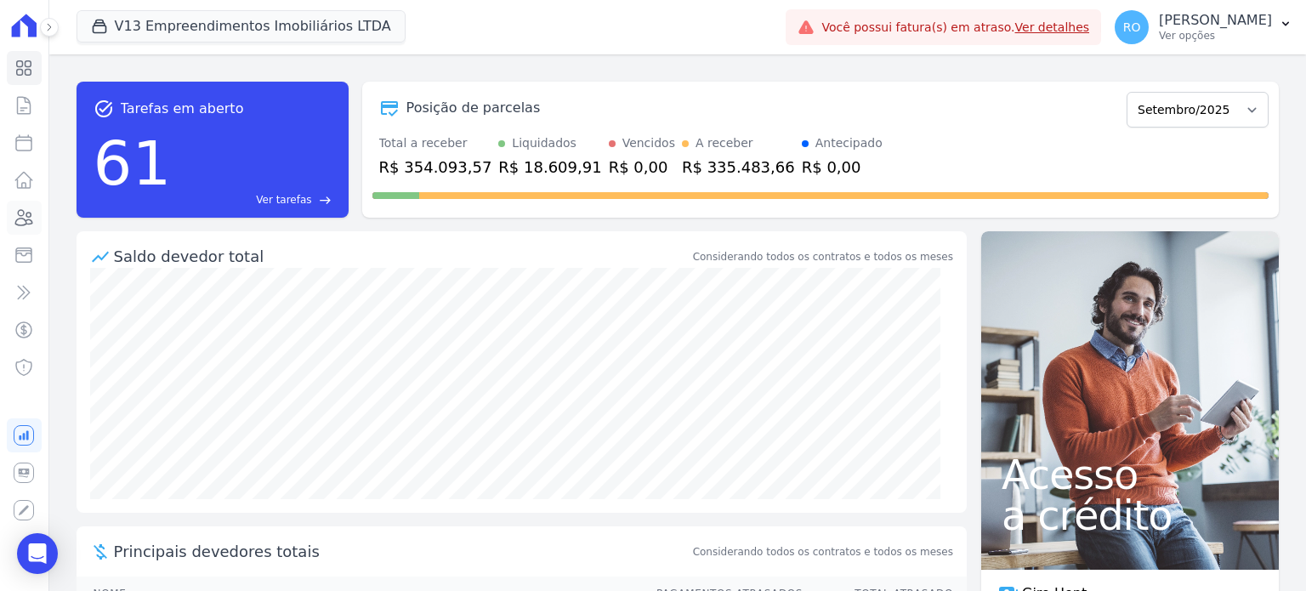
click at [24, 222] on icon at bounding box center [24, 217] width 20 height 20
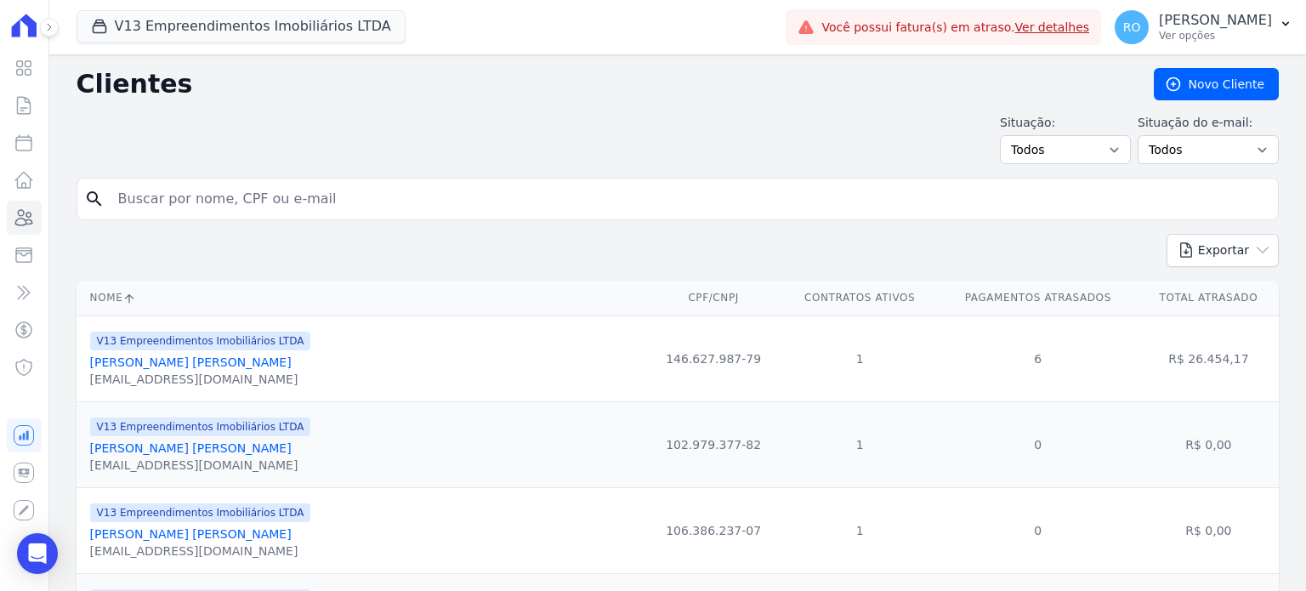
click at [145, 193] on input "search" at bounding box center [689, 199] width 1163 height 34
type input "[PERSON_NAME]"
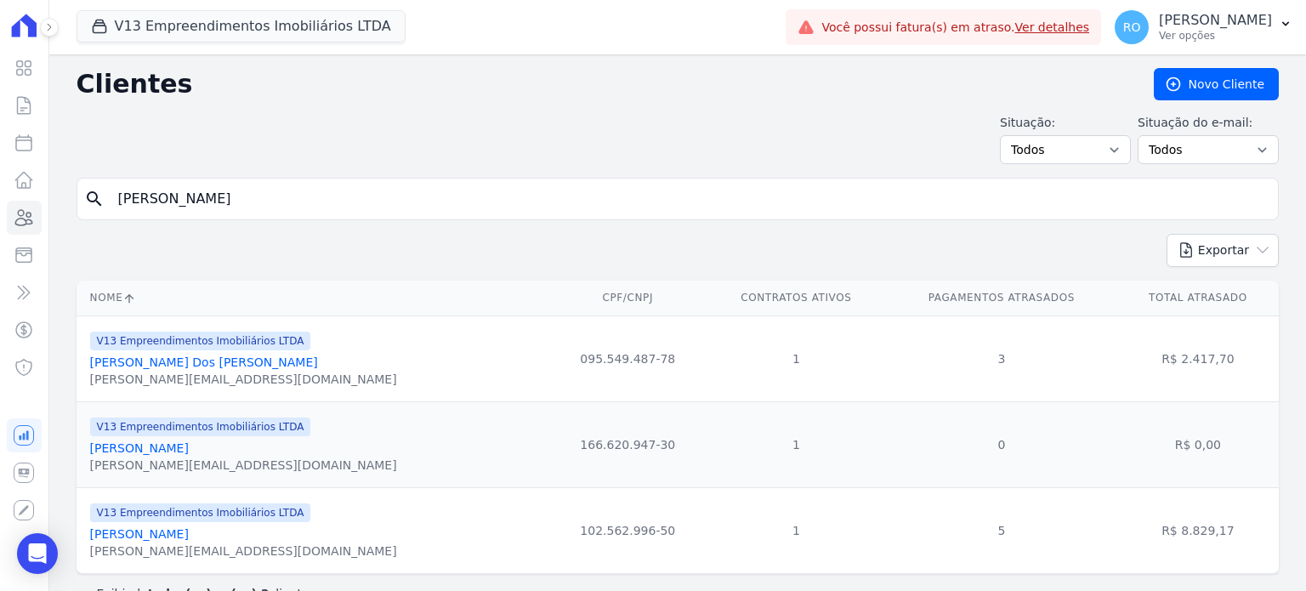
click at [148, 356] on link "[PERSON_NAME] Dos [PERSON_NAME]" at bounding box center [204, 362] width 228 height 14
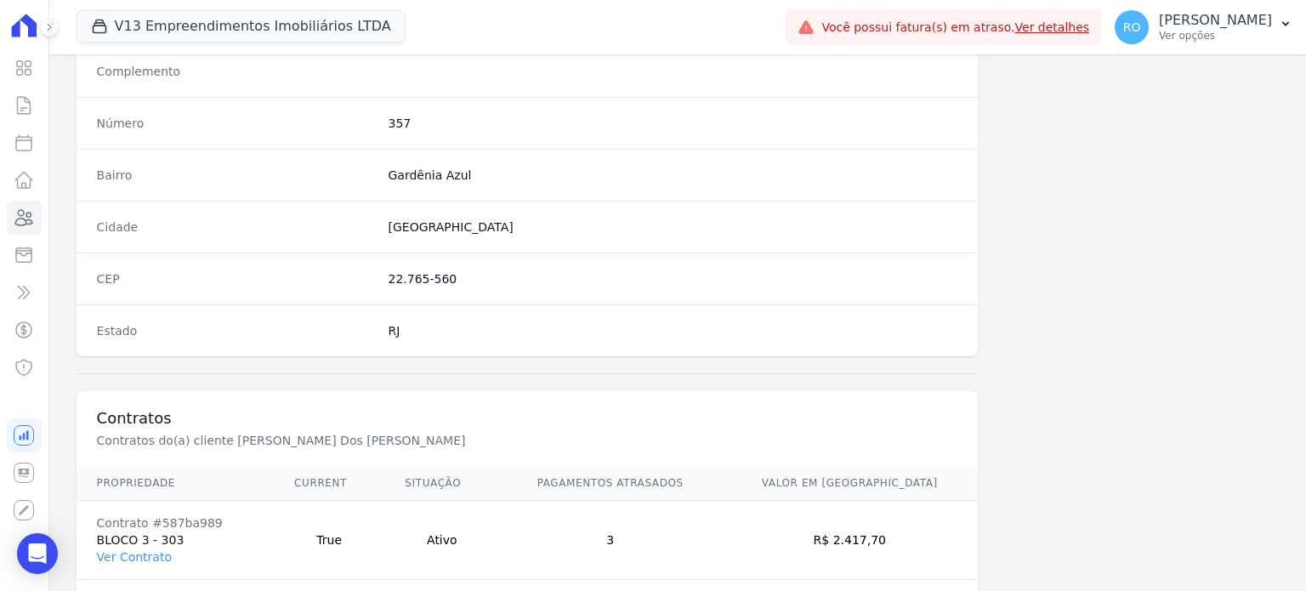
scroll to position [935, 0]
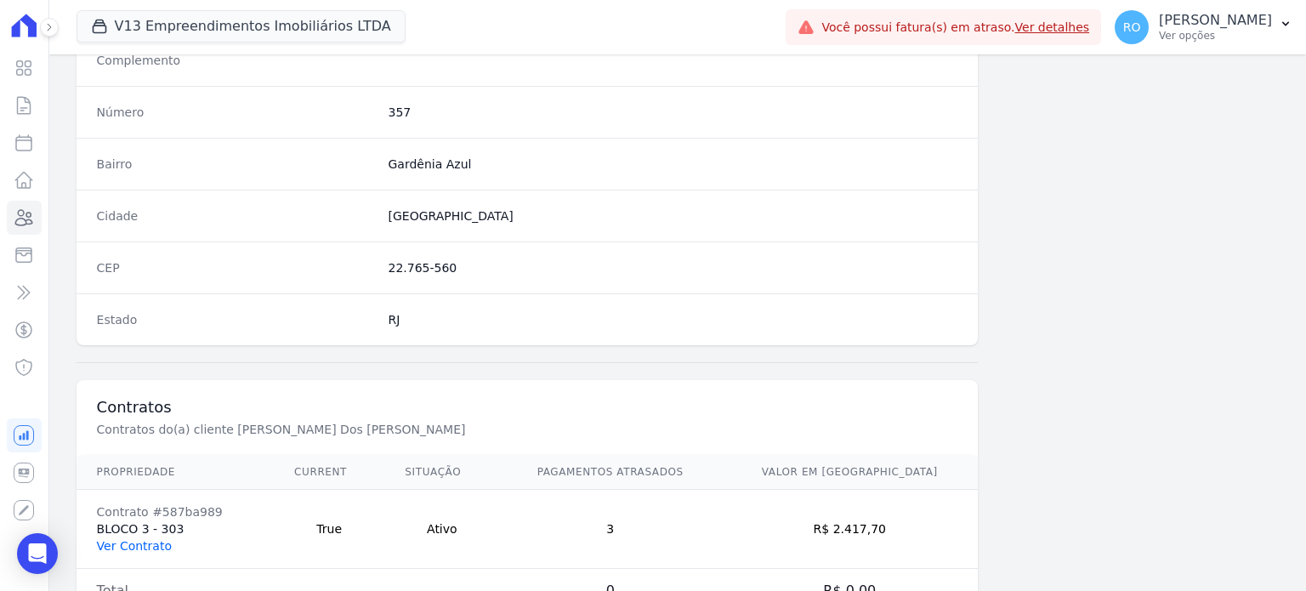
click at [153, 544] on link "Ver Contrato" at bounding box center [134, 546] width 75 height 14
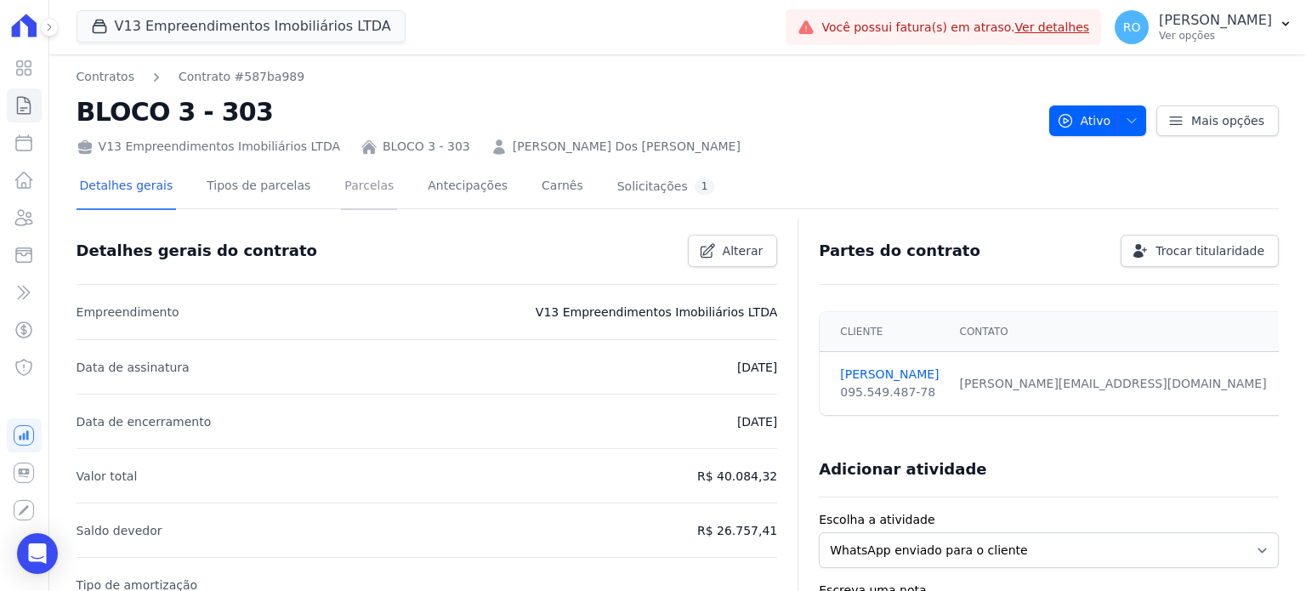
click at [349, 184] on link "Parcelas" at bounding box center [369, 187] width 56 height 45
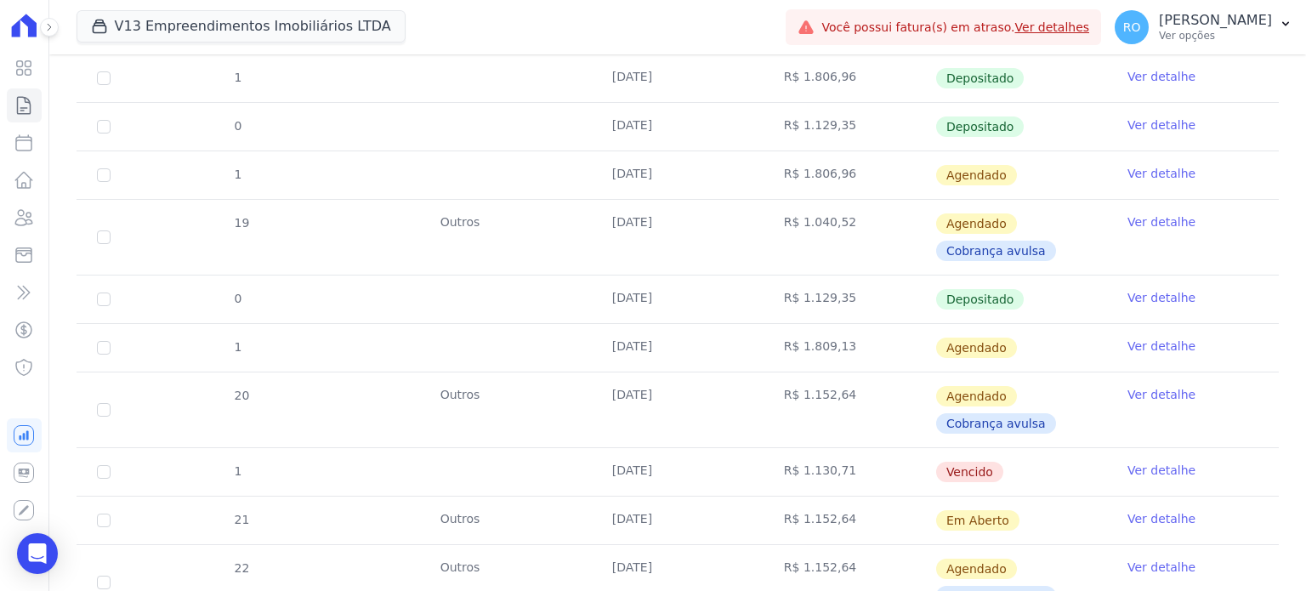
scroll to position [1086, 0]
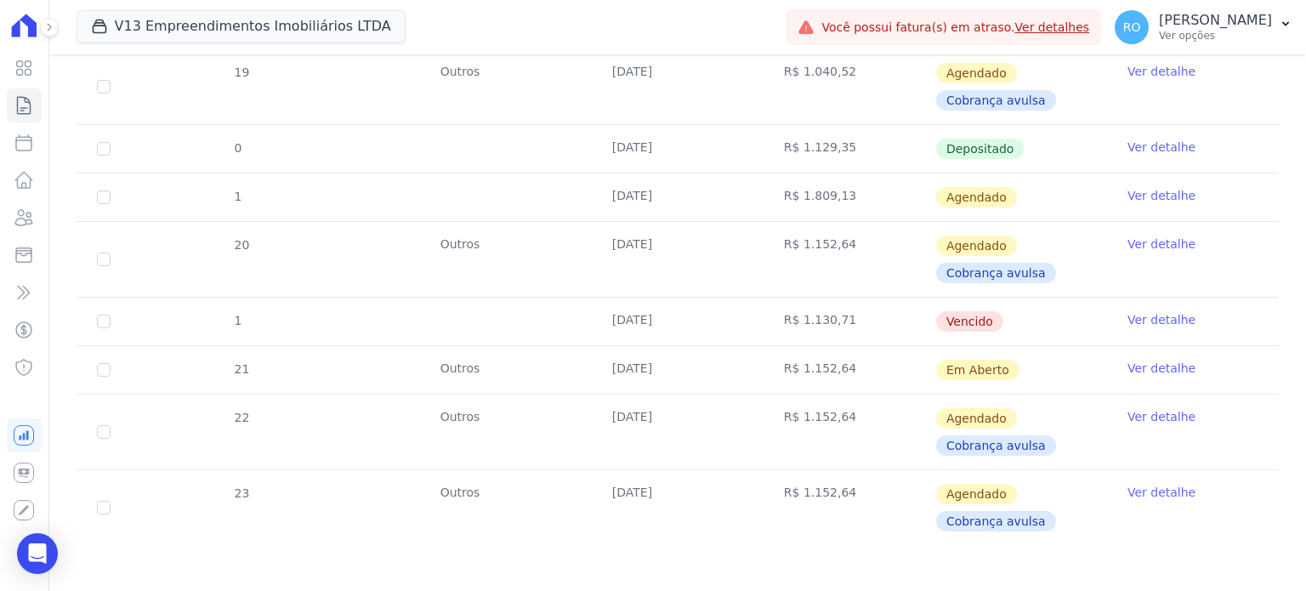
click at [1150, 363] on link "Ver detalhe" at bounding box center [1161, 368] width 68 height 17
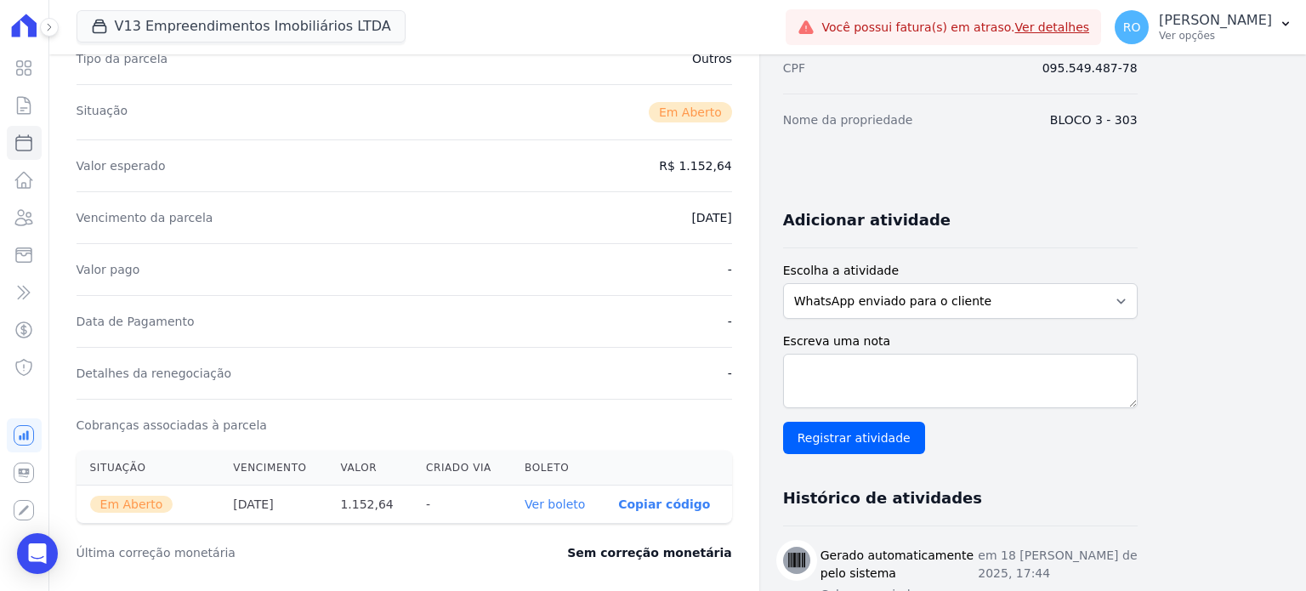
scroll to position [255, 0]
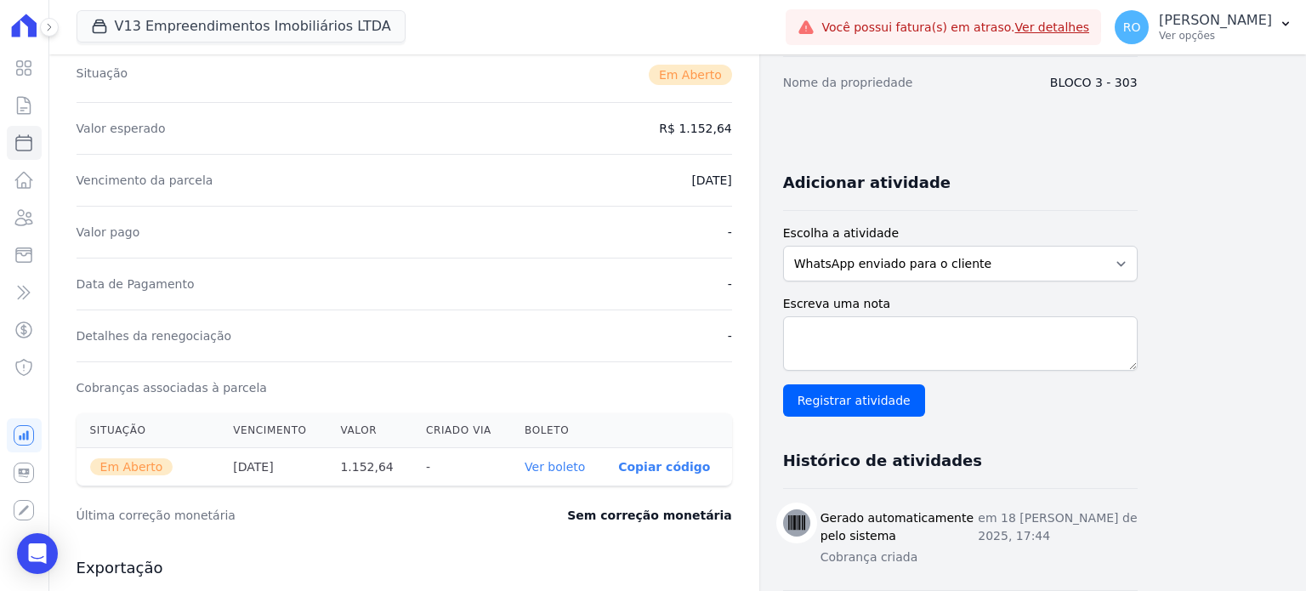
click at [560, 468] on link "Ver boleto" at bounding box center [555, 467] width 60 height 14
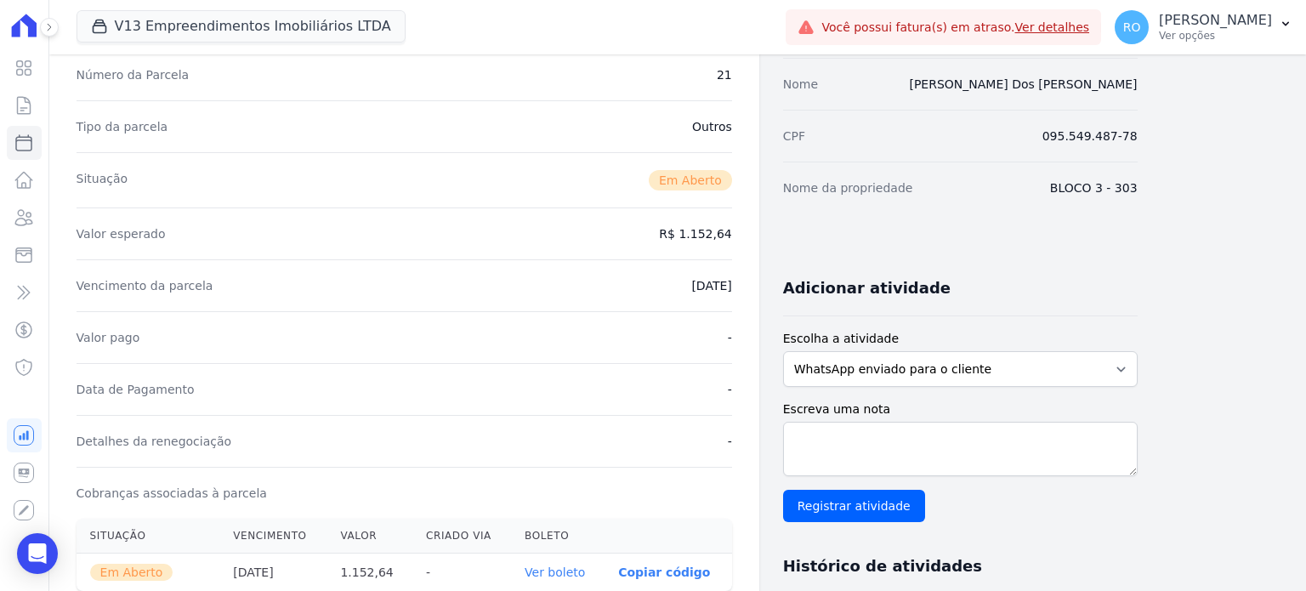
scroll to position [0, 0]
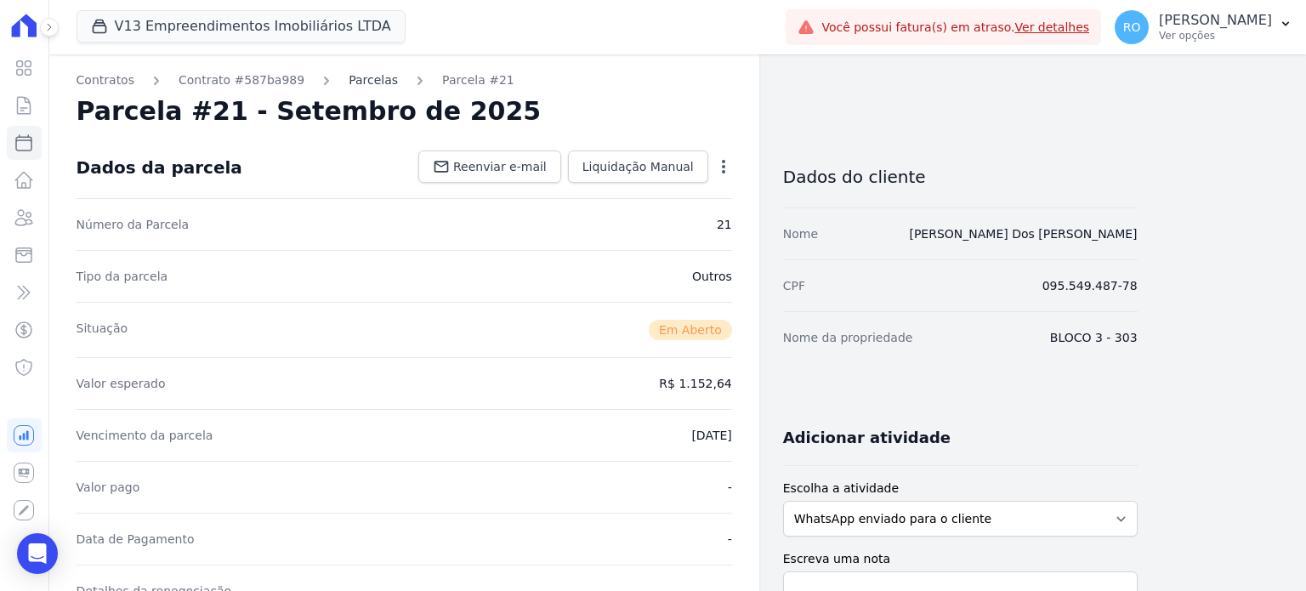
click at [349, 85] on link "Parcelas" at bounding box center [373, 80] width 49 height 18
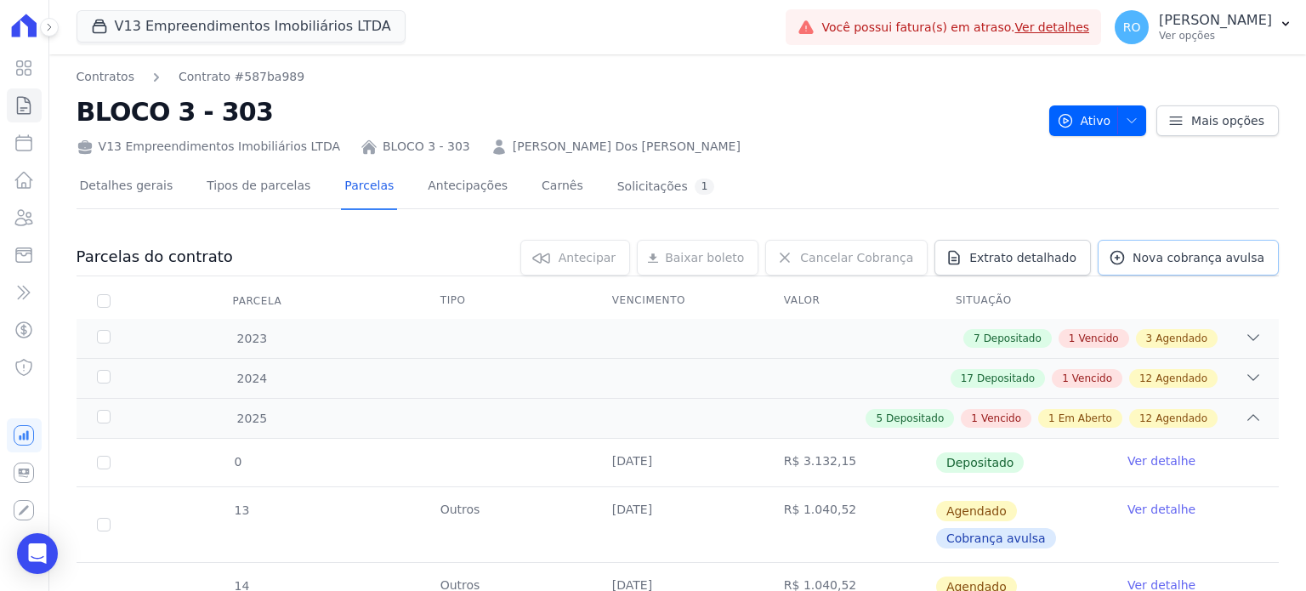
click at [1170, 258] on span "Nova cobrança avulsa" at bounding box center [1198, 257] width 132 height 17
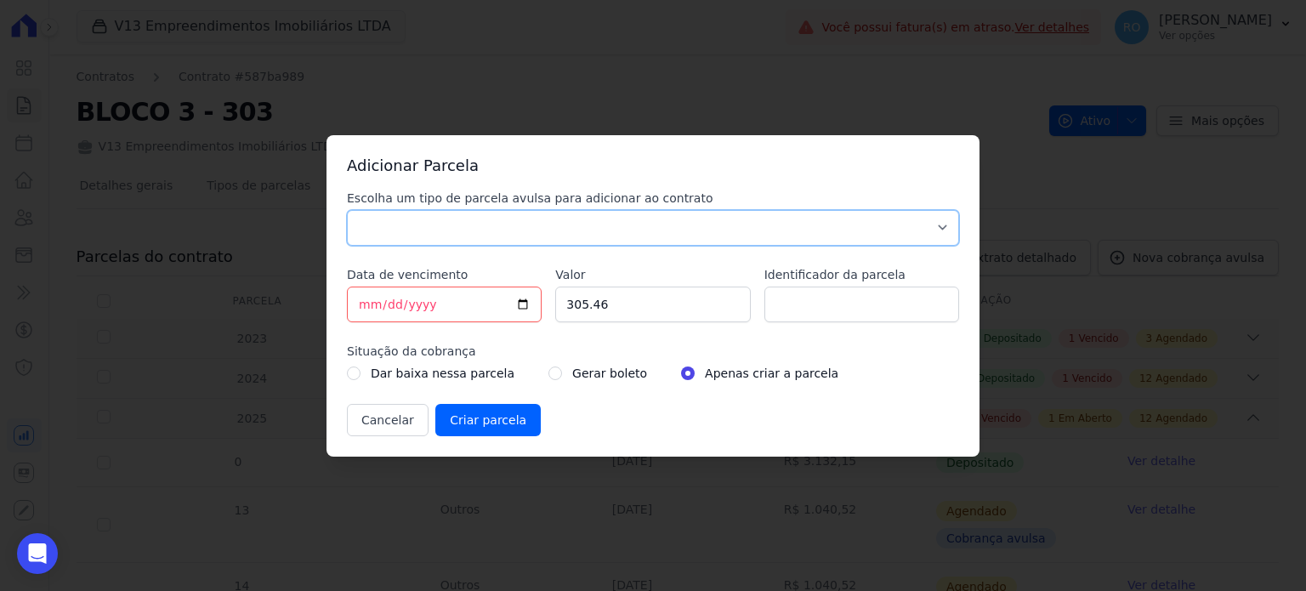
click at [377, 230] on select "Parcela Normal Sinal Caução Intercalada Chaves Pré Chaves Pós Chaves Taxas Quit…" at bounding box center [653, 228] width 612 height 36
select select "others"
click at [347, 210] on select "Parcela Normal Sinal Caução Intercalada Chaves Pré Chaves Pós Chaves Taxas Quit…" at bounding box center [653, 228] width 612 height 36
click at [525, 312] on input "[DATE]" at bounding box center [444, 305] width 195 height 36
click at [525, 302] on input "[DATE]" at bounding box center [444, 305] width 195 height 36
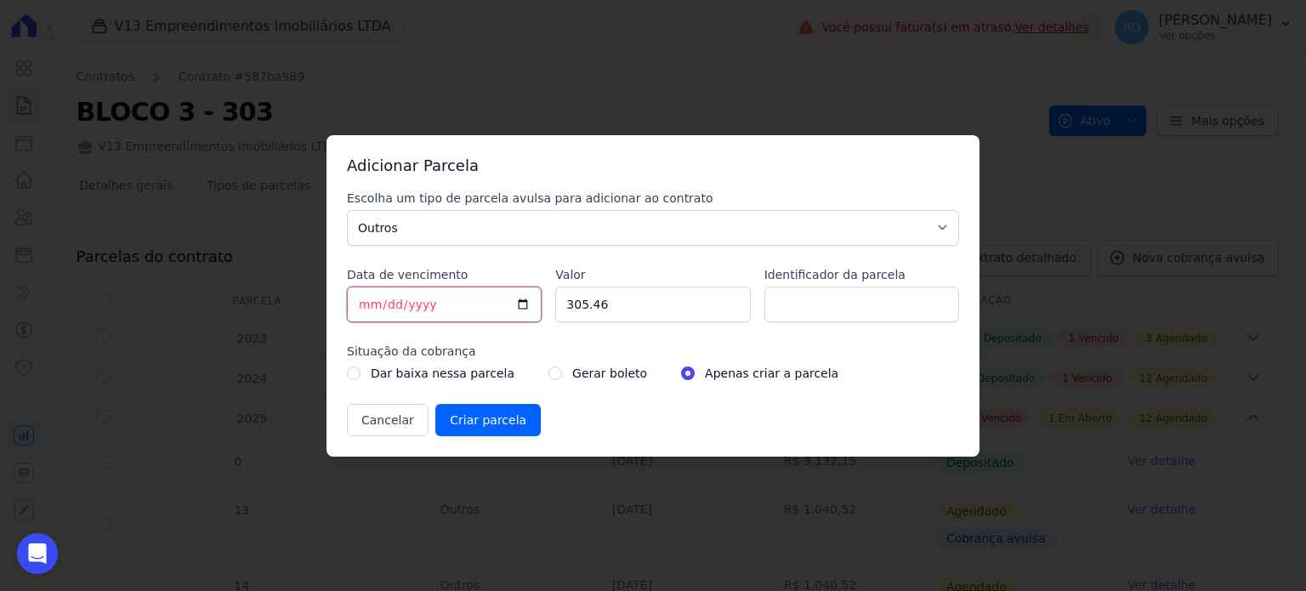
type input "[DATE]"
click at [666, 304] on input "305.46" at bounding box center [652, 305] width 195 height 36
drag, startPoint x: 666, startPoint y: 304, endPoint x: 548, endPoint y: 315, distance: 118.6
click at [548, 315] on div "Escolha um tipo de parcela avulsa para adicionar ao contrato Parcela Normal Sin…" at bounding box center [653, 313] width 612 height 247
type input "3457.92"
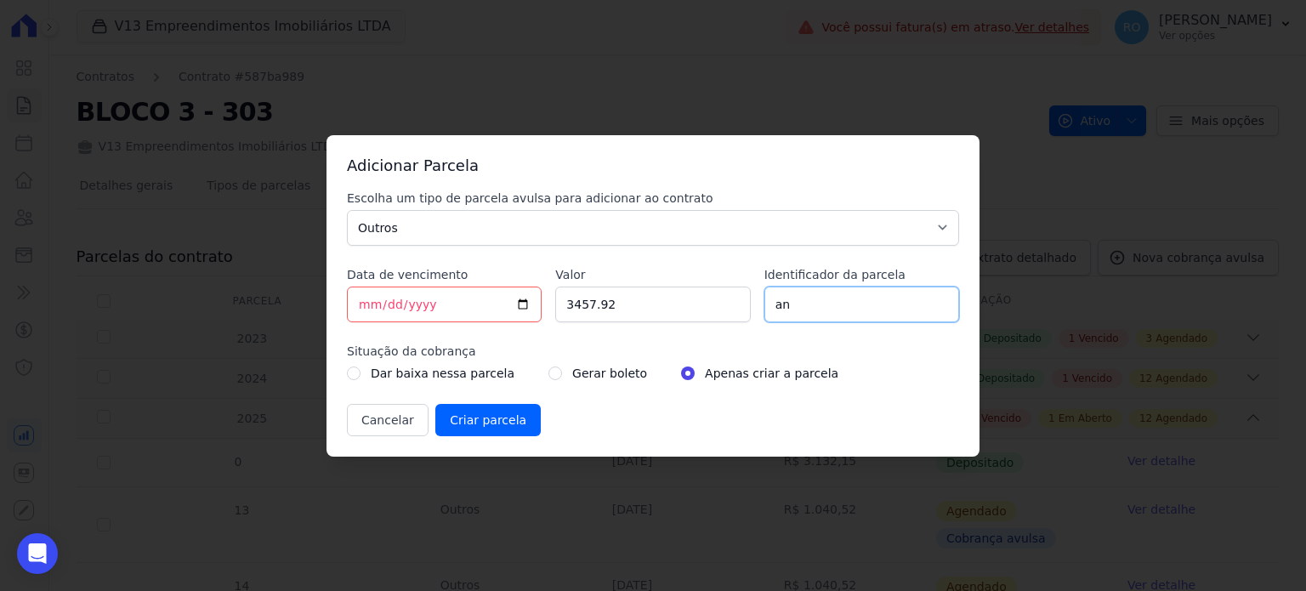
type input "a"
type input "ANTECIPAÇÃO 321841, 321842, 321843"
click at [548, 377] on input "radio" at bounding box center [555, 373] width 14 height 14
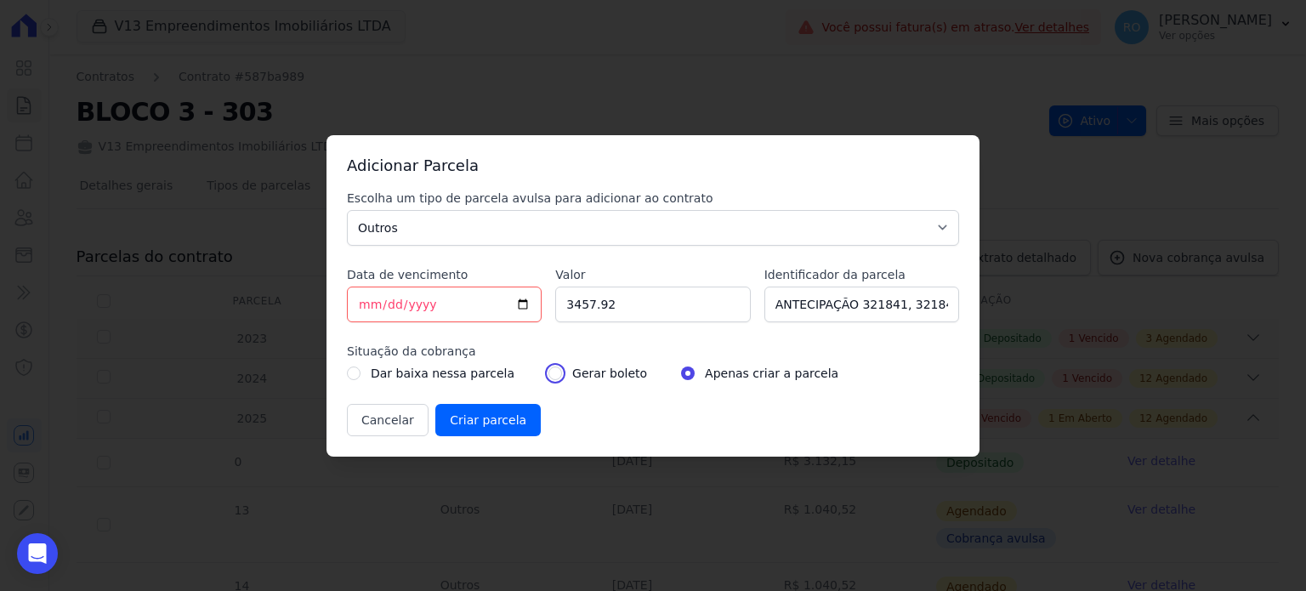
radio input "true"
click at [479, 426] on input "Criar parcela" at bounding box center [487, 420] width 105 height 32
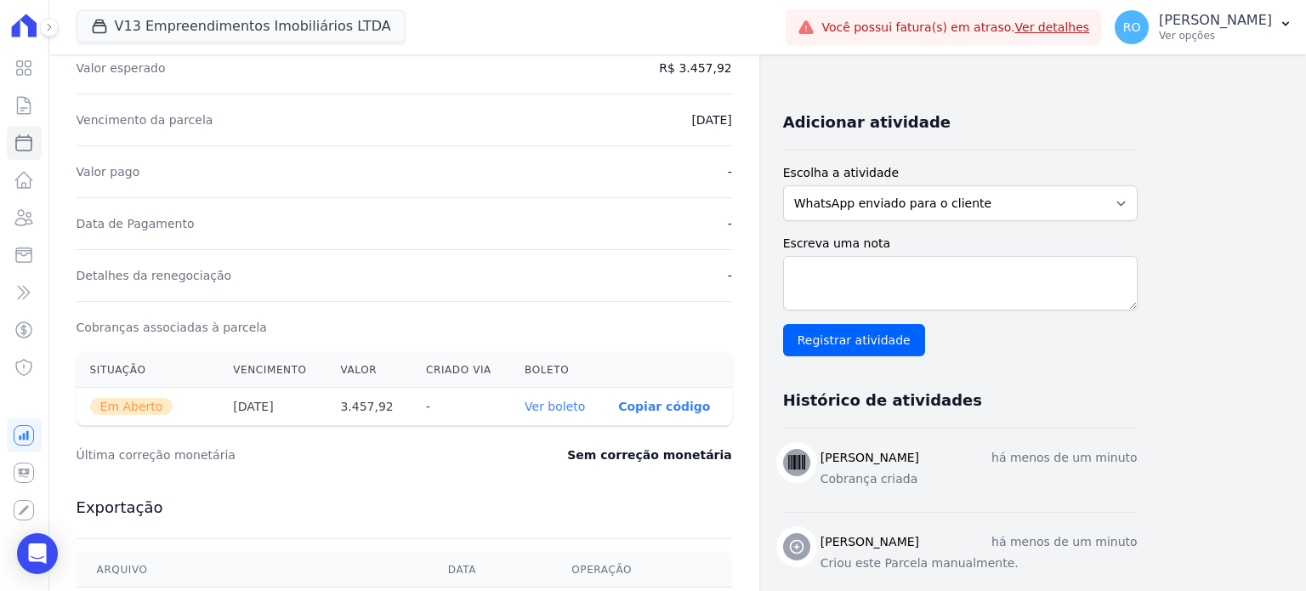
scroll to position [340, 0]
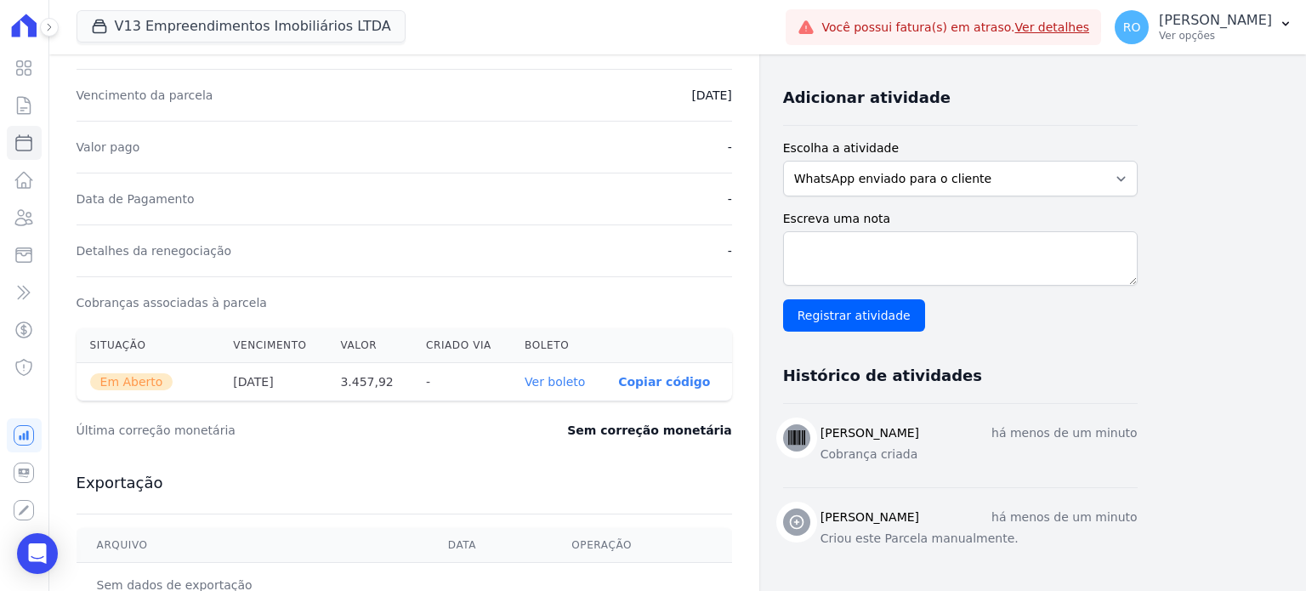
click at [551, 378] on link "Ver boleto" at bounding box center [555, 382] width 60 height 14
